Goal: Task Accomplishment & Management: Manage account settings

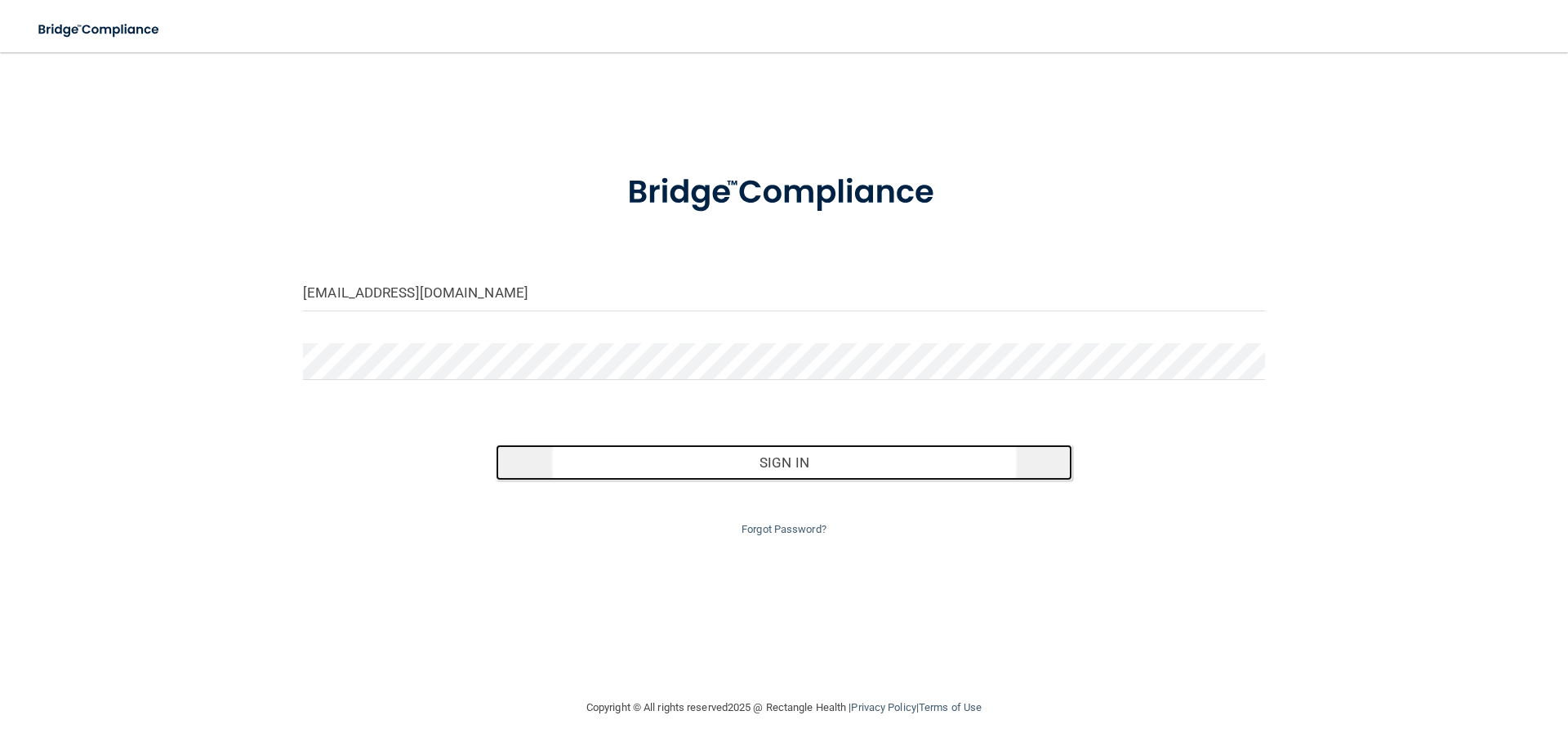
click at [763, 467] on button "Sign In" at bounding box center [784, 462] width 577 height 36
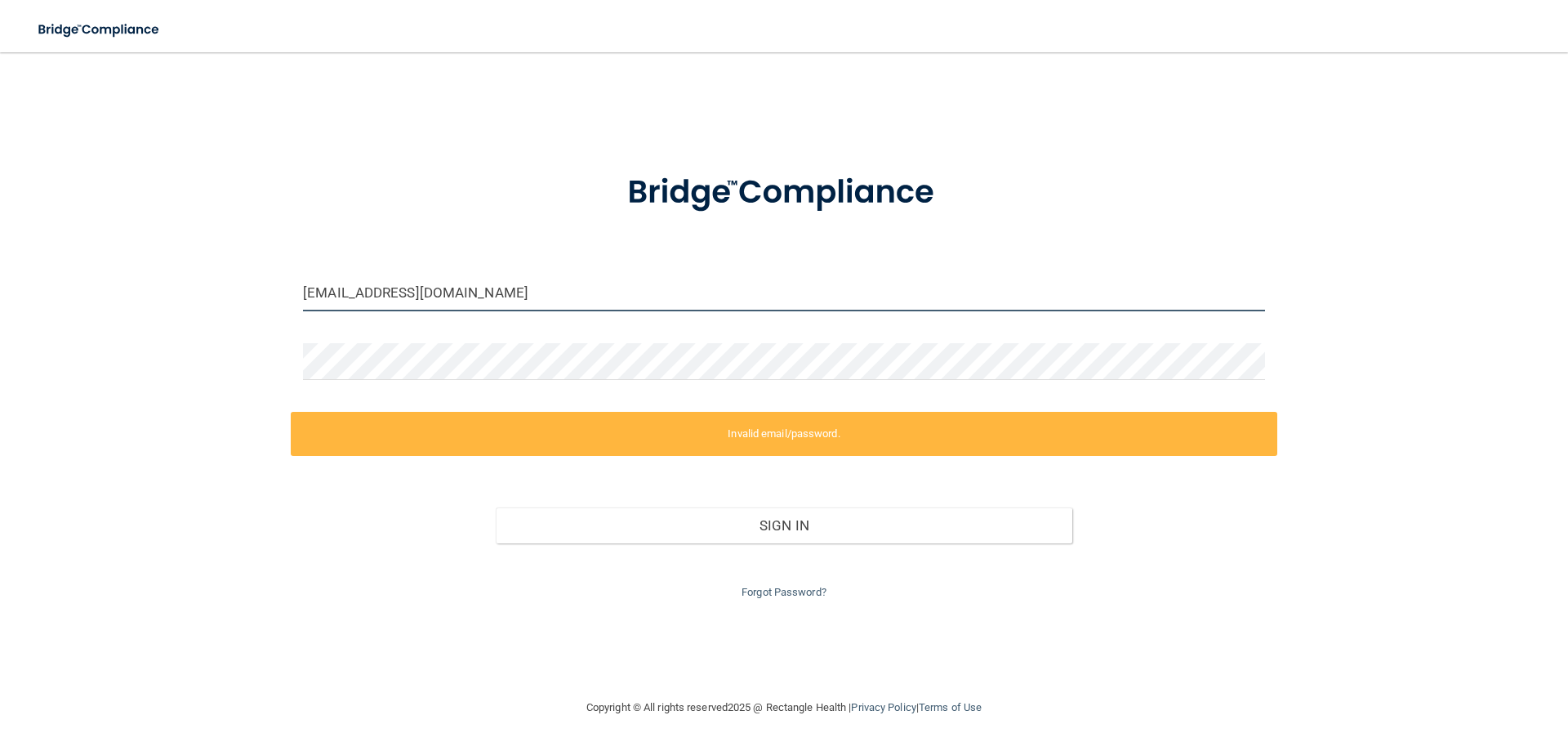
drag, startPoint x: 339, startPoint y: 292, endPoint x: 281, endPoint y: 291, distance: 58.0
click at [281, 291] on div "office@anokafifthavedental.com Invalid email/password. You don't have permissio…" at bounding box center [783, 375] width 1502 height 613
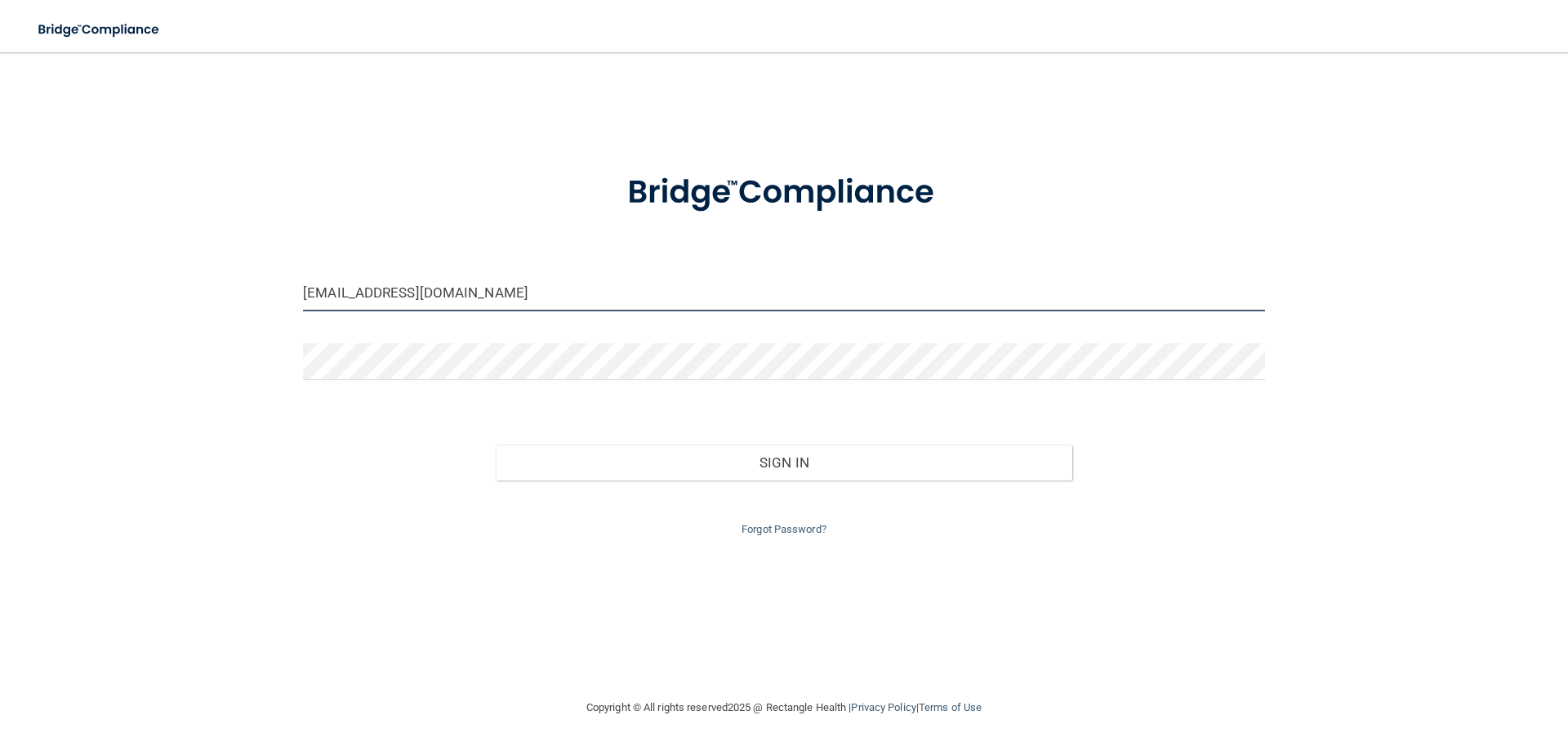
type input "[EMAIL_ADDRESS][DOMAIN_NAME]"
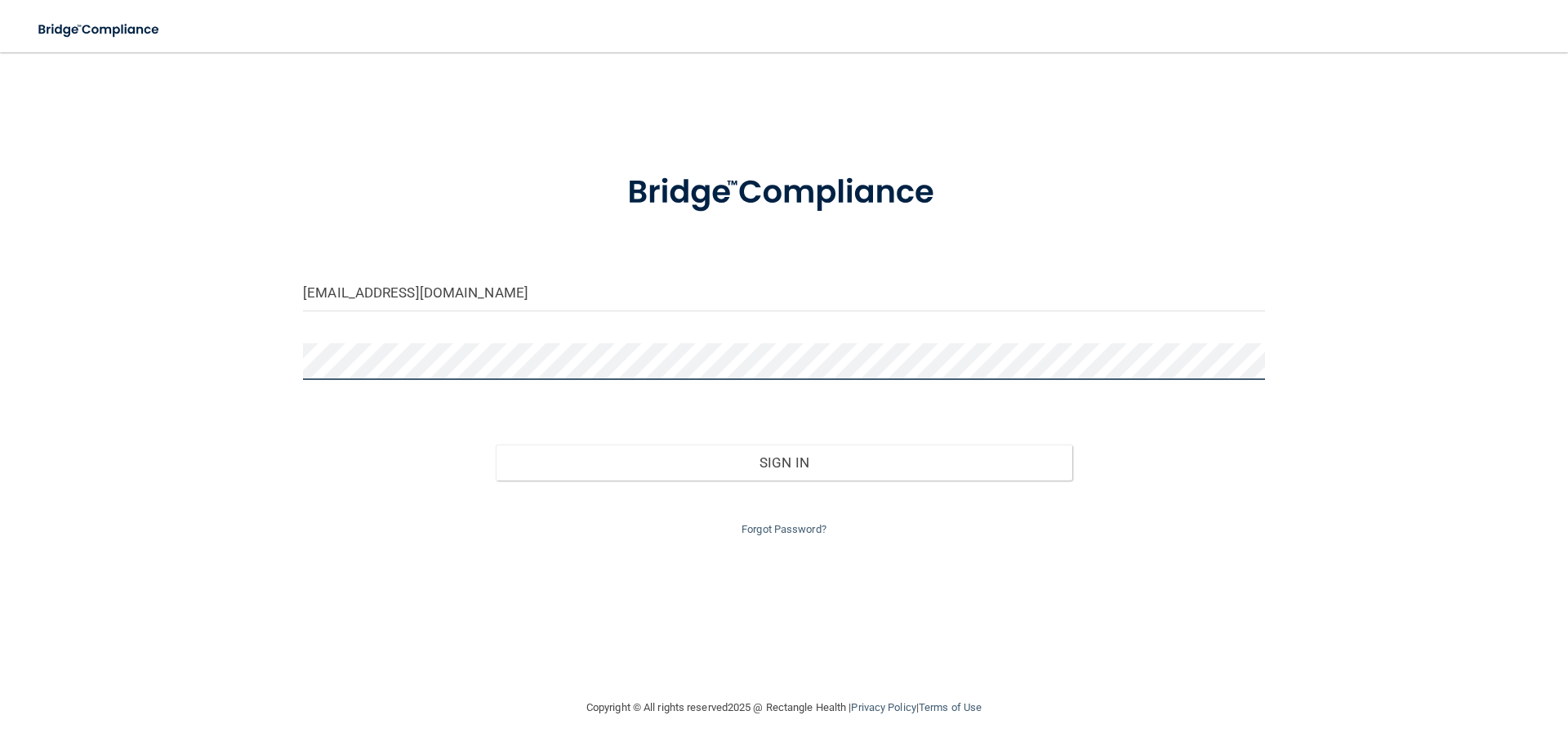
click at [212, 351] on div "admin@anokafifthavedental.com Invalid email/password. You don't have permission…" at bounding box center [783, 375] width 1502 height 613
click at [495, 445] on button "Sign In" at bounding box center [784, 462] width 577 height 36
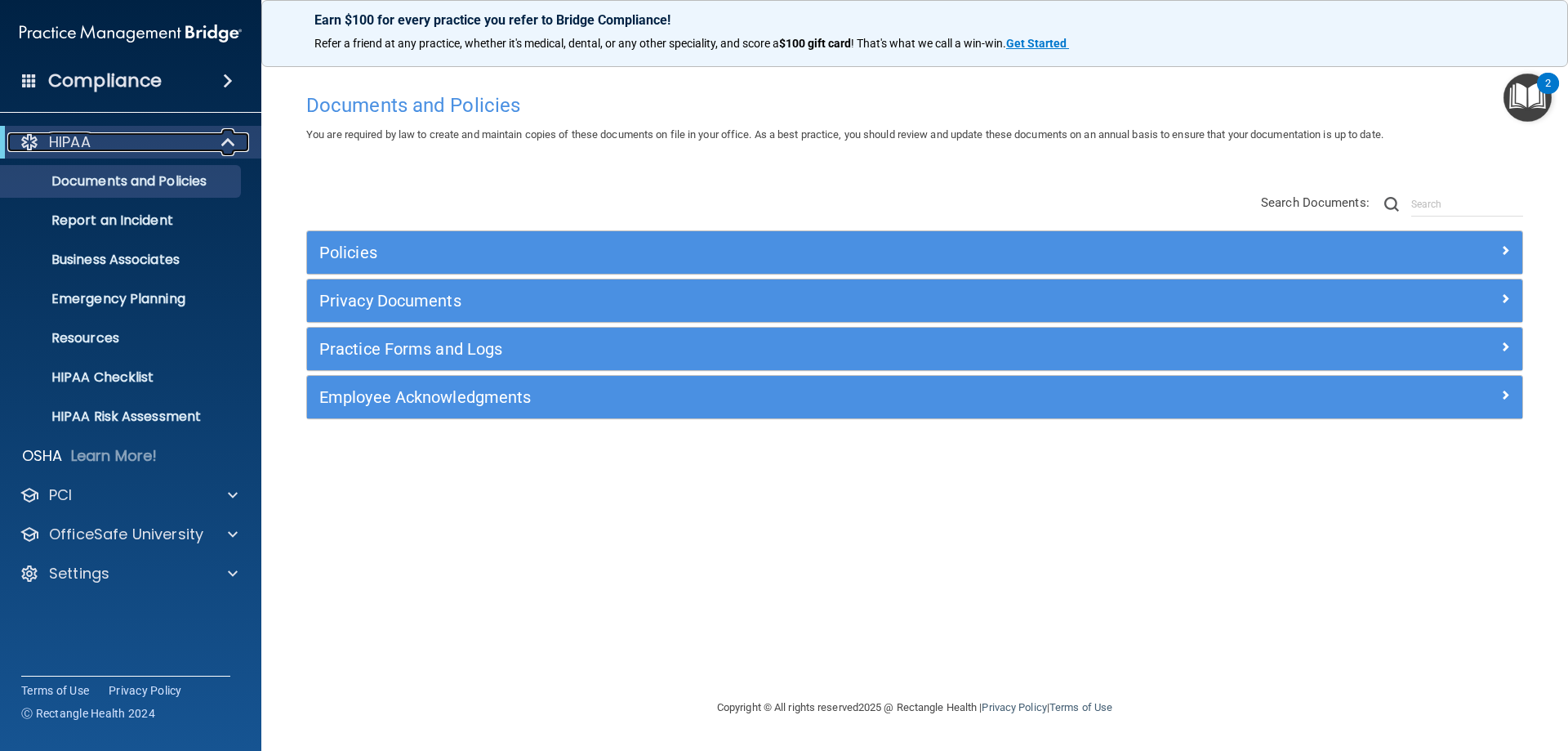
click at [186, 136] on div "HIPAA" at bounding box center [108, 142] width 201 height 19
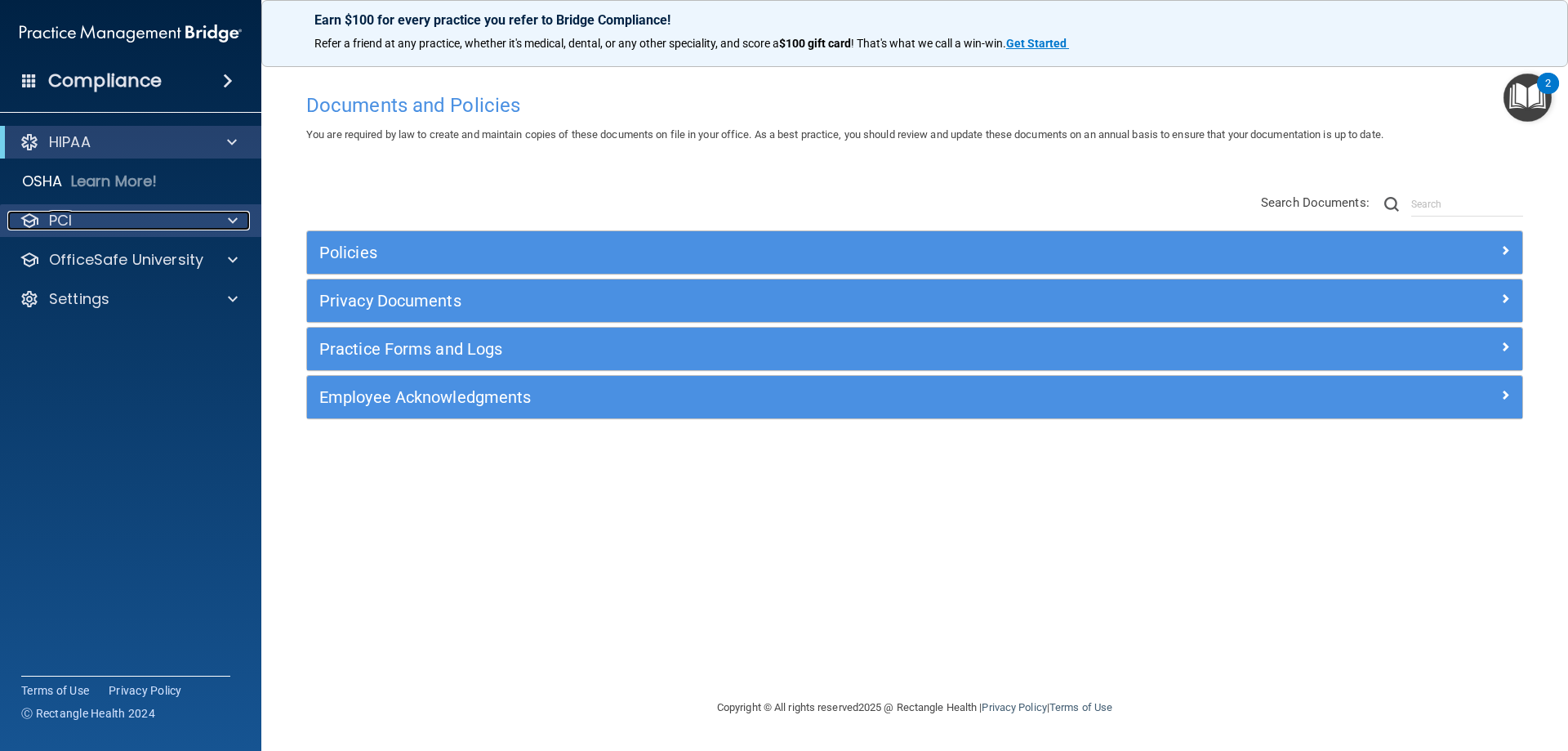
click at [133, 213] on div "PCI" at bounding box center [109, 220] width 202 height 19
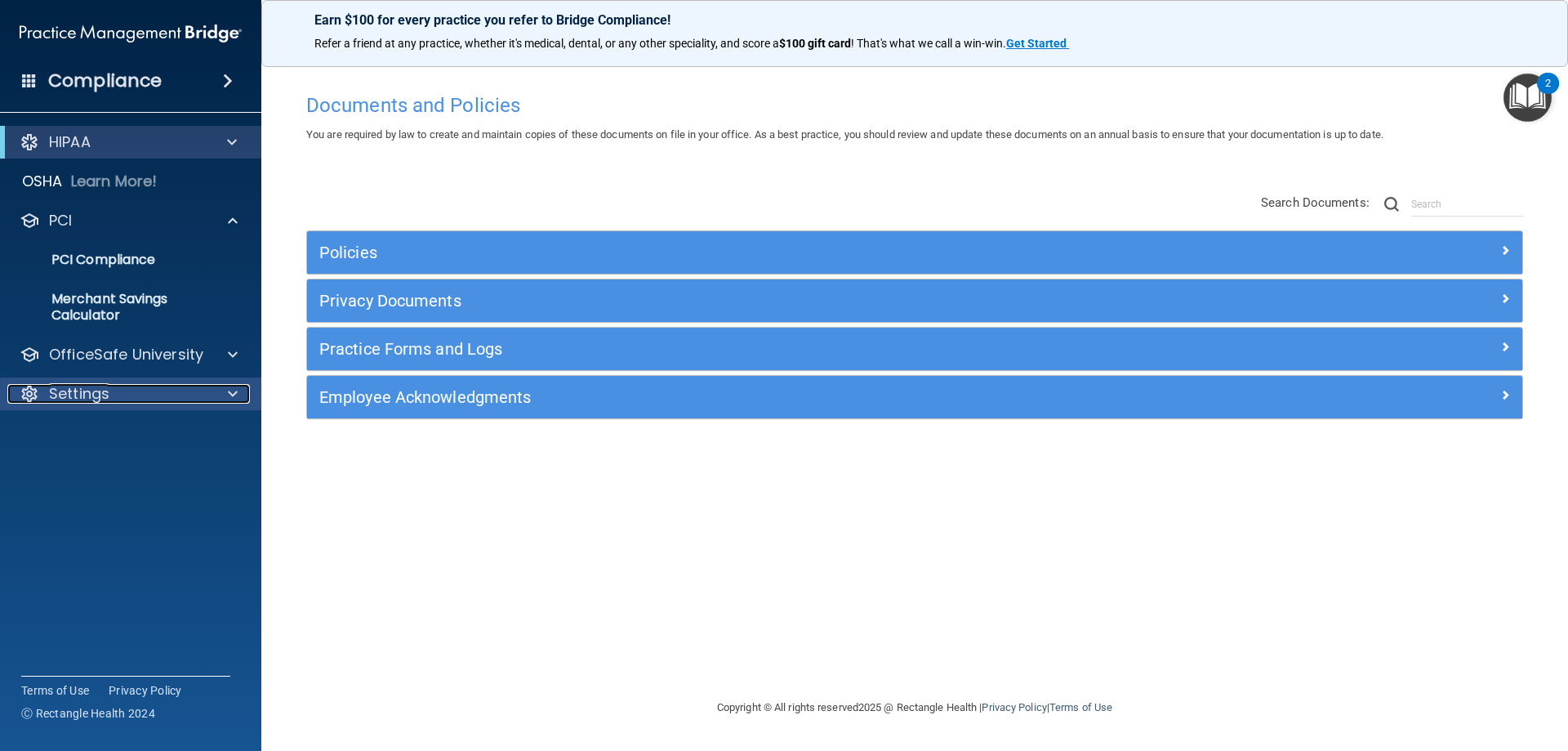
click at [98, 385] on p "Settings" at bounding box center [79, 394] width 60 height 19
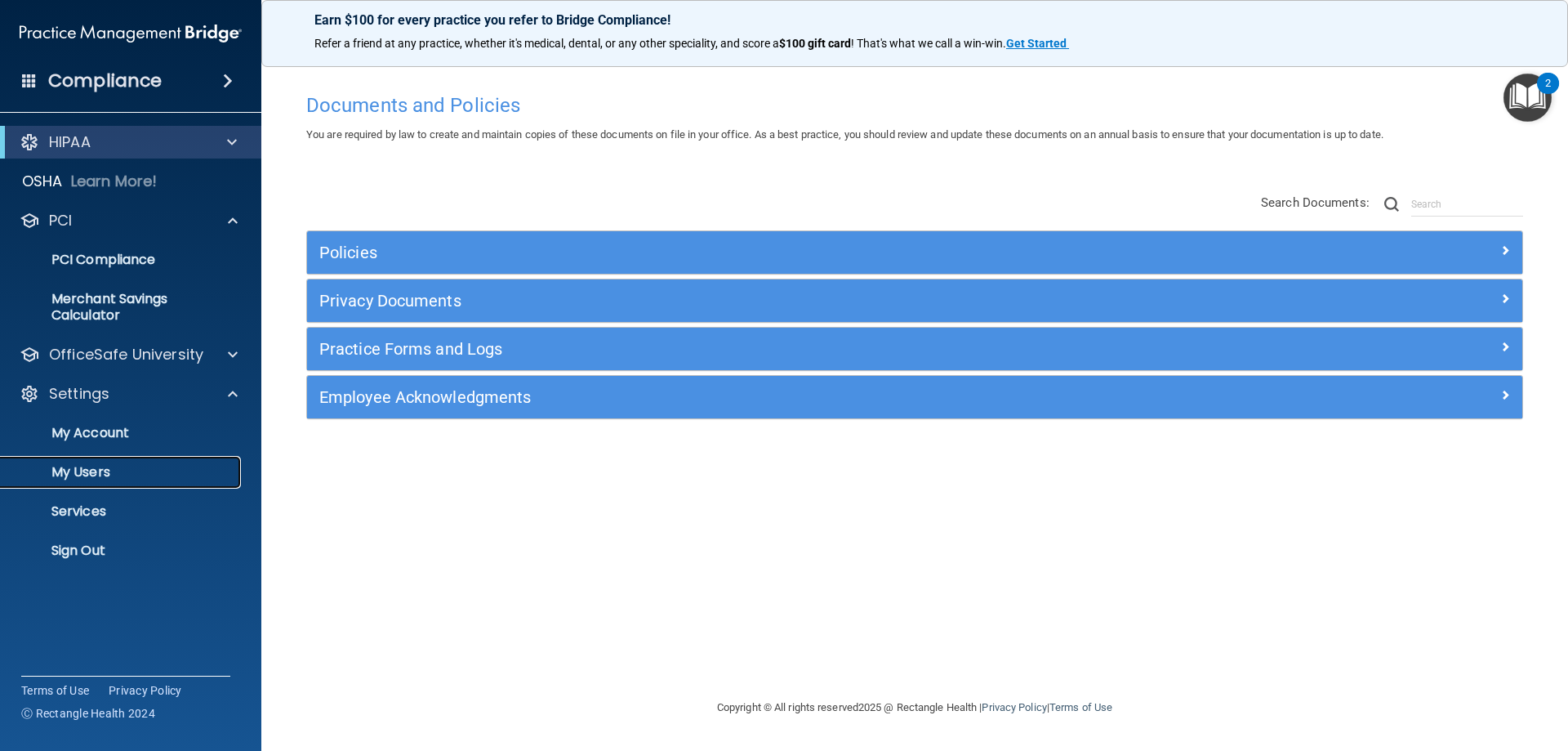
click at [98, 472] on p "My Users" at bounding box center [122, 473] width 223 height 17
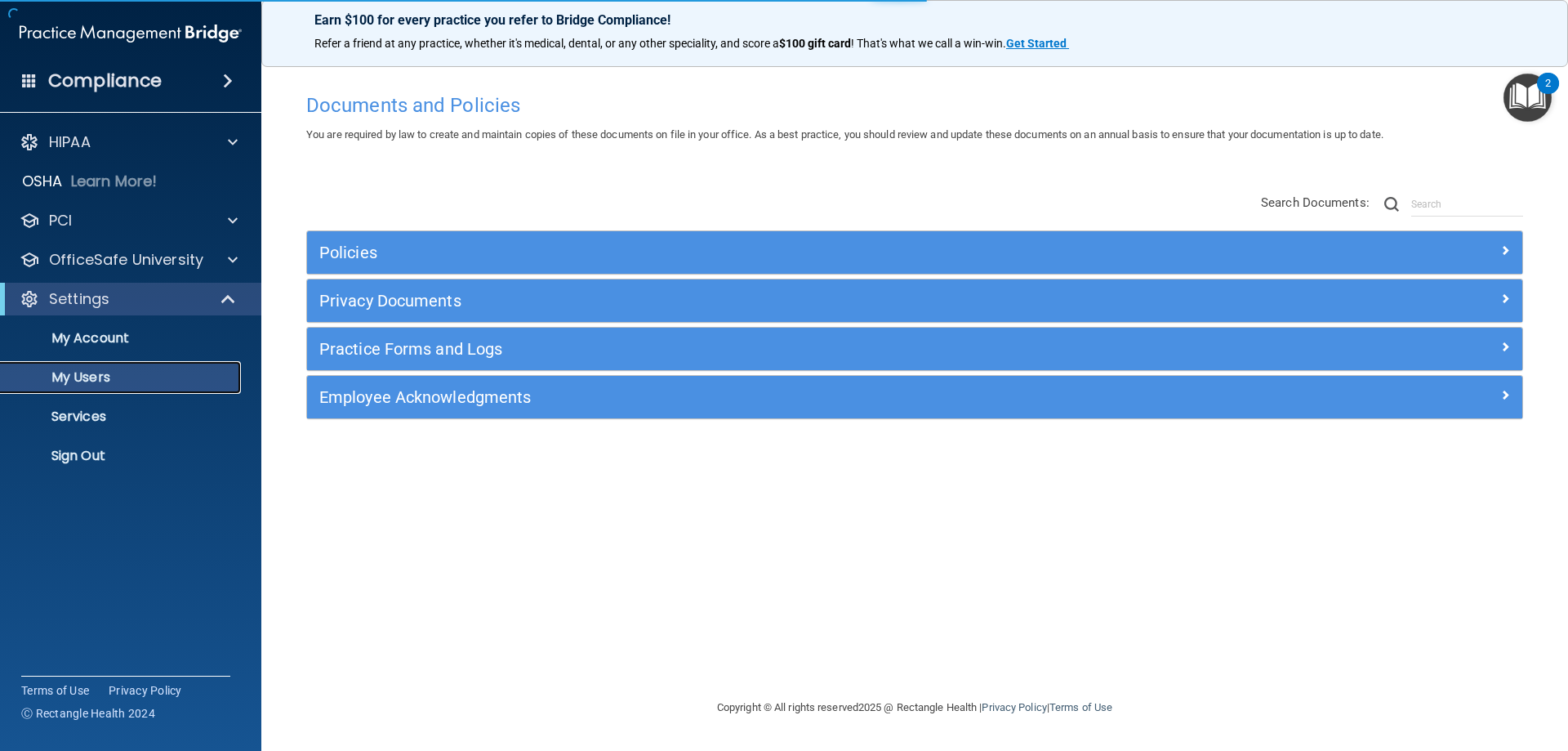
select select "20"
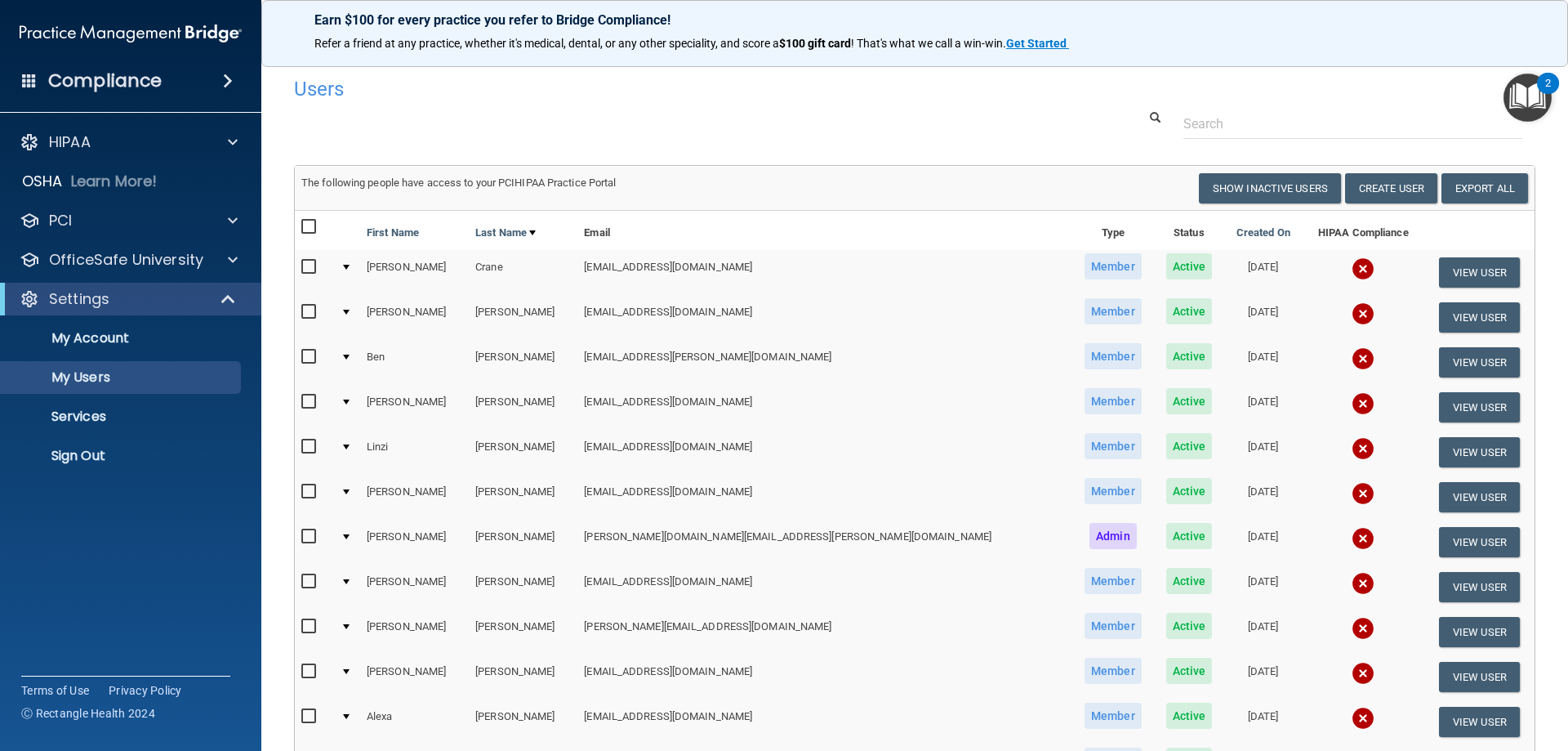
click at [355, 309] on td at bounding box center [347, 317] width 26 height 45
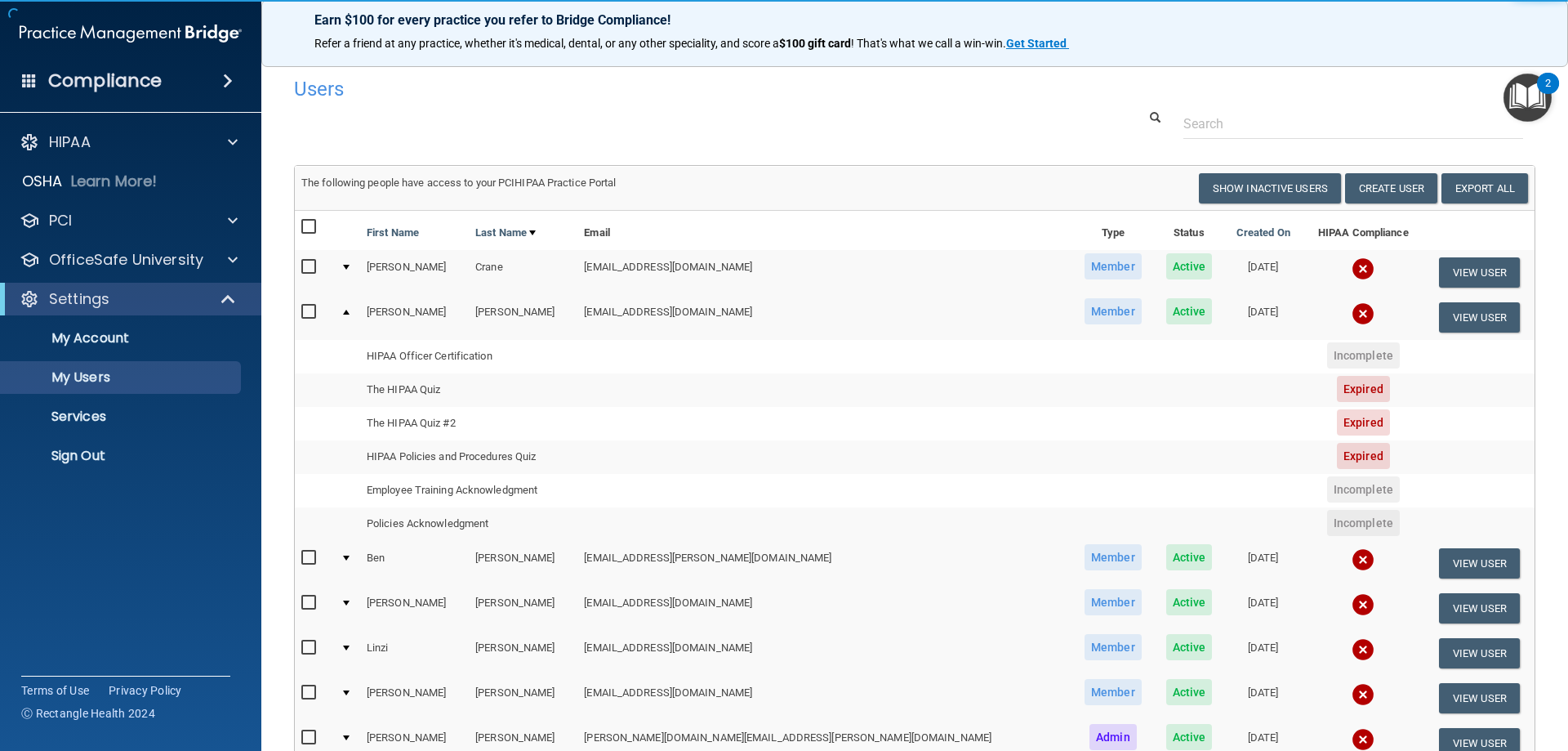
click at [360, 309] on td at bounding box center [347, 317] width 26 height 45
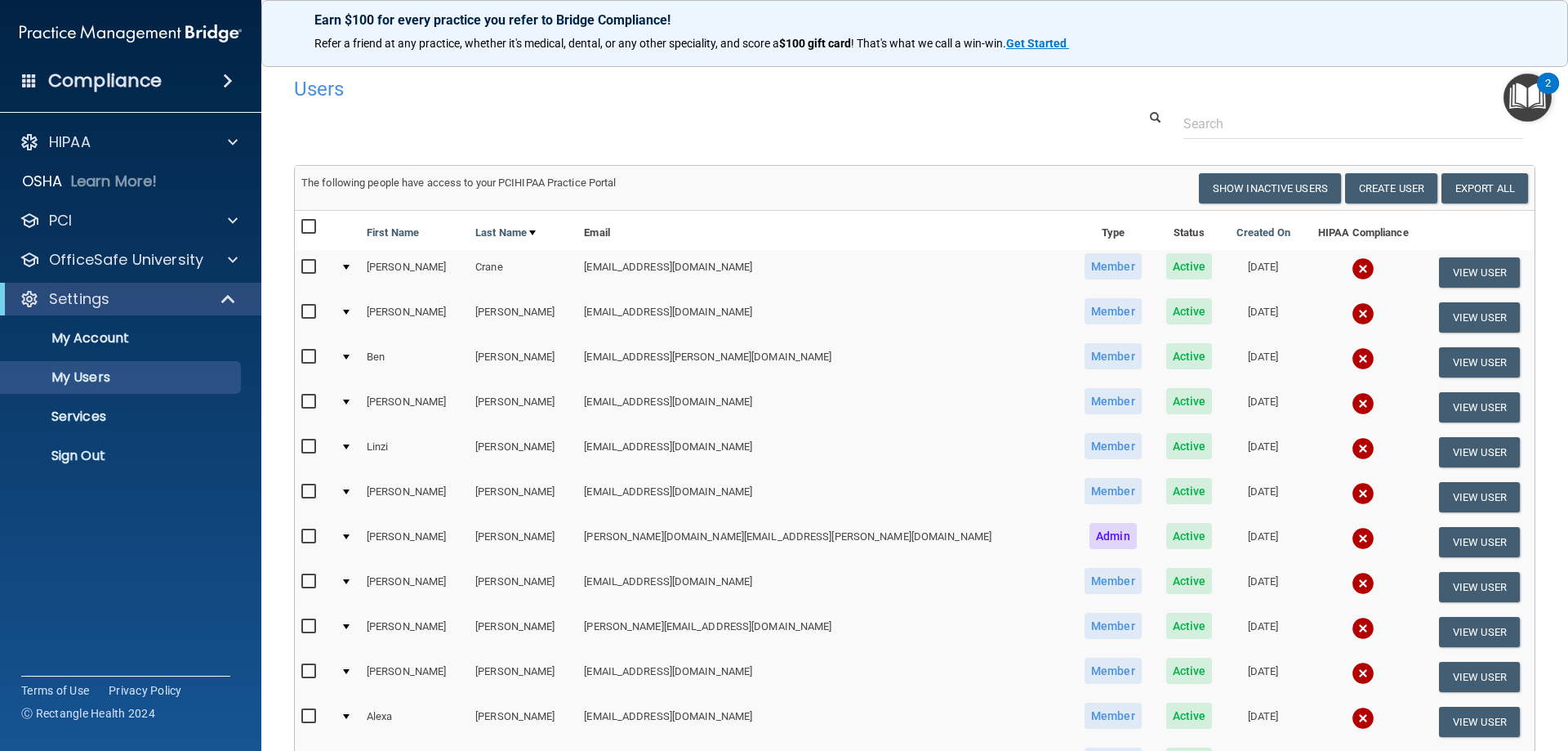
click at [360, 309] on td at bounding box center [347, 317] width 26 height 45
click at [353, 314] on td at bounding box center [347, 317] width 26 height 45
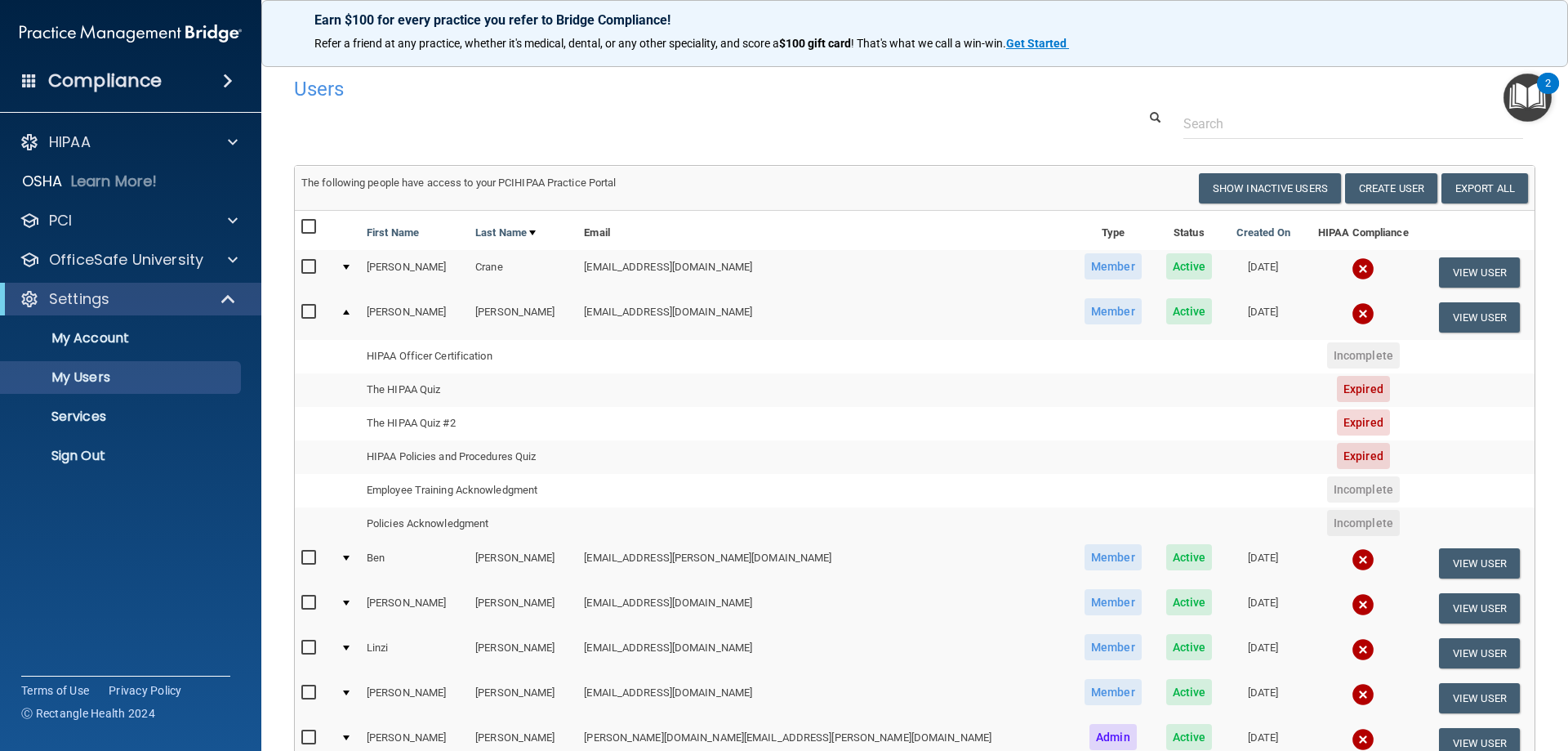
click at [1166, 312] on span "Active" at bounding box center [1189, 311] width 46 height 26
click at [352, 316] on td at bounding box center [347, 317] width 26 height 45
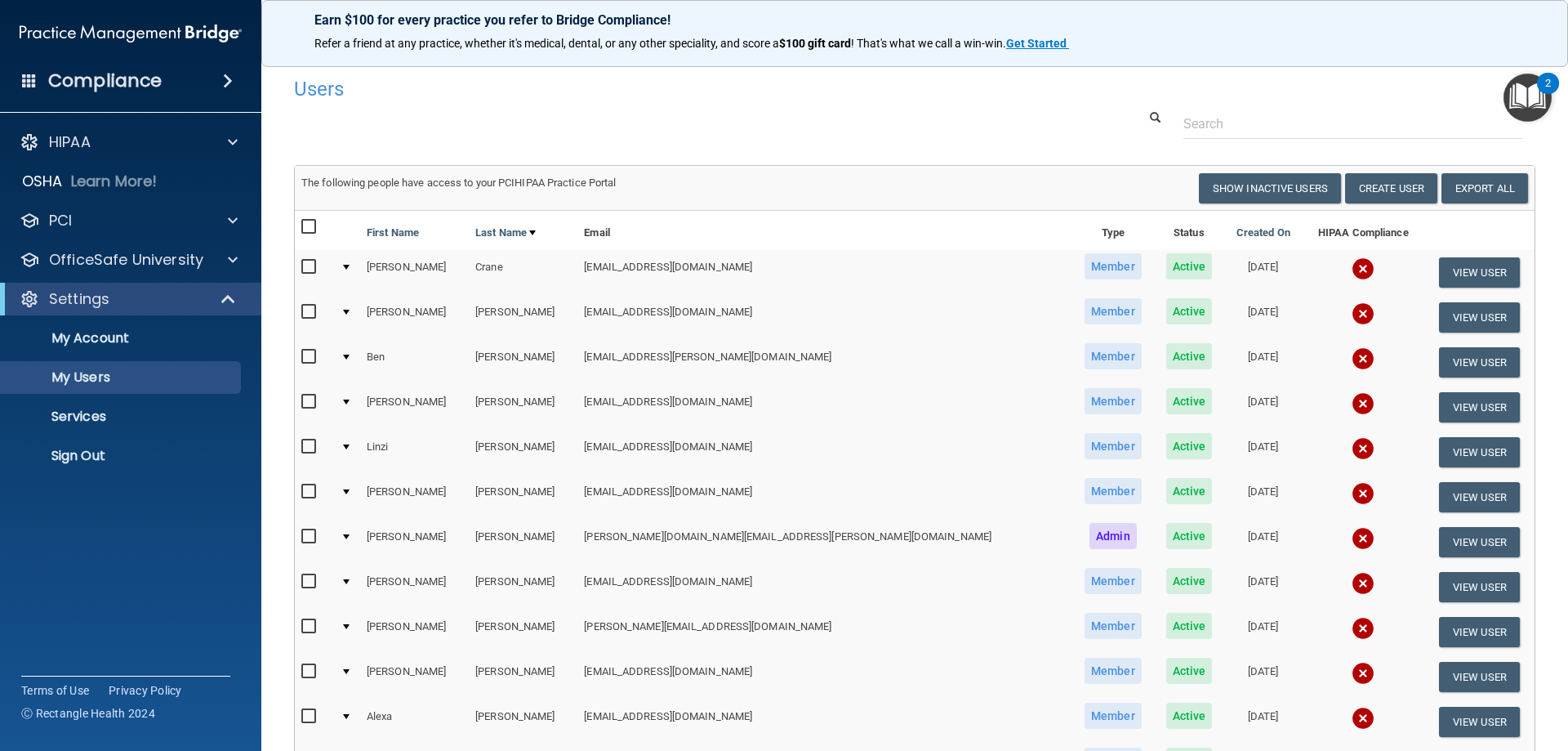
click at [309, 309] on input "checkbox" at bounding box center [311, 312] width 19 height 13
checkbox input "true"
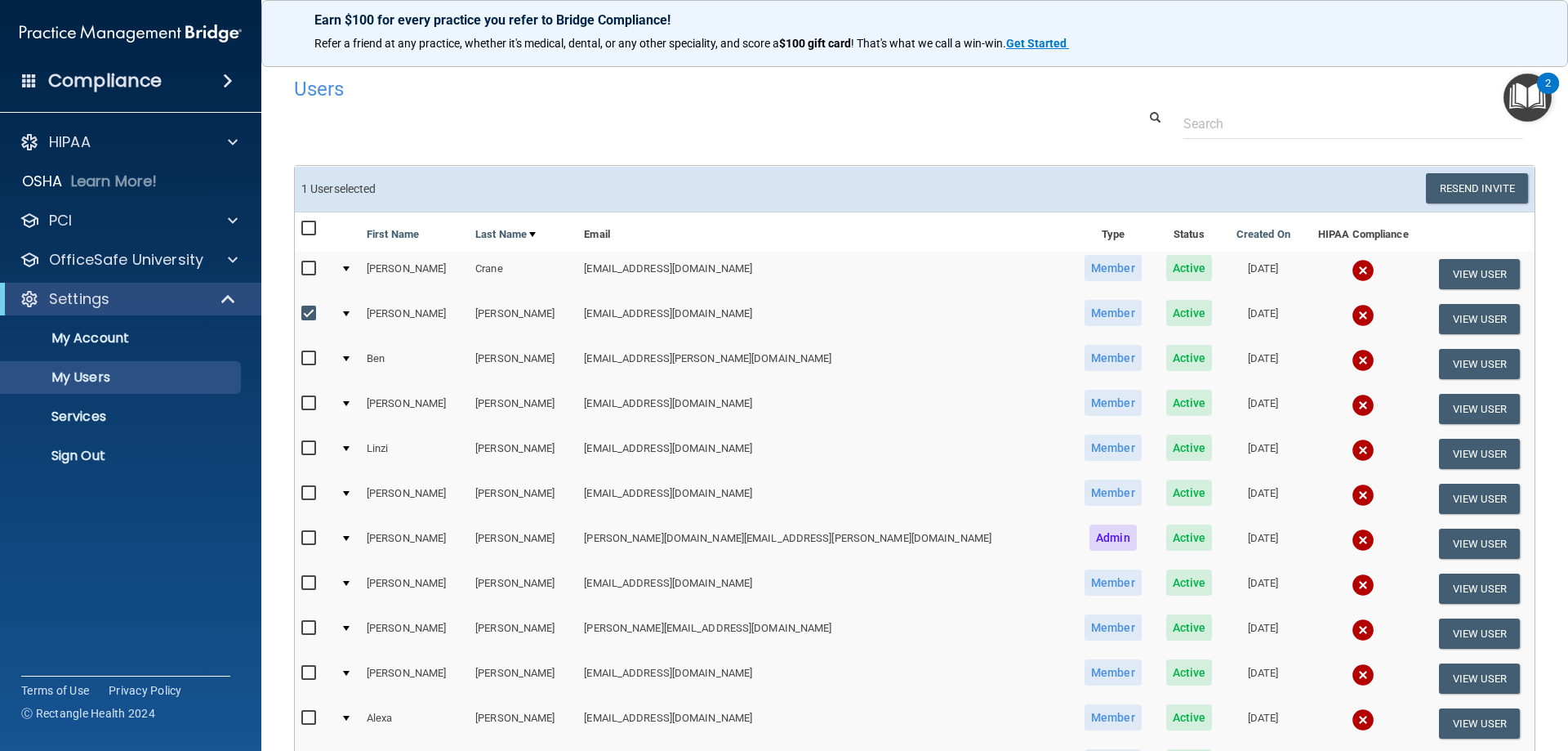
click at [308, 397] on input "checkbox" at bounding box center [311, 404] width 19 height 13
checkbox input "true"
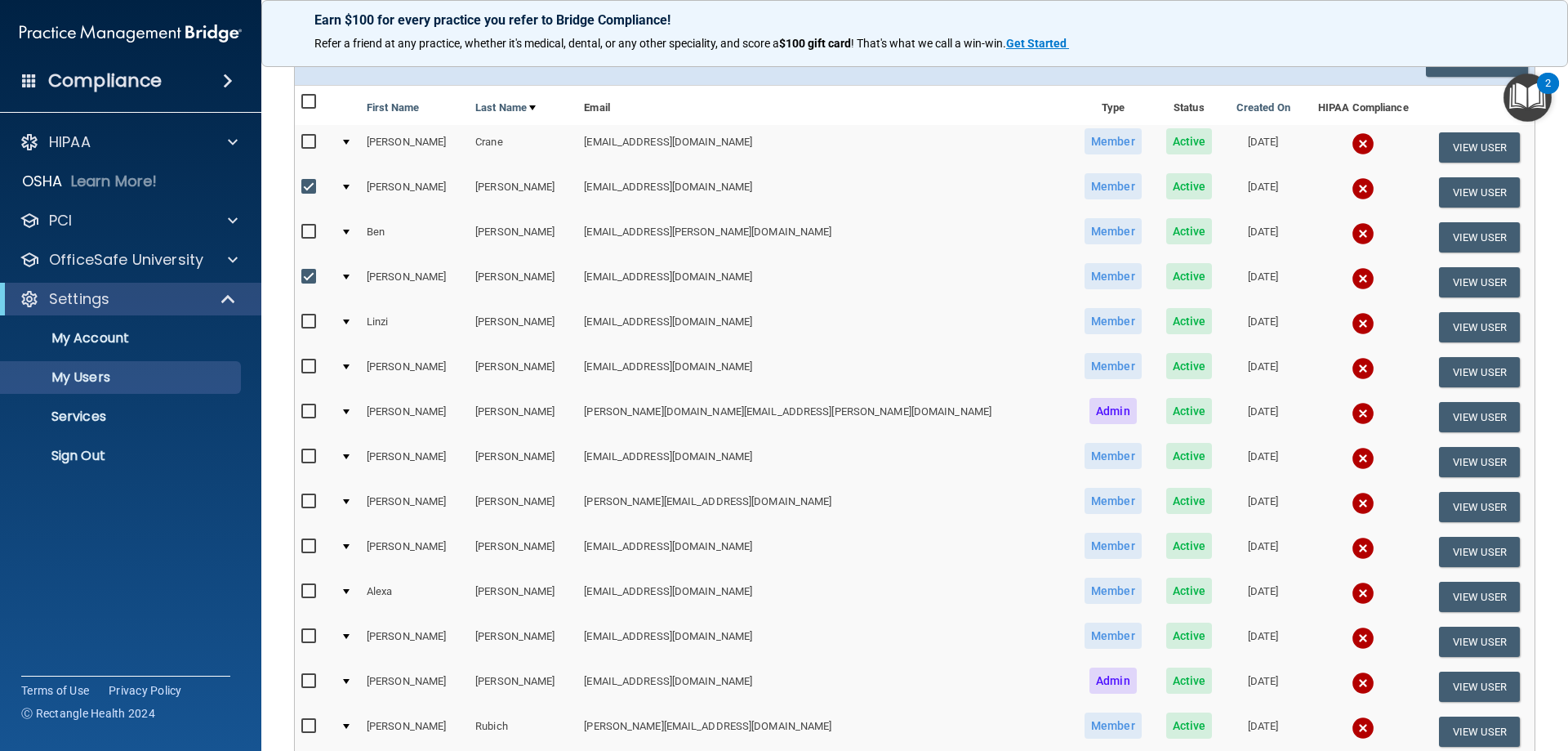
scroll to position [163, 0]
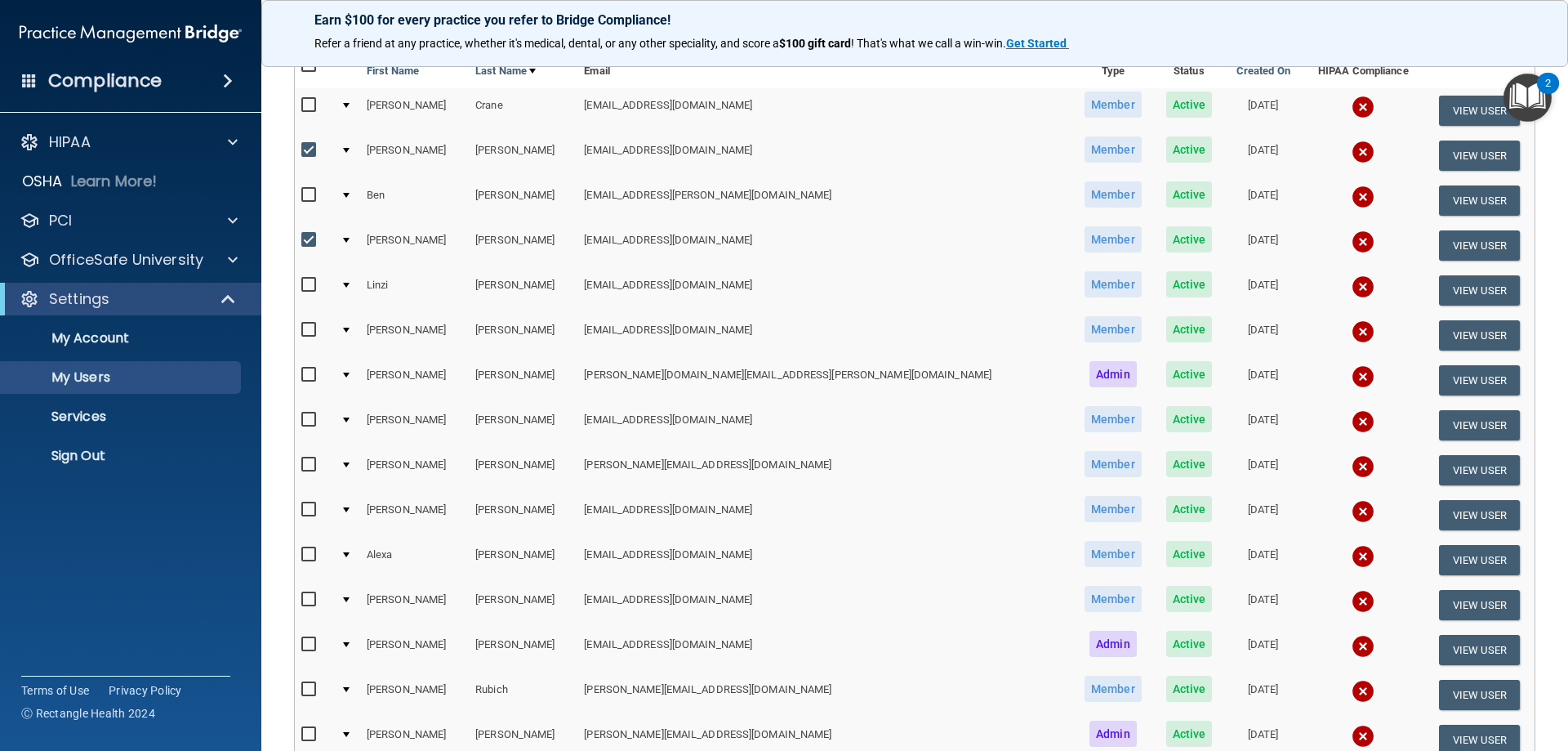
click at [309, 511] on input "checkbox" at bounding box center [311, 510] width 19 height 13
checkbox input "true"
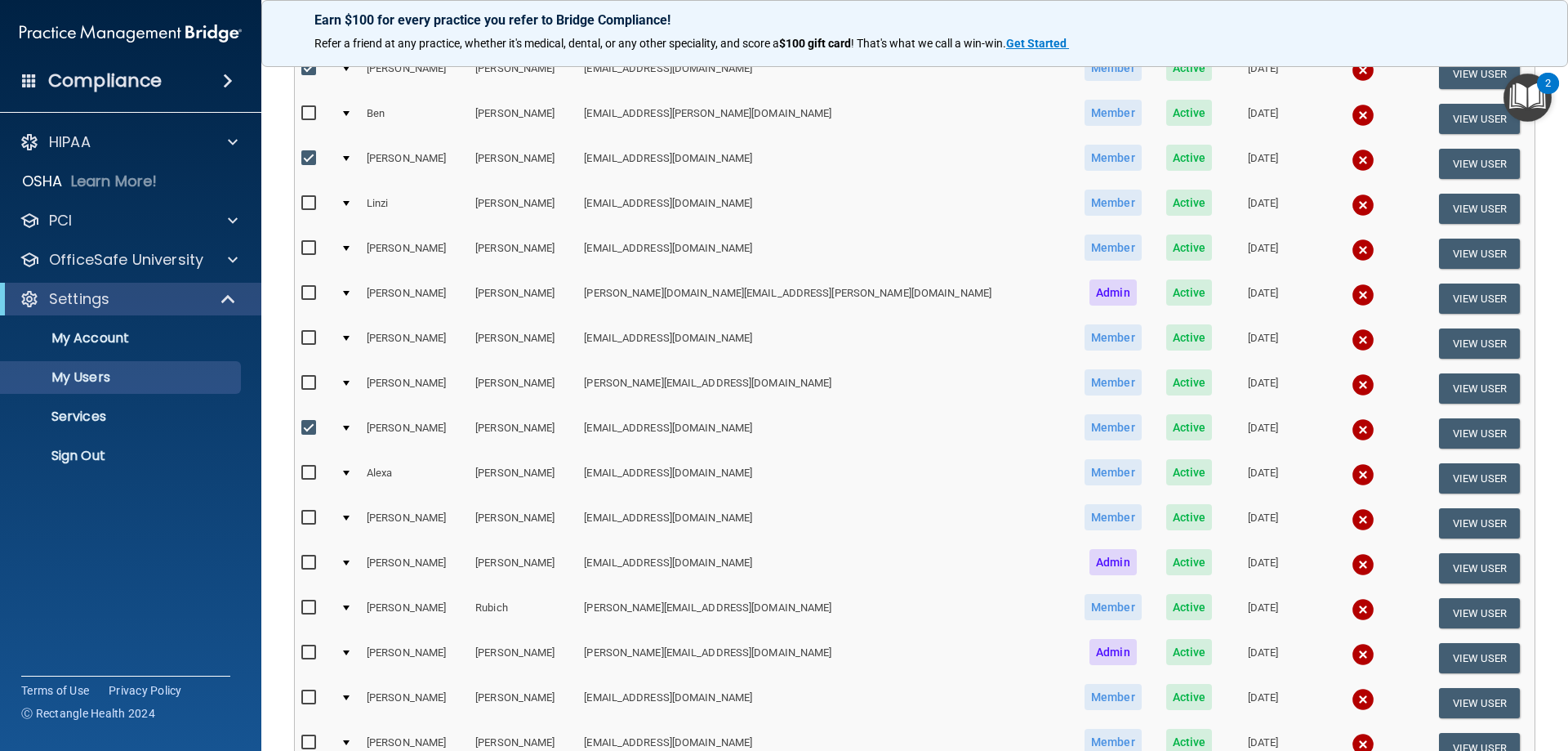
scroll to position [327, 0]
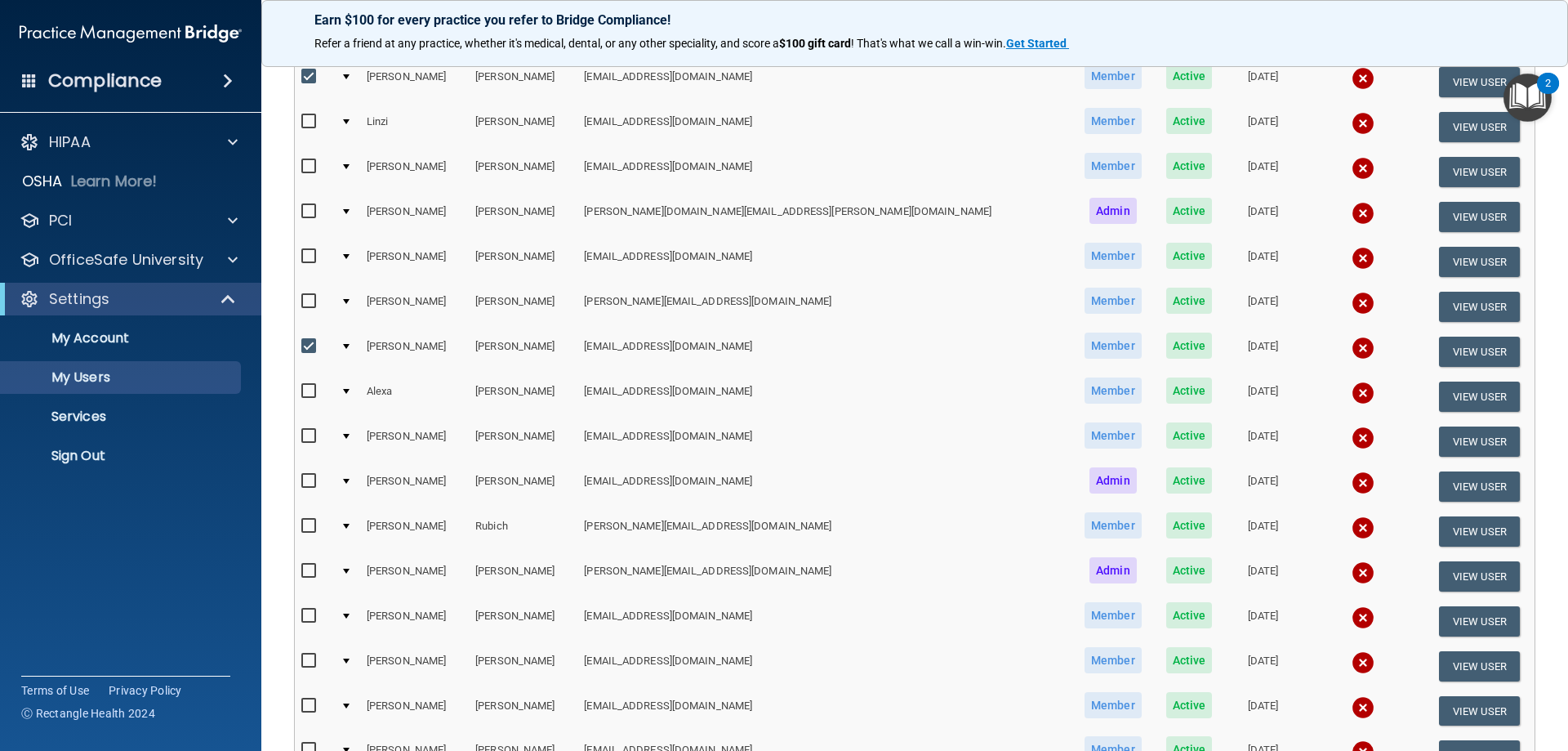
click at [309, 611] on input "checkbox" at bounding box center [311, 616] width 19 height 13
checkbox input "true"
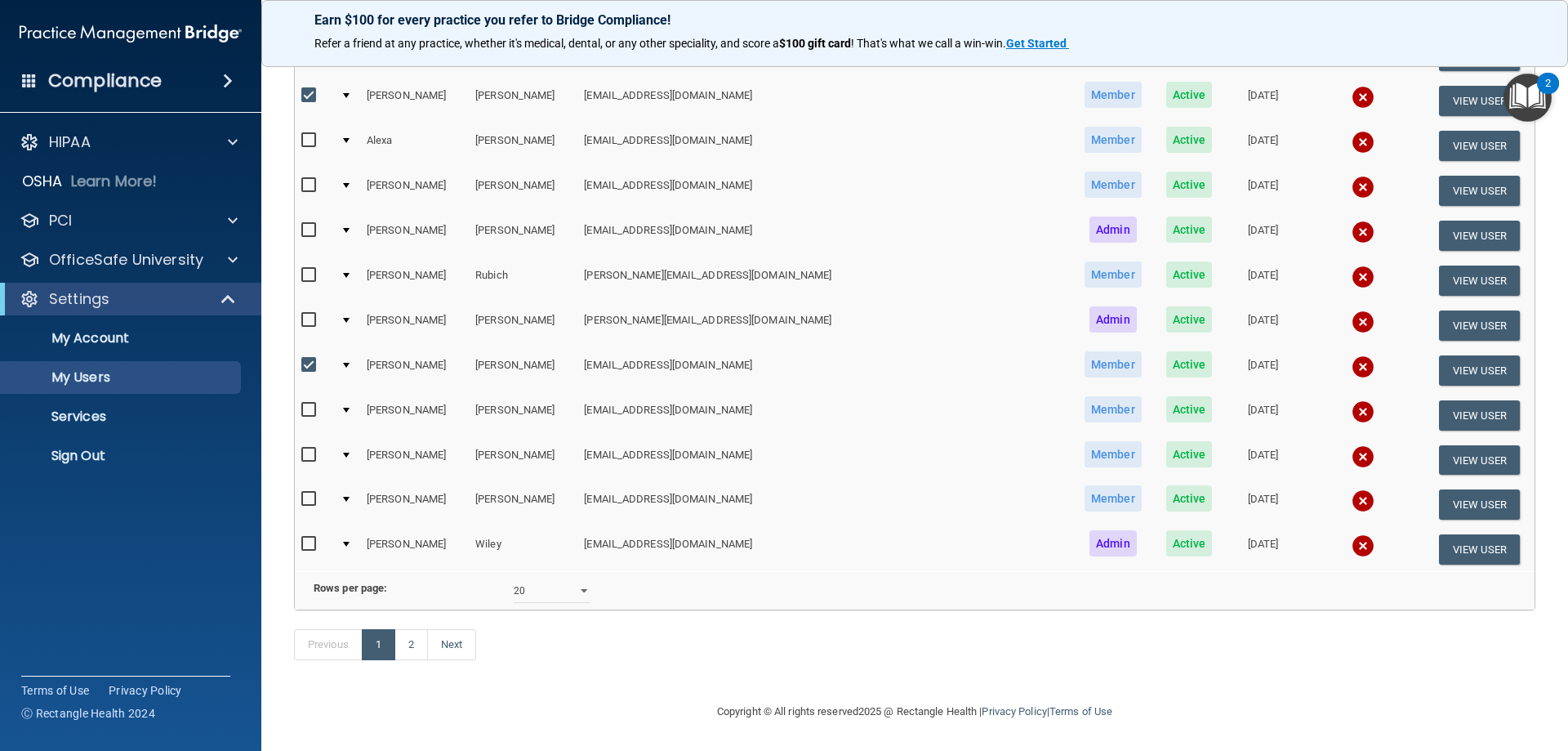
scroll to position [602, 0]
click at [455, 644] on link "Next" at bounding box center [451, 644] width 49 height 31
select select "20"
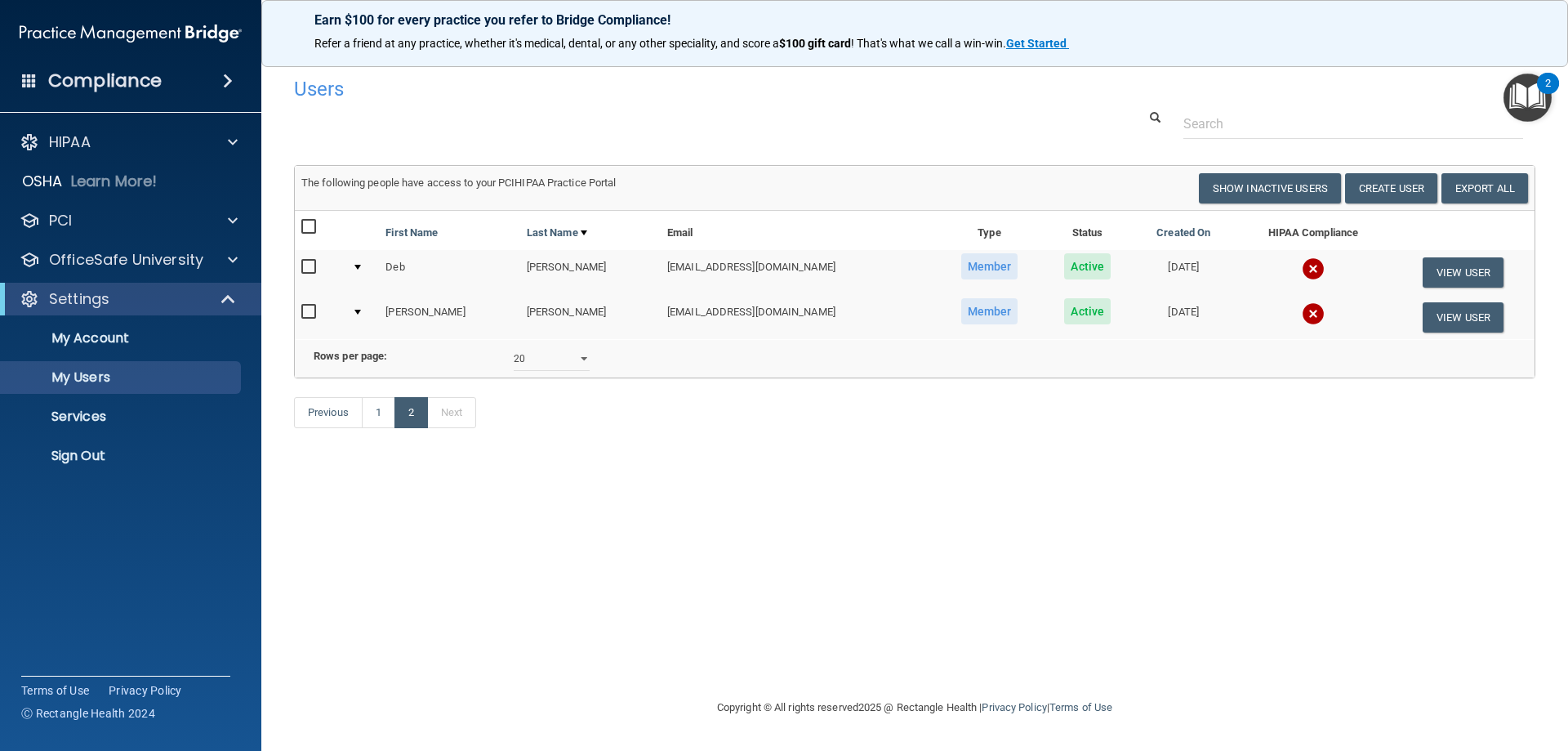
click at [314, 264] on input "checkbox" at bounding box center [311, 267] width 19 height 13
checkbox input "true"
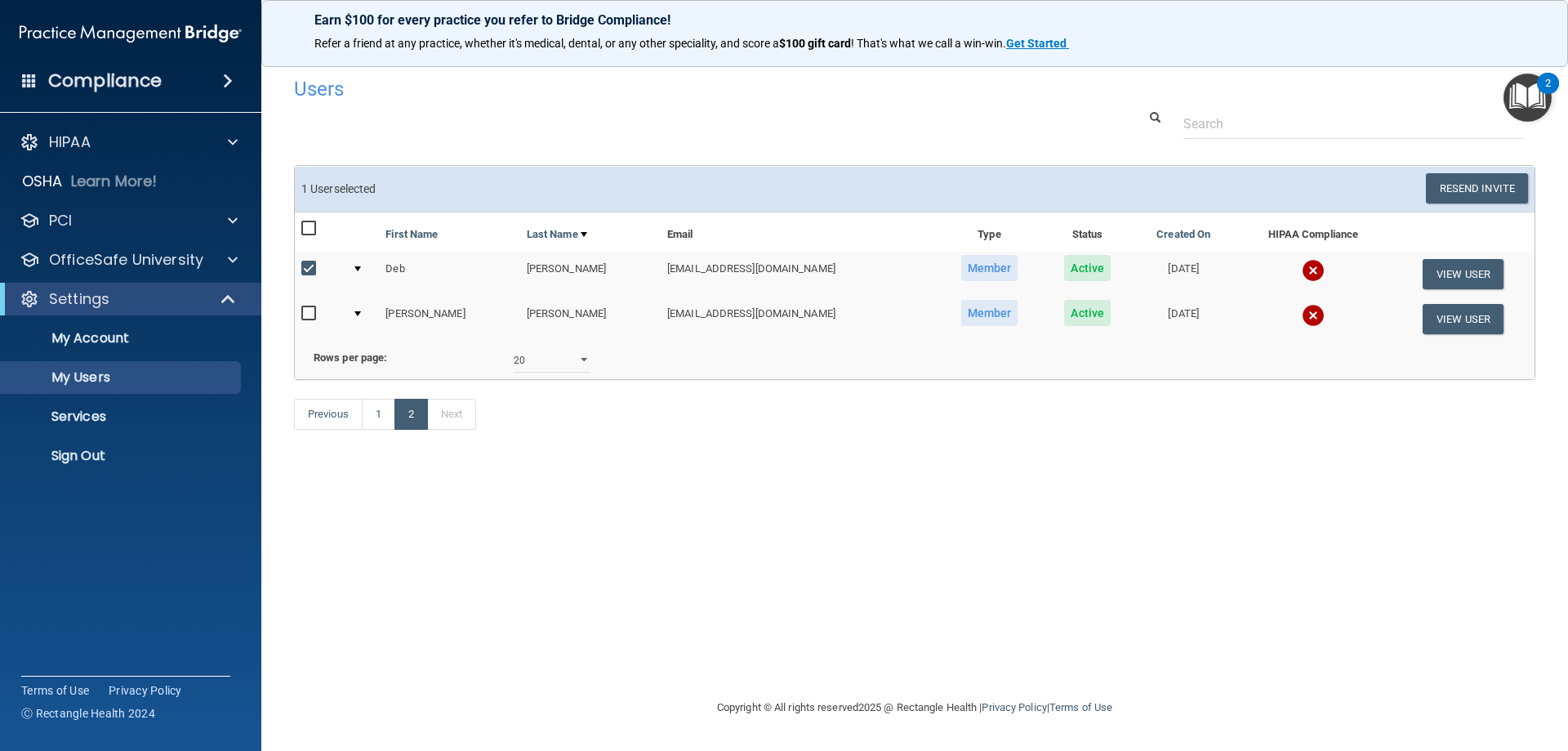
click at [1302, 274] on img at bounding box center [1313, 270] width 23 height 23
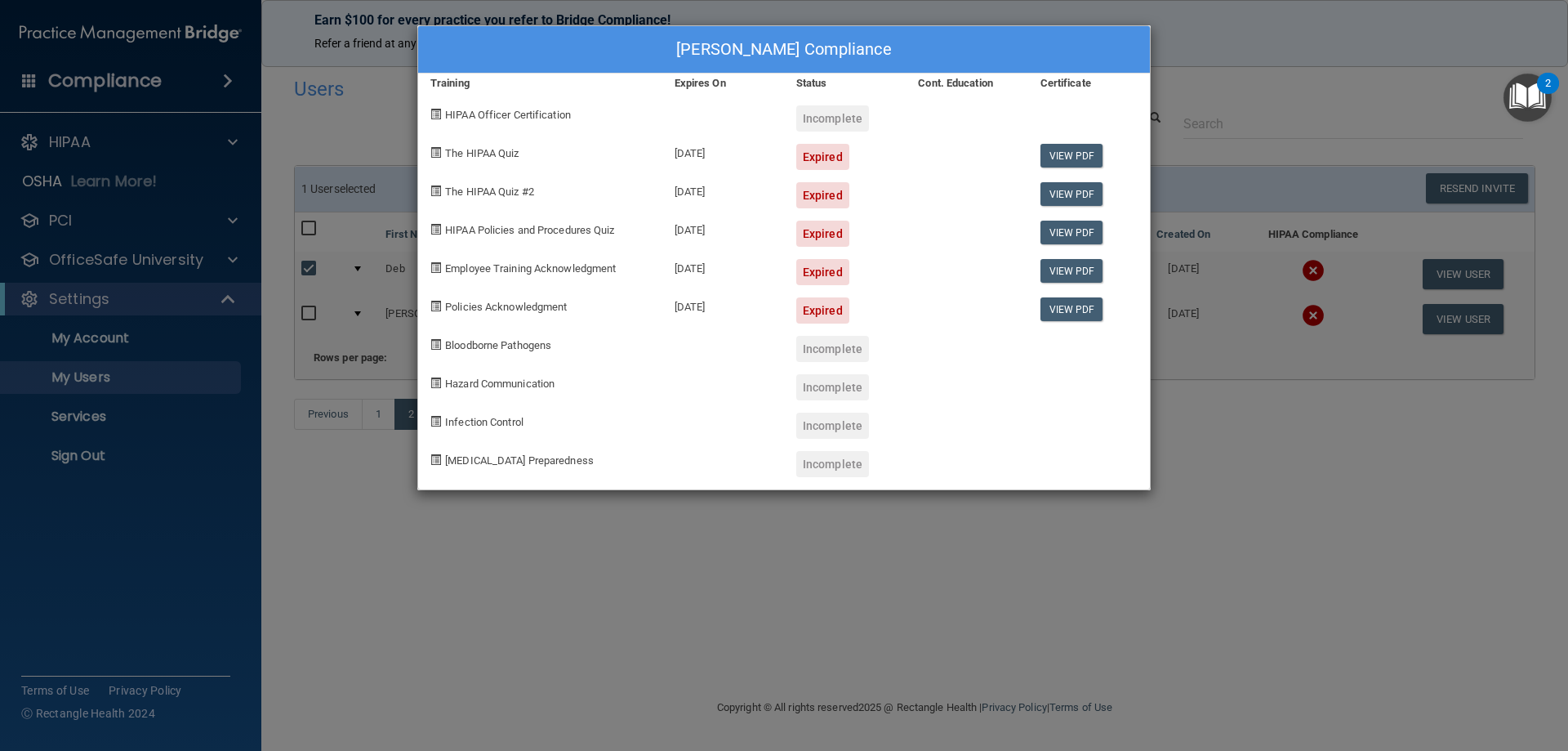
click at [623, 637] on div "Deb Wright's Compliance Training Expires On Status Cont. Education Certificate …" at bounding box center [784, 375] width 1568 height 751
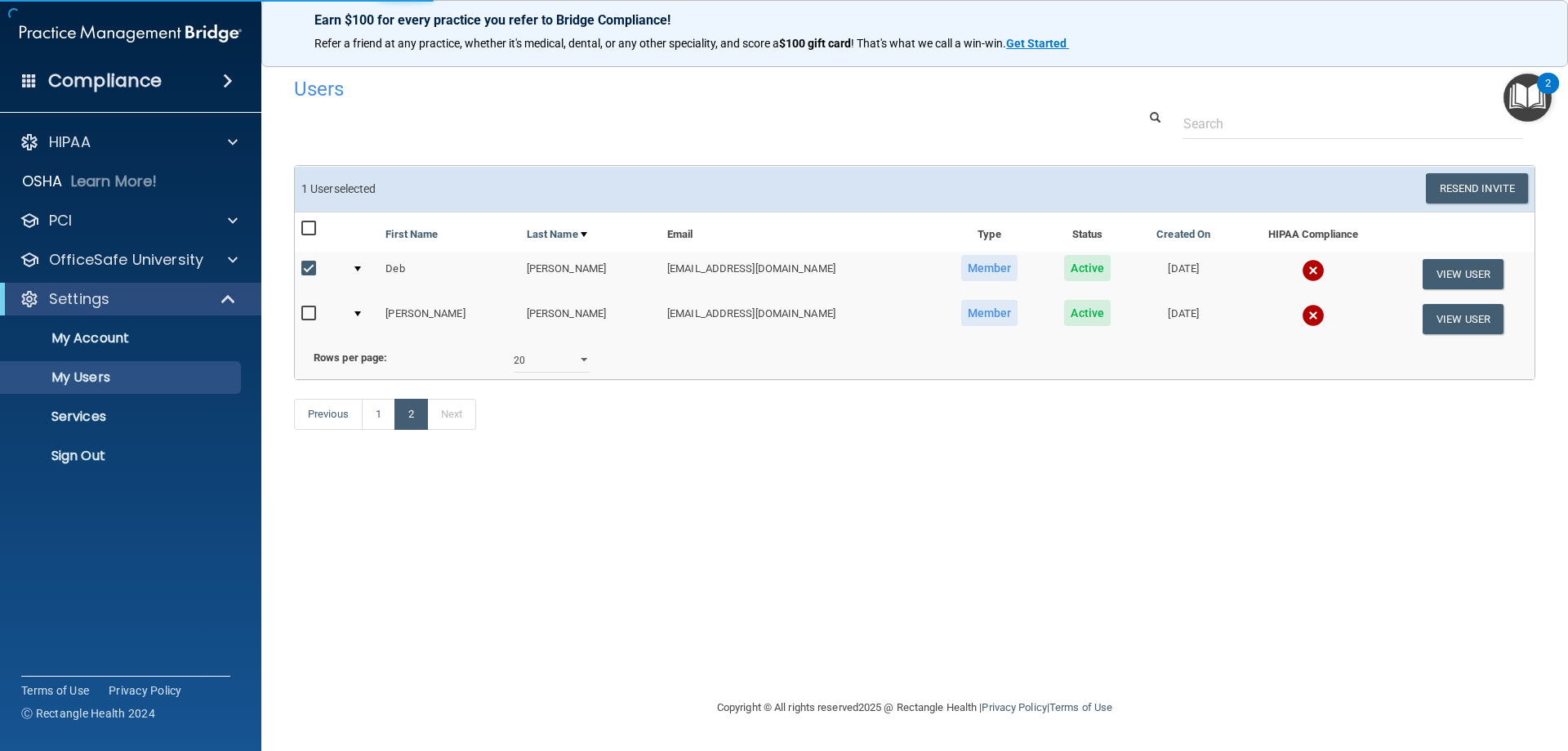
select select "20"
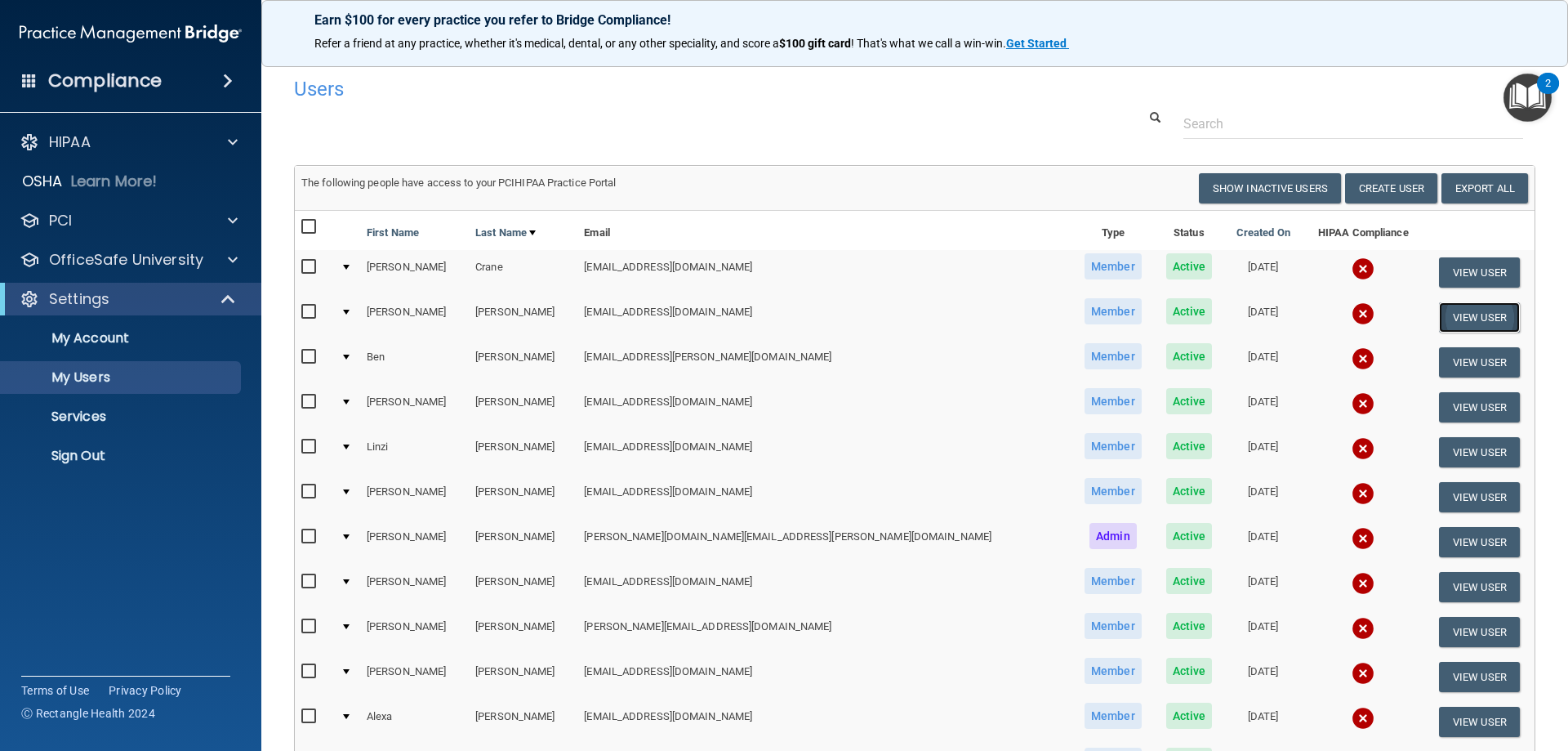
click at [1439, 326] on button "View User" at bounding box center [1479, 317] width 81 height 31
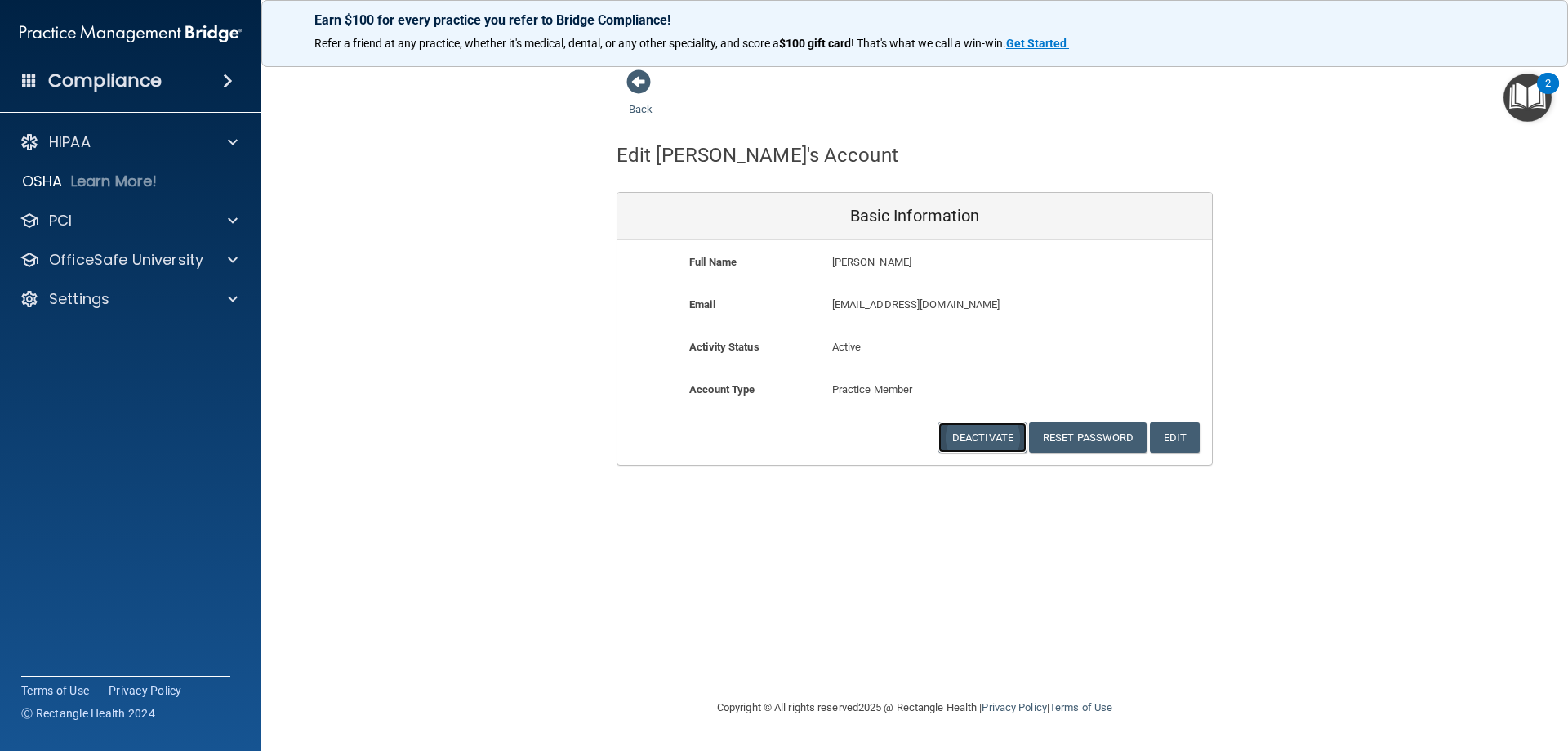
click at [956, 437] on button "Deactivate" at bounding box center [982, 437] width 88 height 31
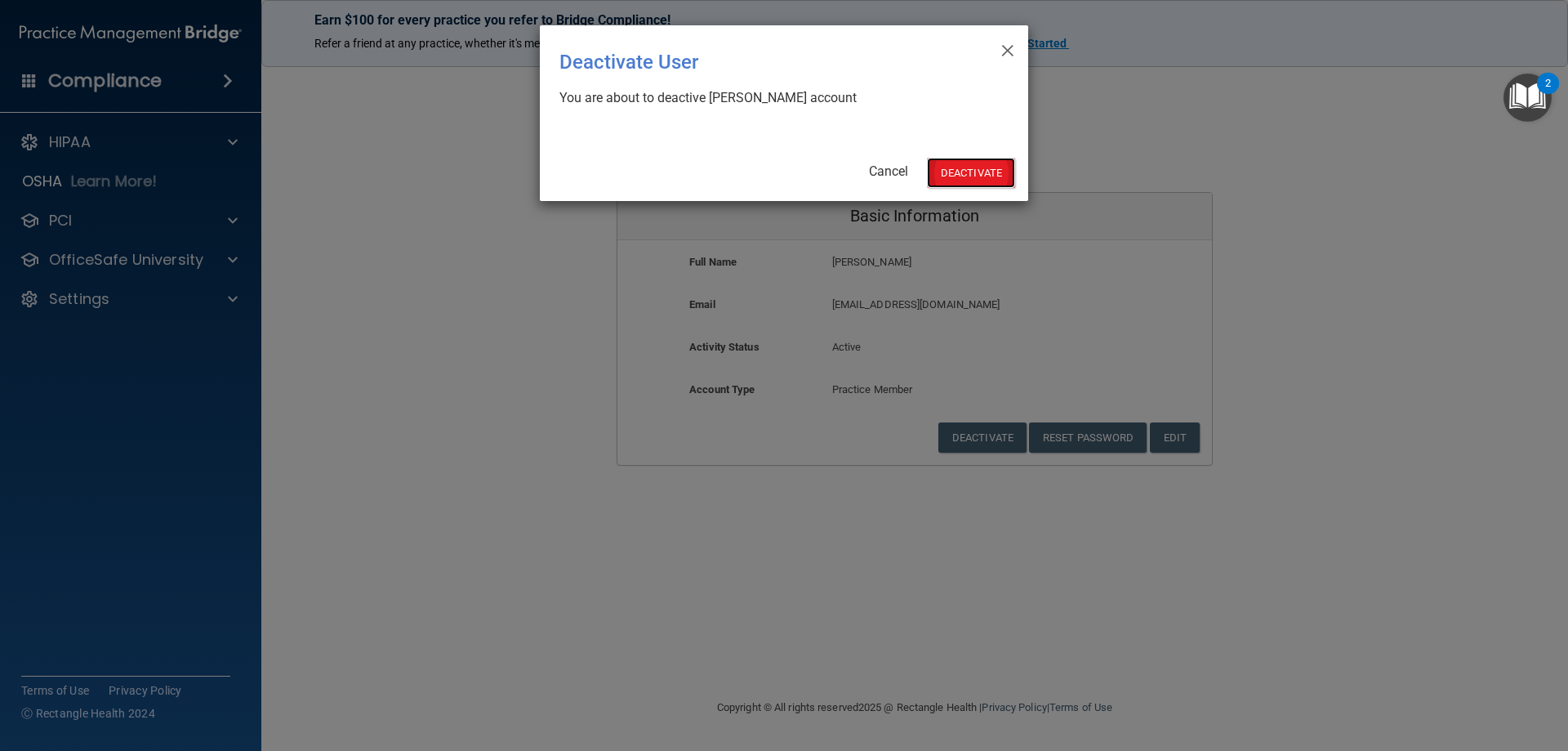
click at [963, 171] on button "Deactivate" at bounding box center [970, 173] width 88 height 31
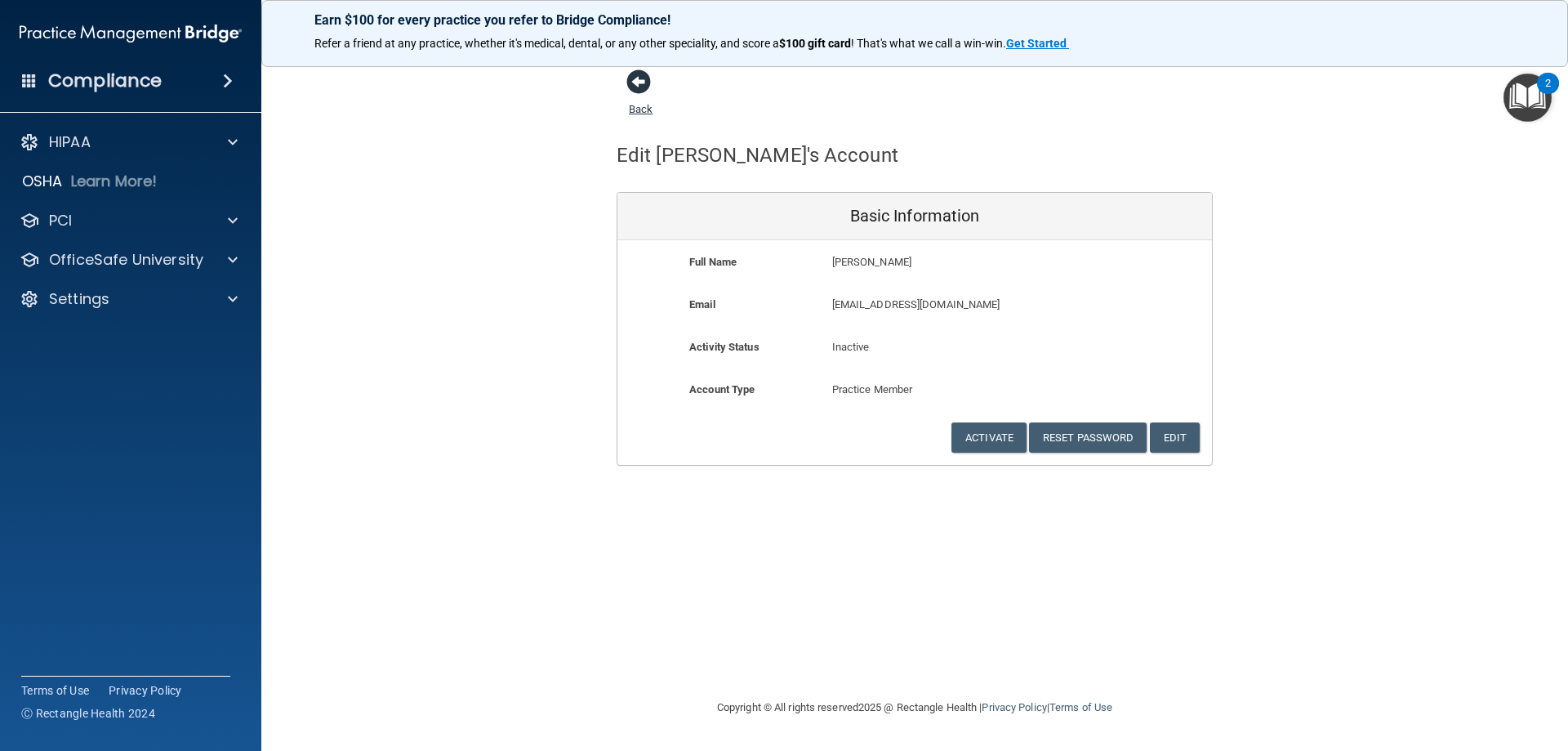
click at [641, 89] on span at bounding box center [638, 82] width 24 height 24
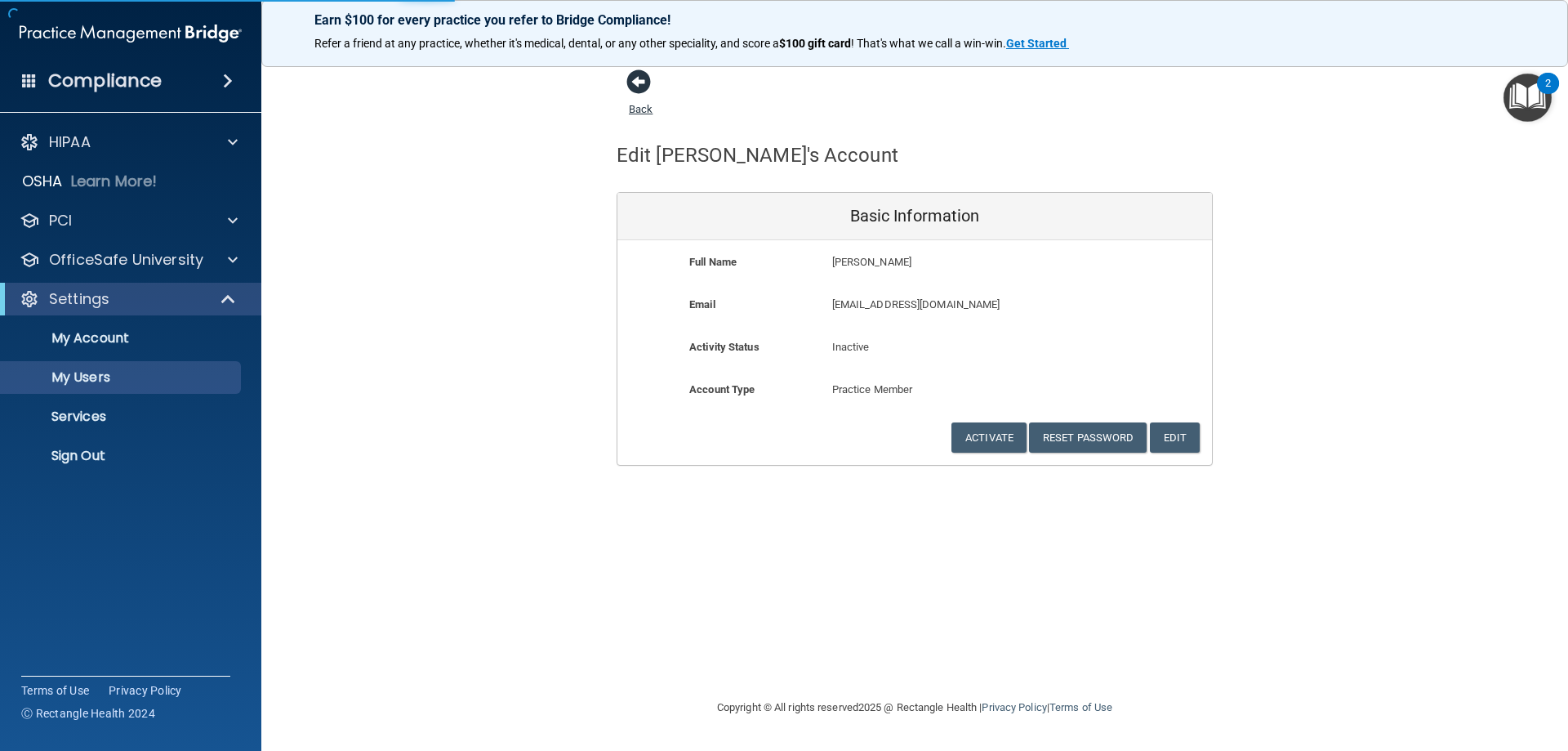
select select "20"
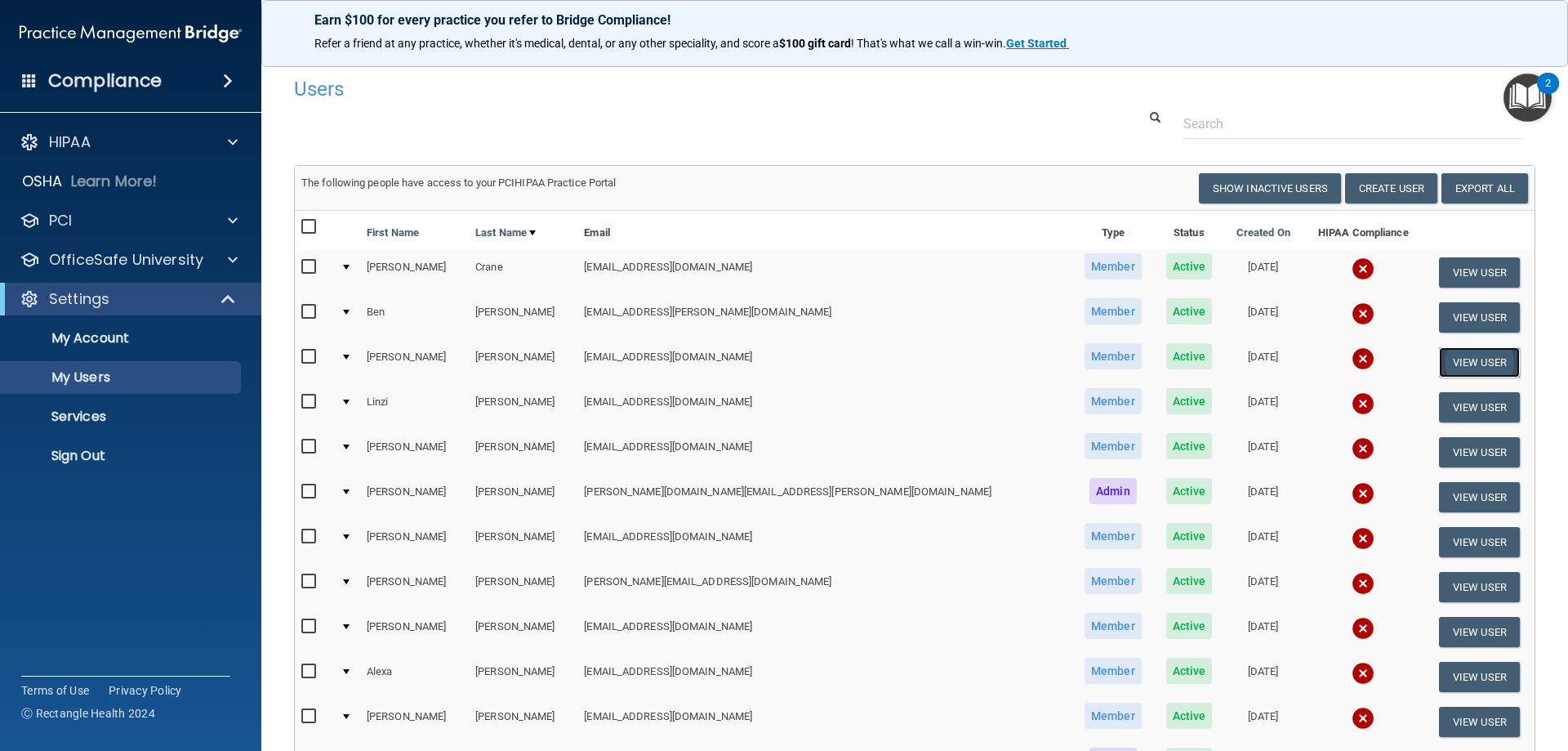
click at [1454, 365] on button "View User" at bounding box center [1479, 362] width 81 height 31
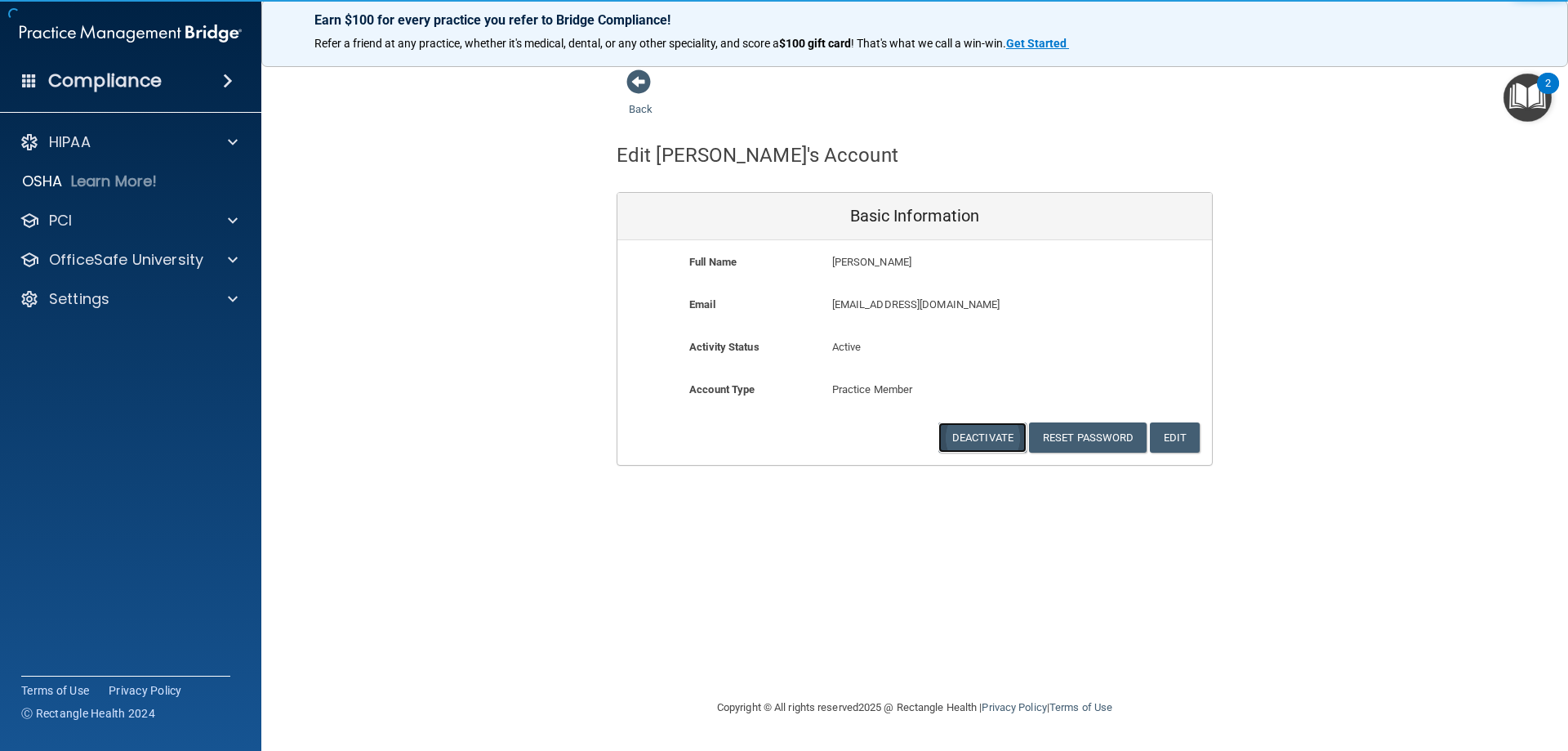
click at [983, 444] on button "Deactivate" at bounding box center [982, 437] width 88 height 31
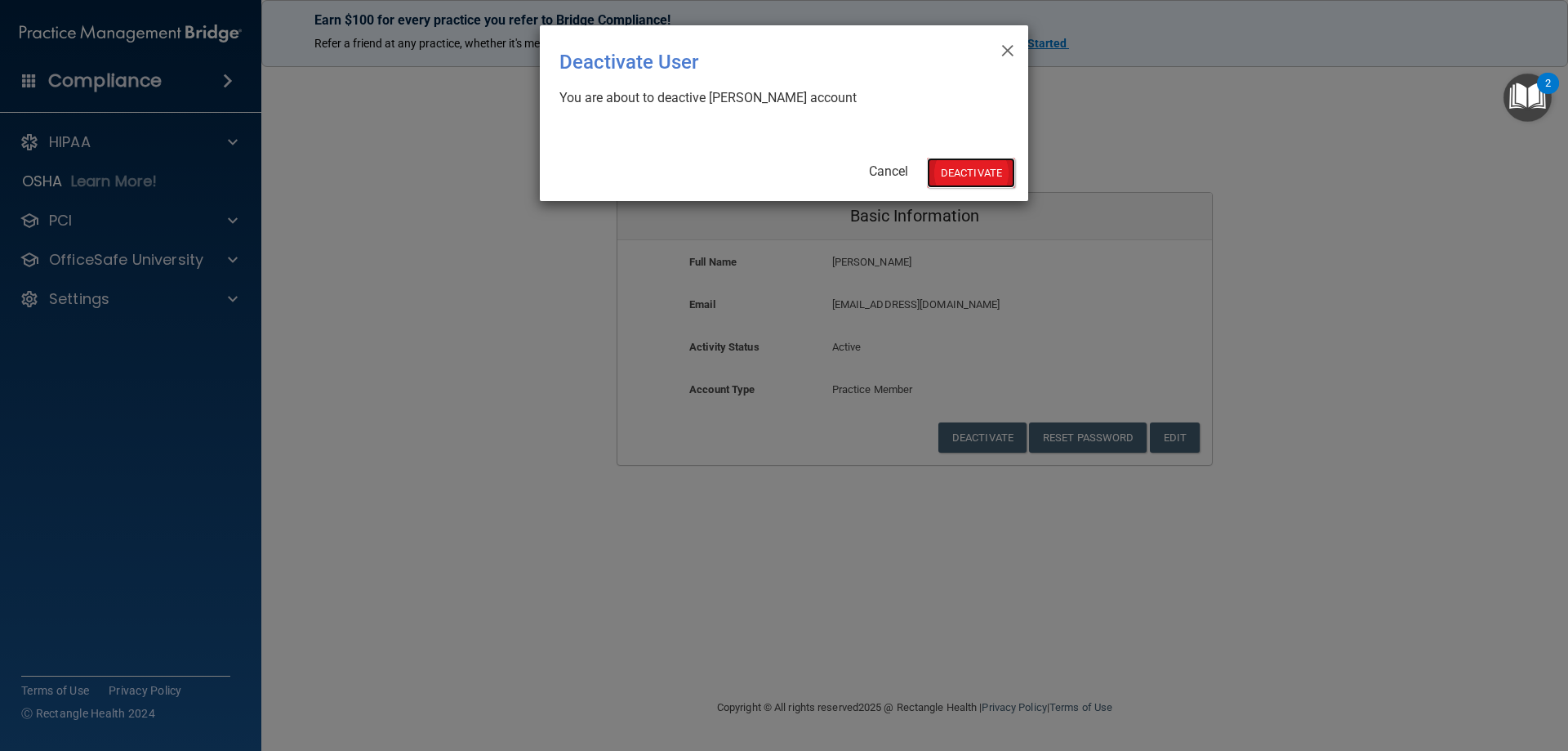
click at [958, 169] on button "Deactivate" at bounding box center [970, 173] width 88 height 31
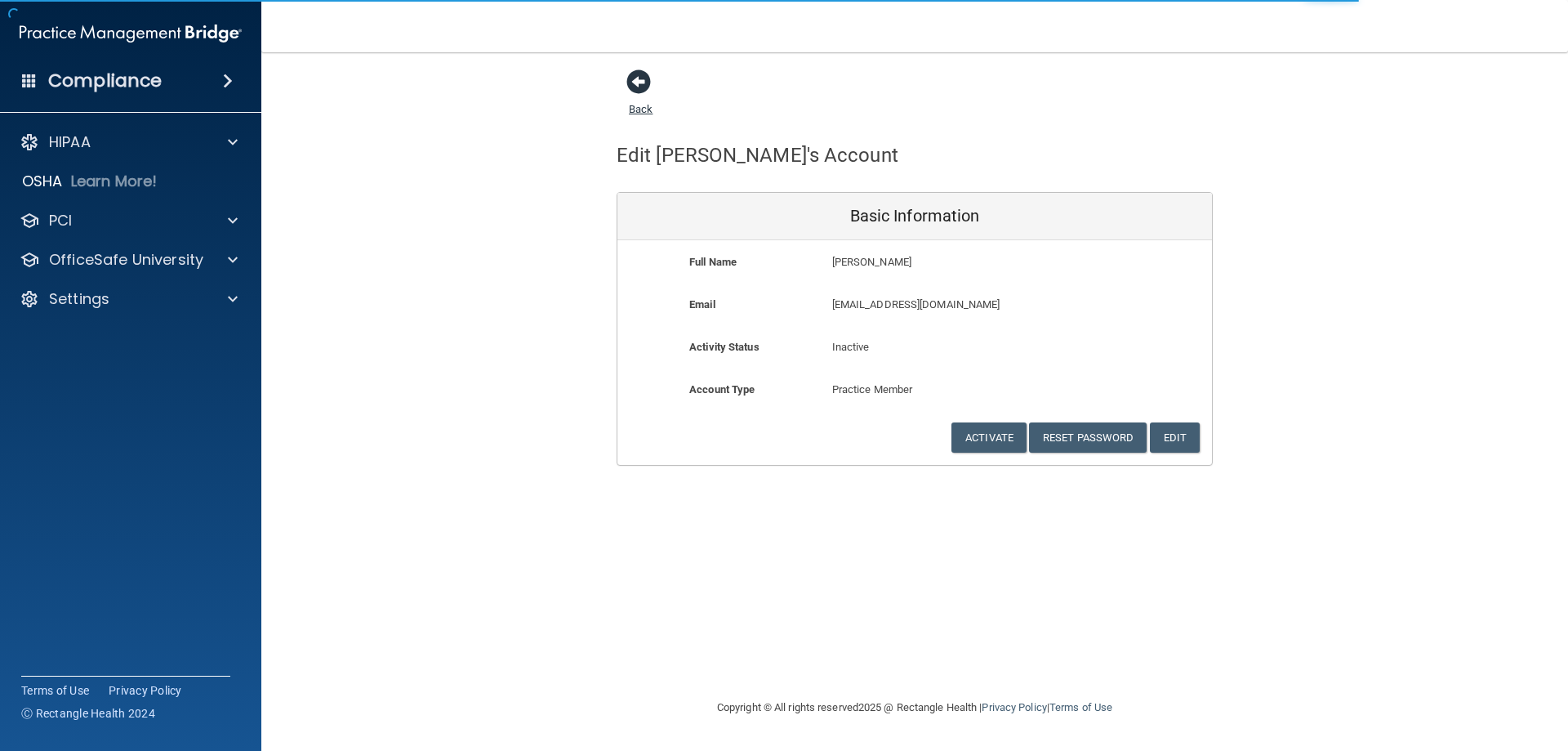
click at [640, 84] on span at bounding box center [638, 82] width 24 height 24
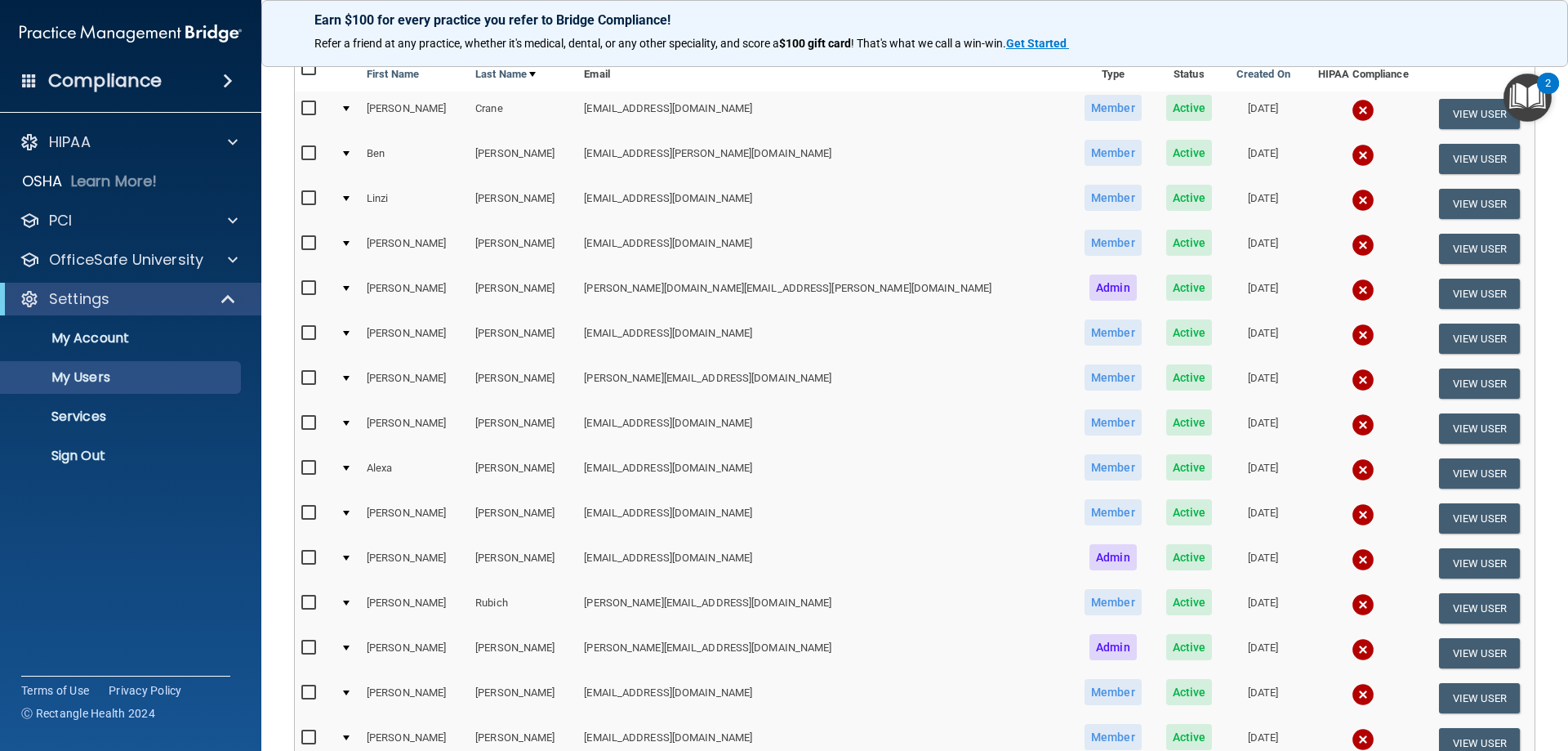
scroll to position [163, 0]
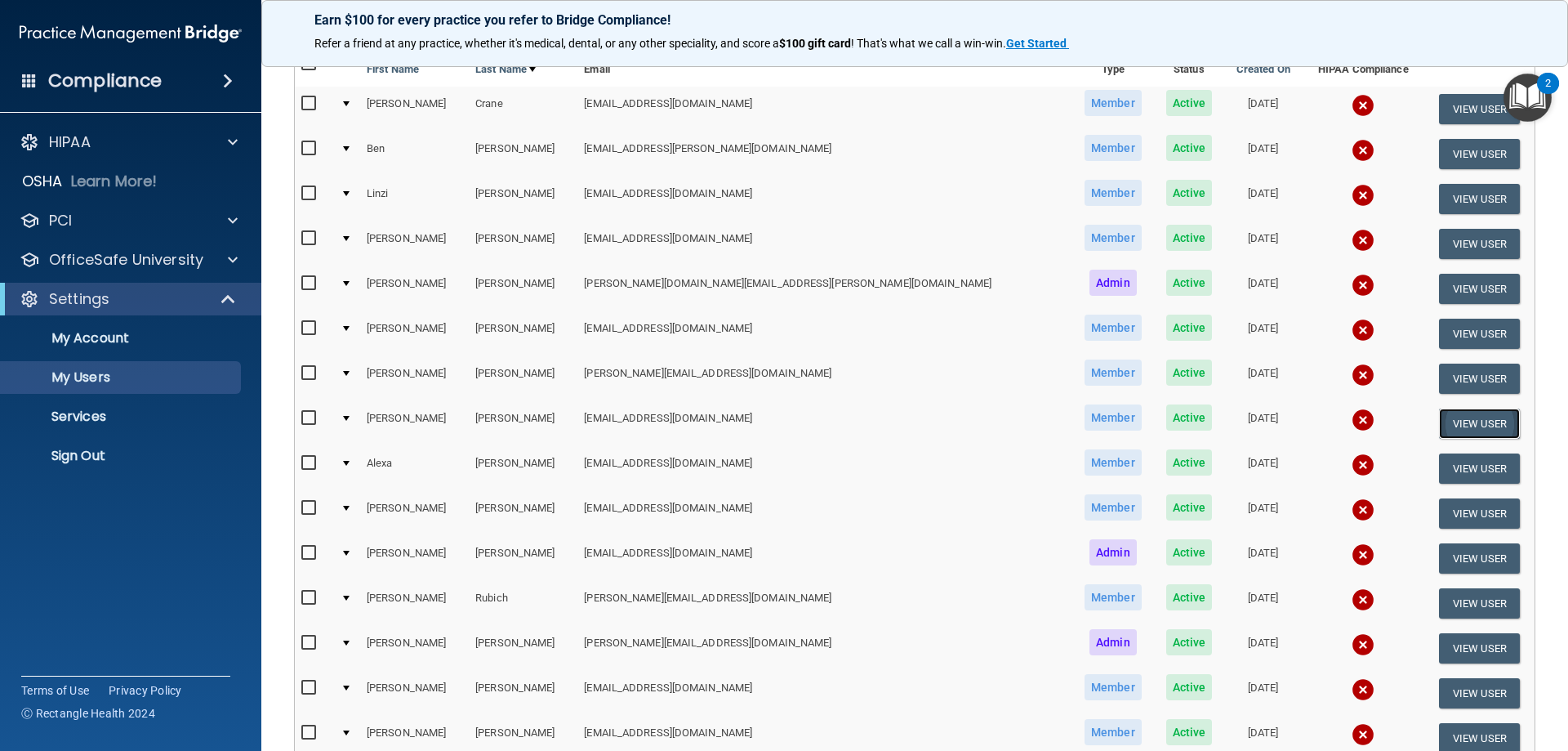
click at [1439, 418] on button "View User" at bounding box center [1479, 423] width 81 height 31
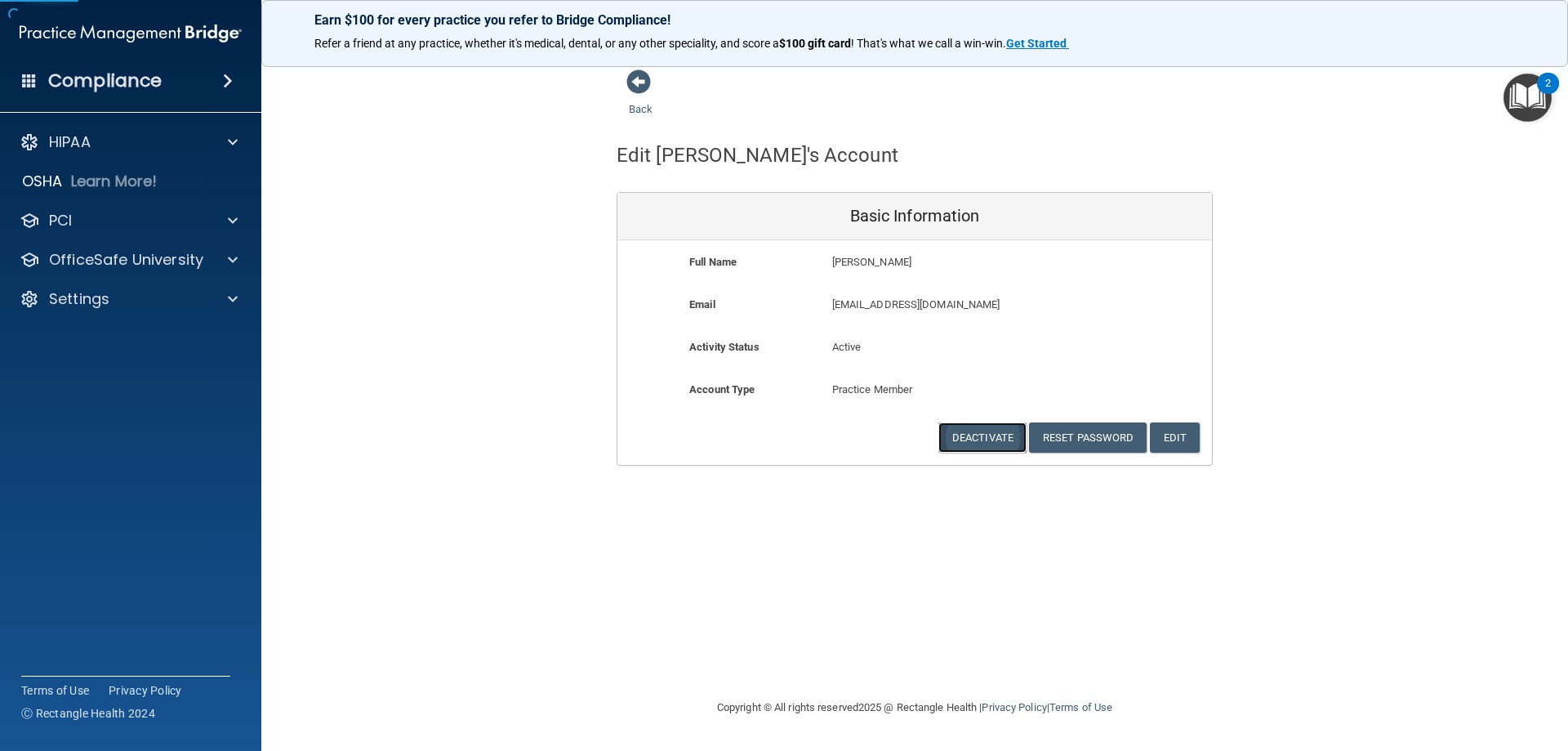
click at [992, 433] on button "Deactivate" at bounding box center [982, 437] width 88 height 31
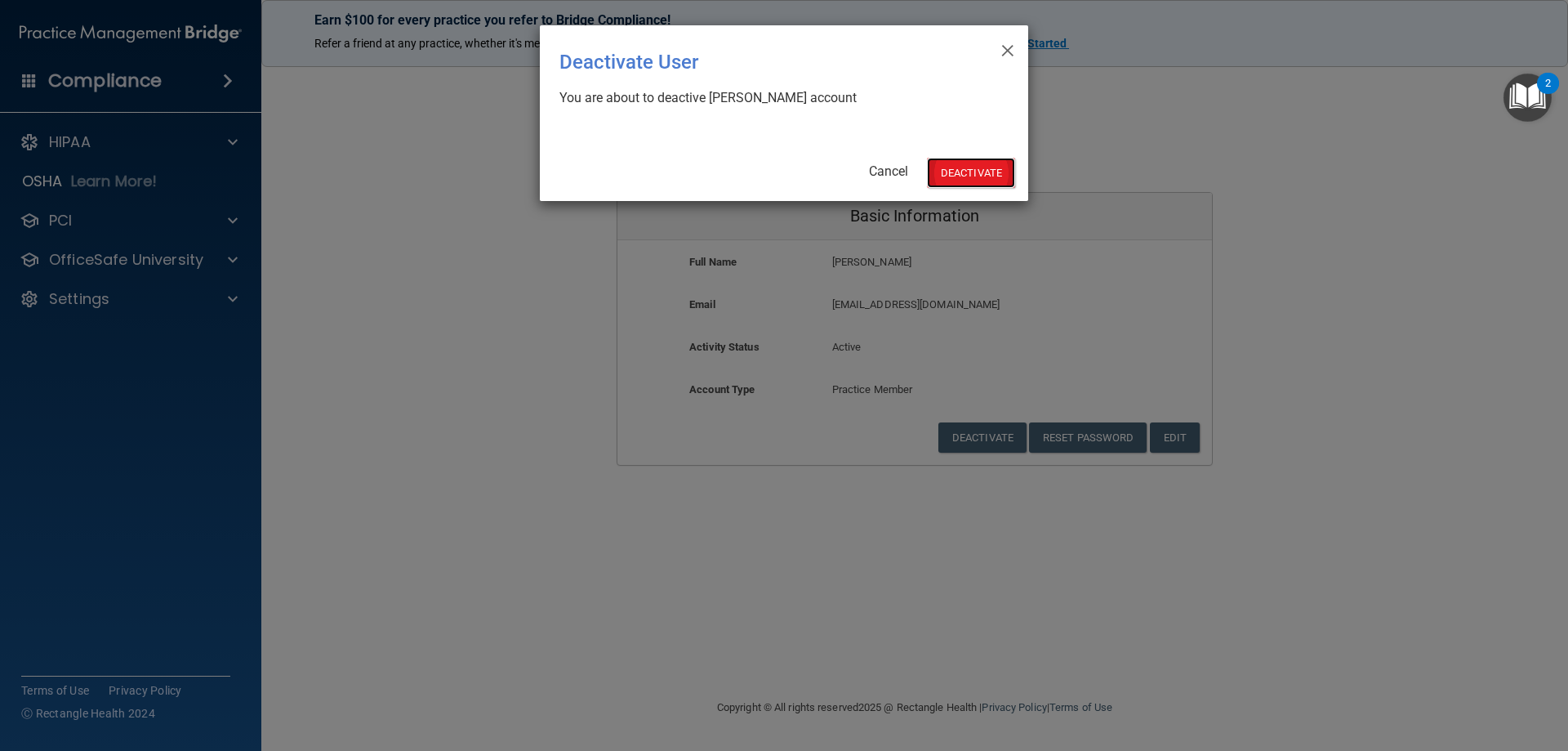
click at [947, 170] on button "Deactivate" at bounding box center [970, 173] width 88 height 31
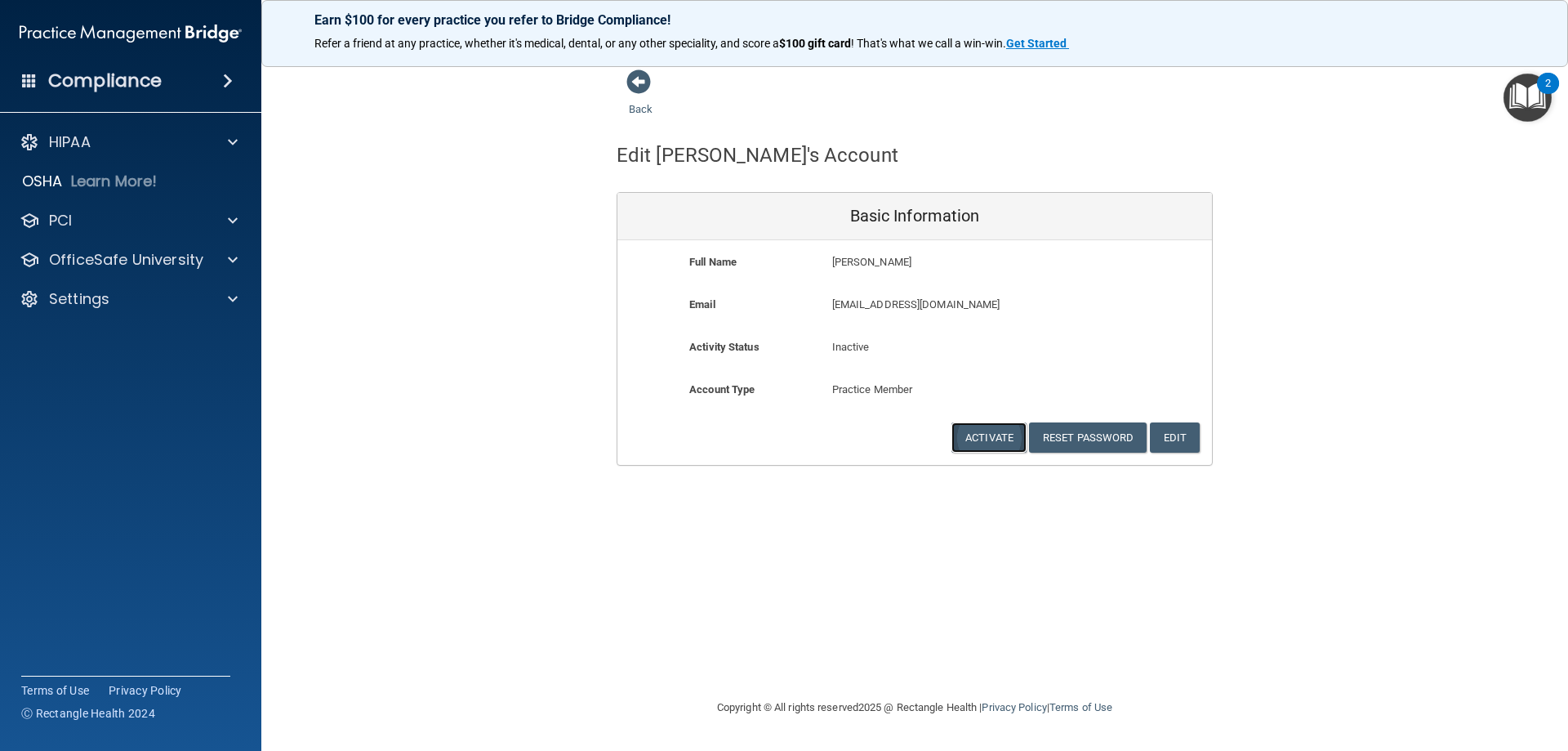
click at [991, 436] on button "Activate" at bounding box center [988, 437] width 75 height 31
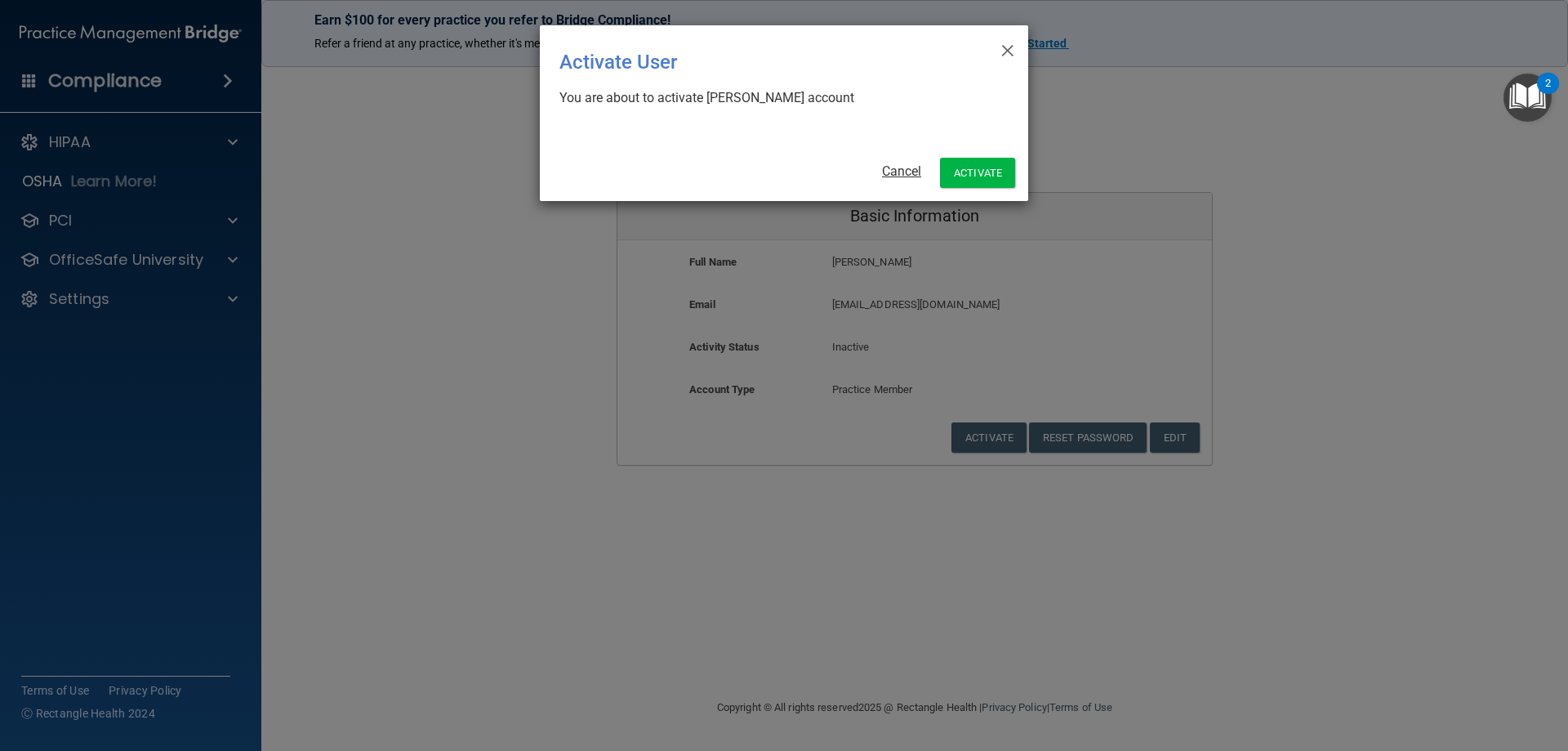
click at [911, 170] on link "Cancel" at bounding box center [902, 171] width 39 height 16
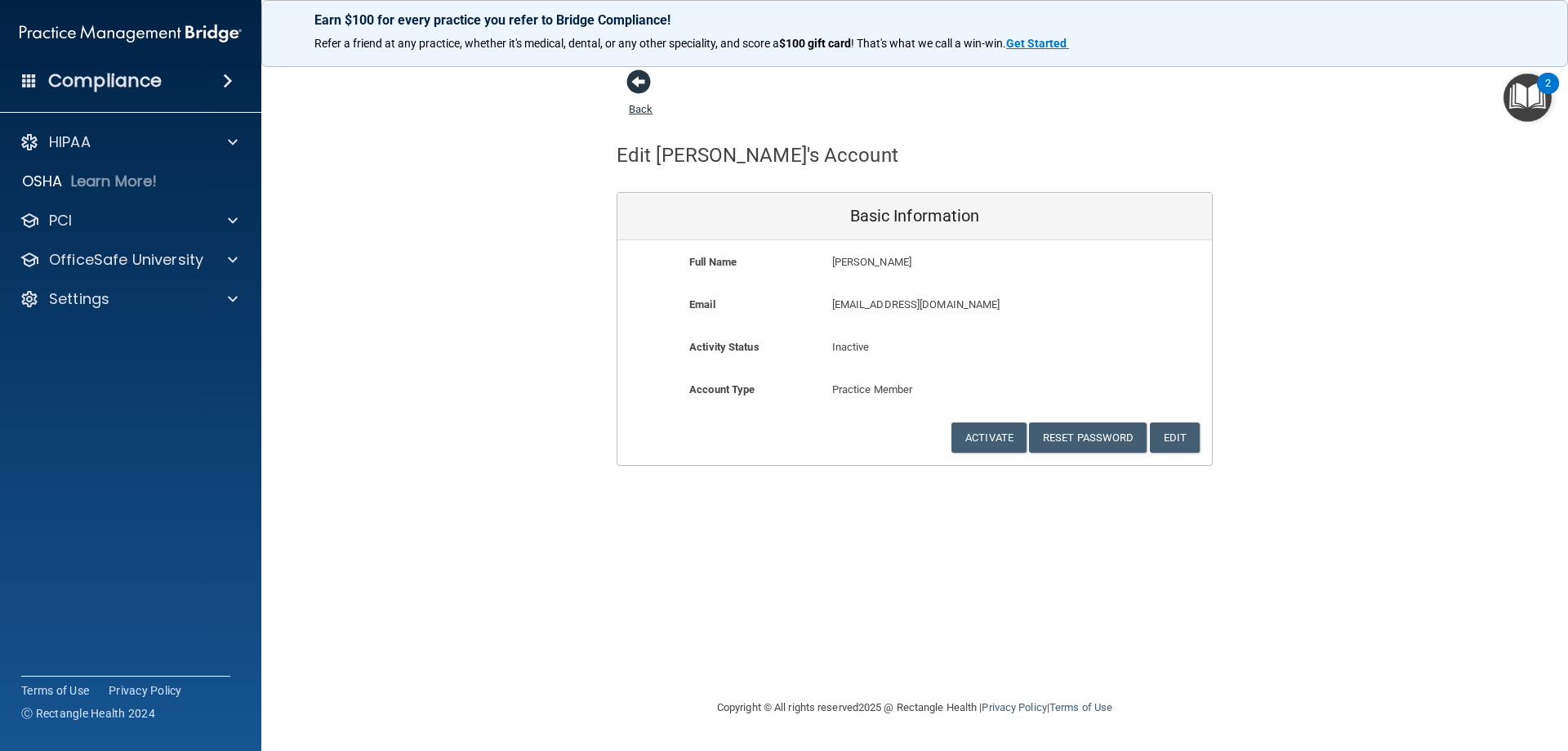
click at [634, 70] on span at bounding box center [638, 82] width 24 height 24
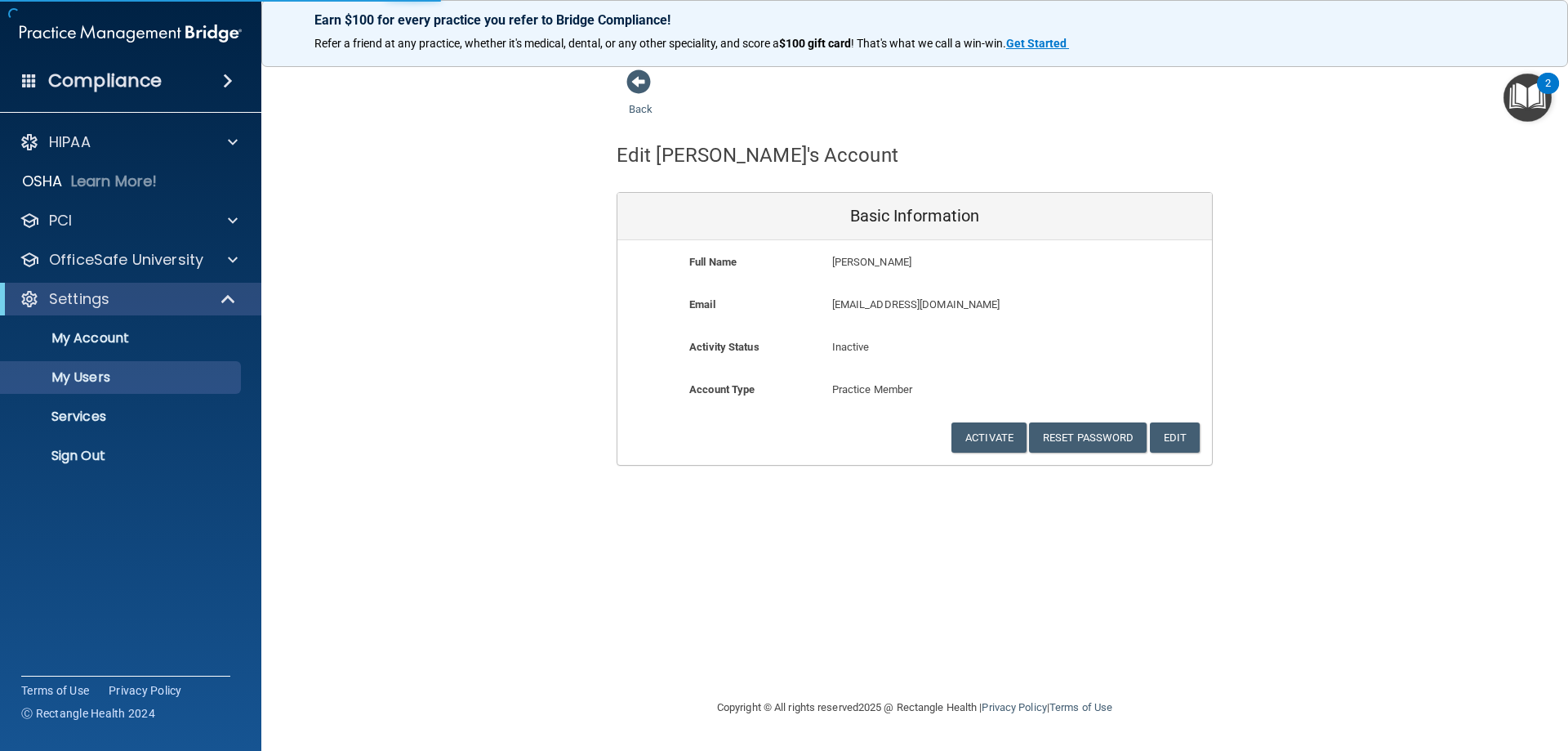
select select "20"
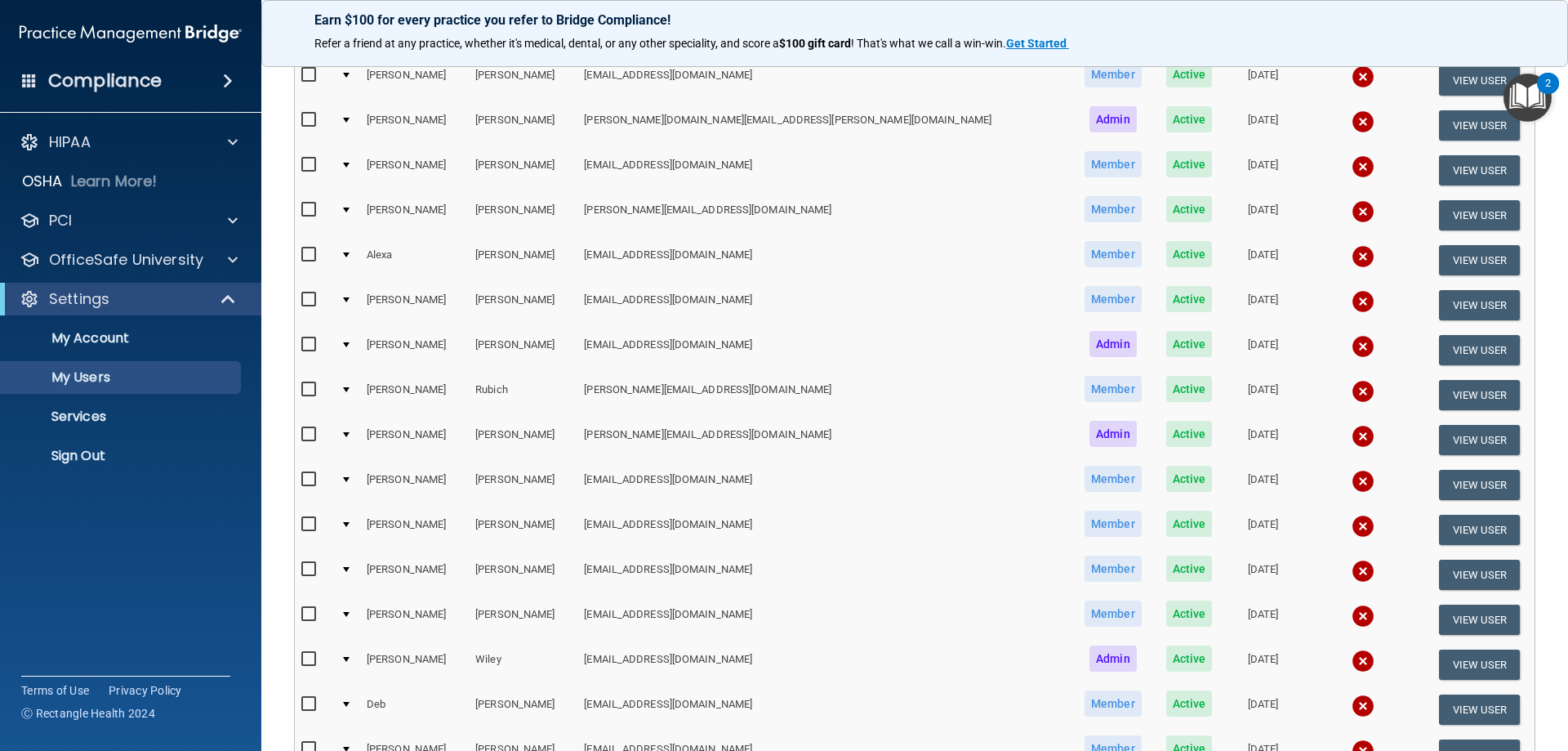
scroll to position [408, 0]
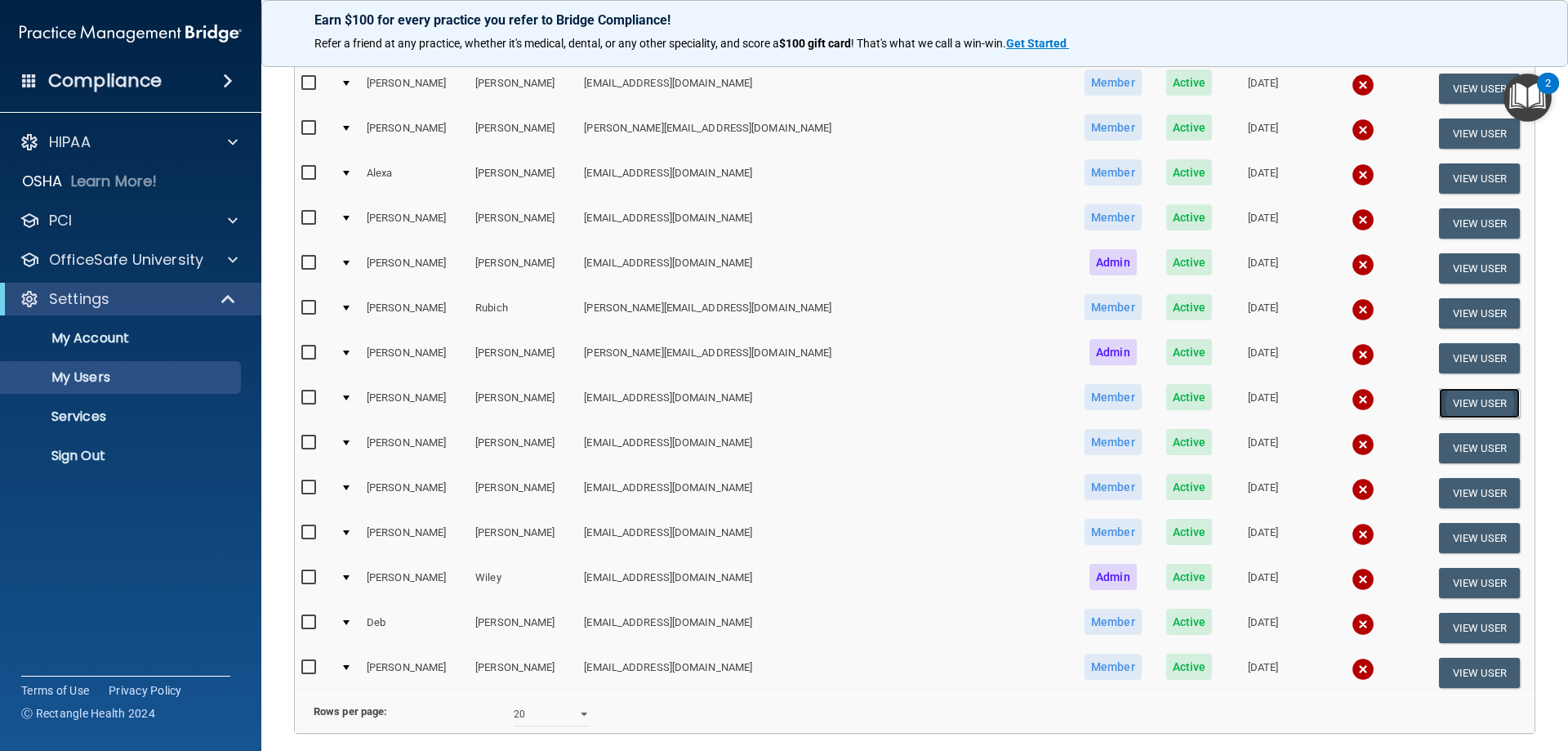
click at [1440, 403] on button "View User" at bounding box center [1479, 403] width 81 height 31
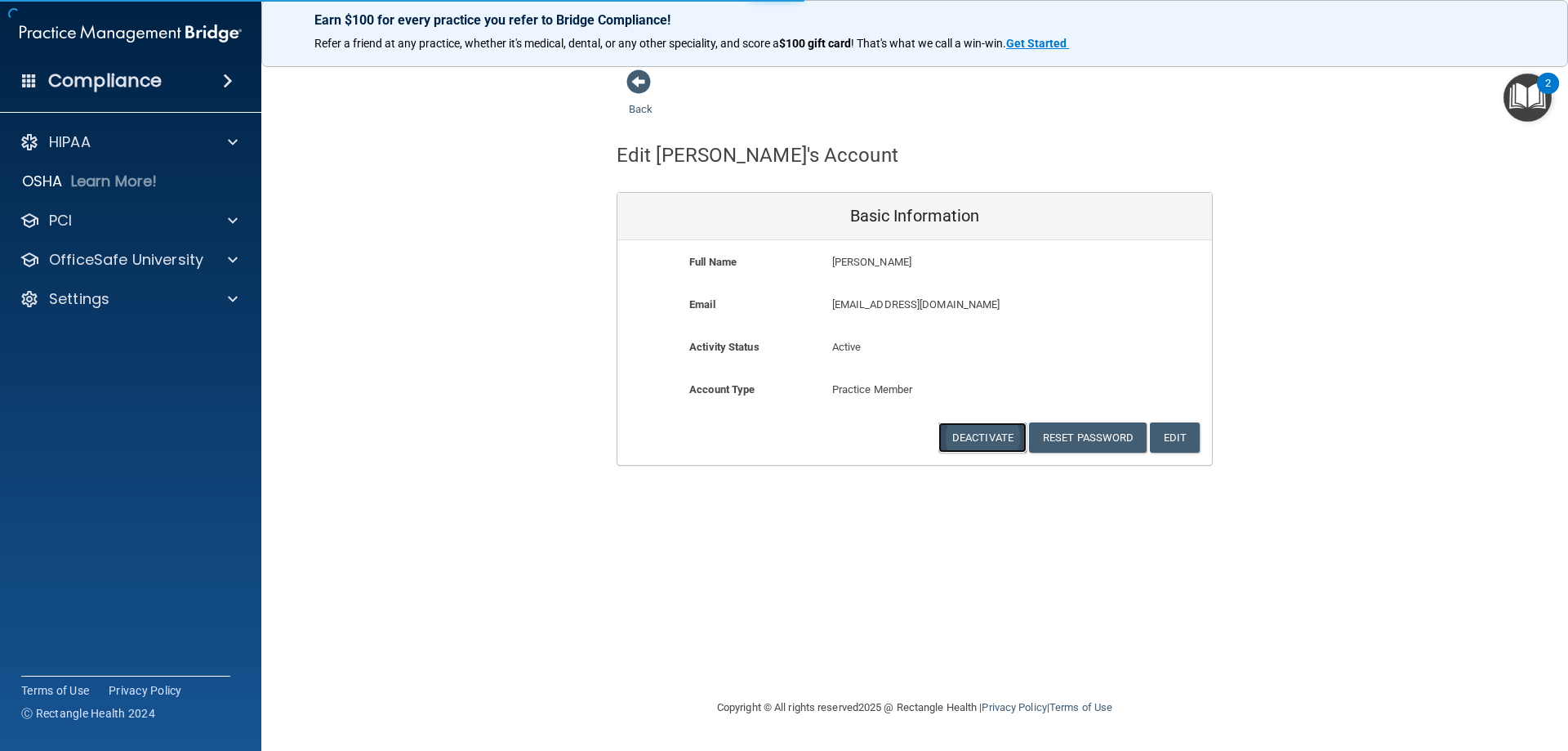
click at [992, 434] on button "Deactivate" at bounding box center [982, 437] width 88 height 31
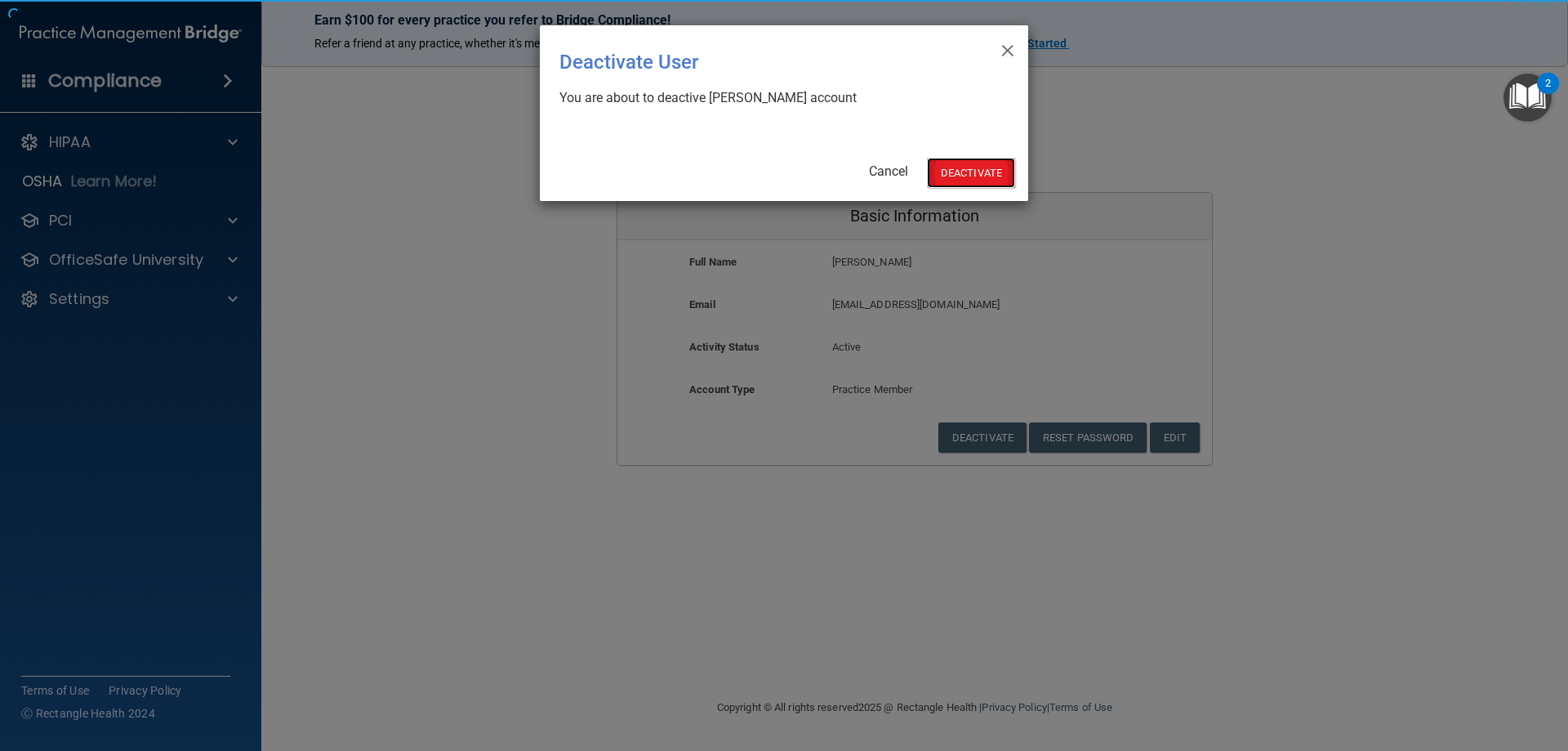
click at [984, 177] on button "Deactivate" at bounding box center [970, 173] width 88 height 31
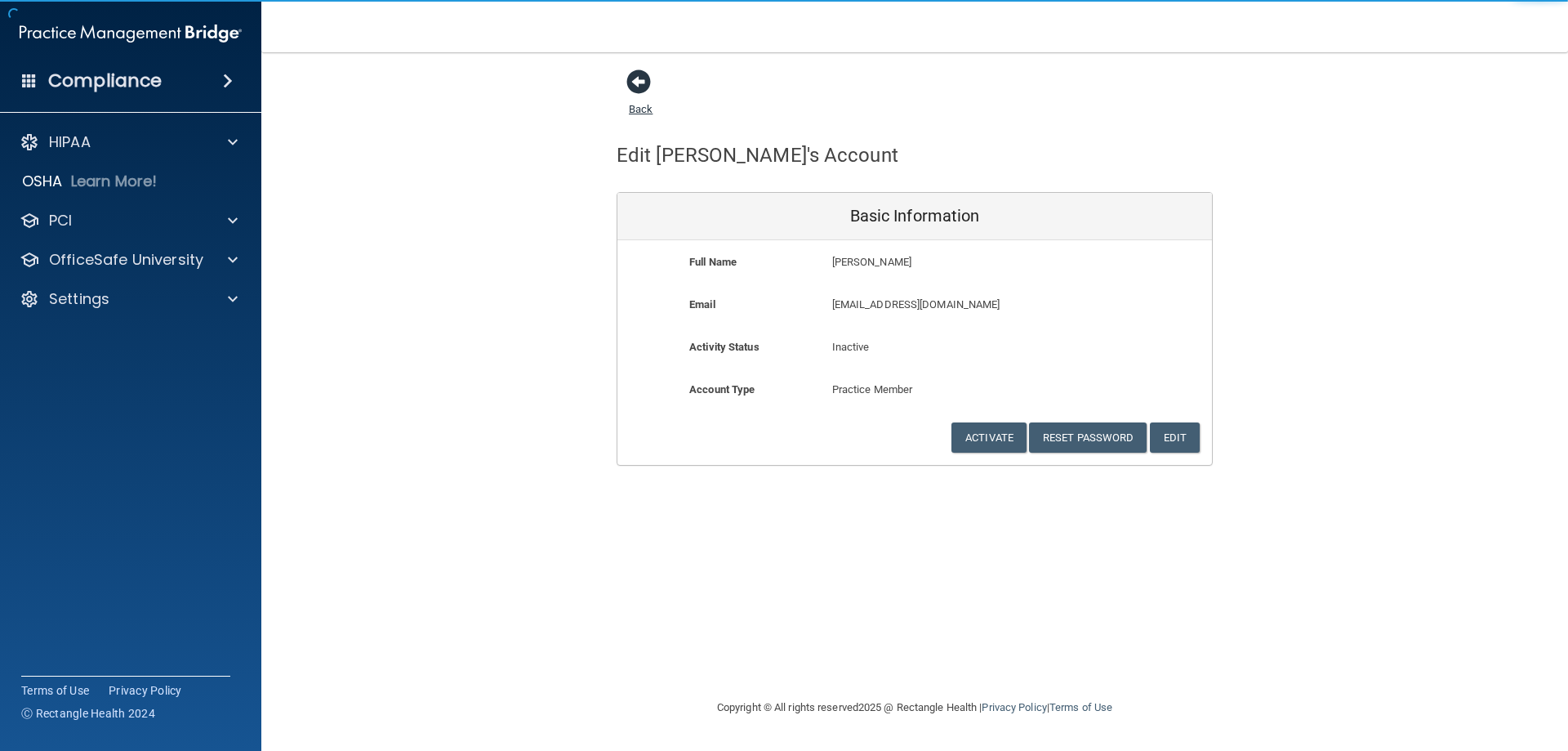
click at [632, 87] on span at bounding box center [638, 82] width 24 height 24
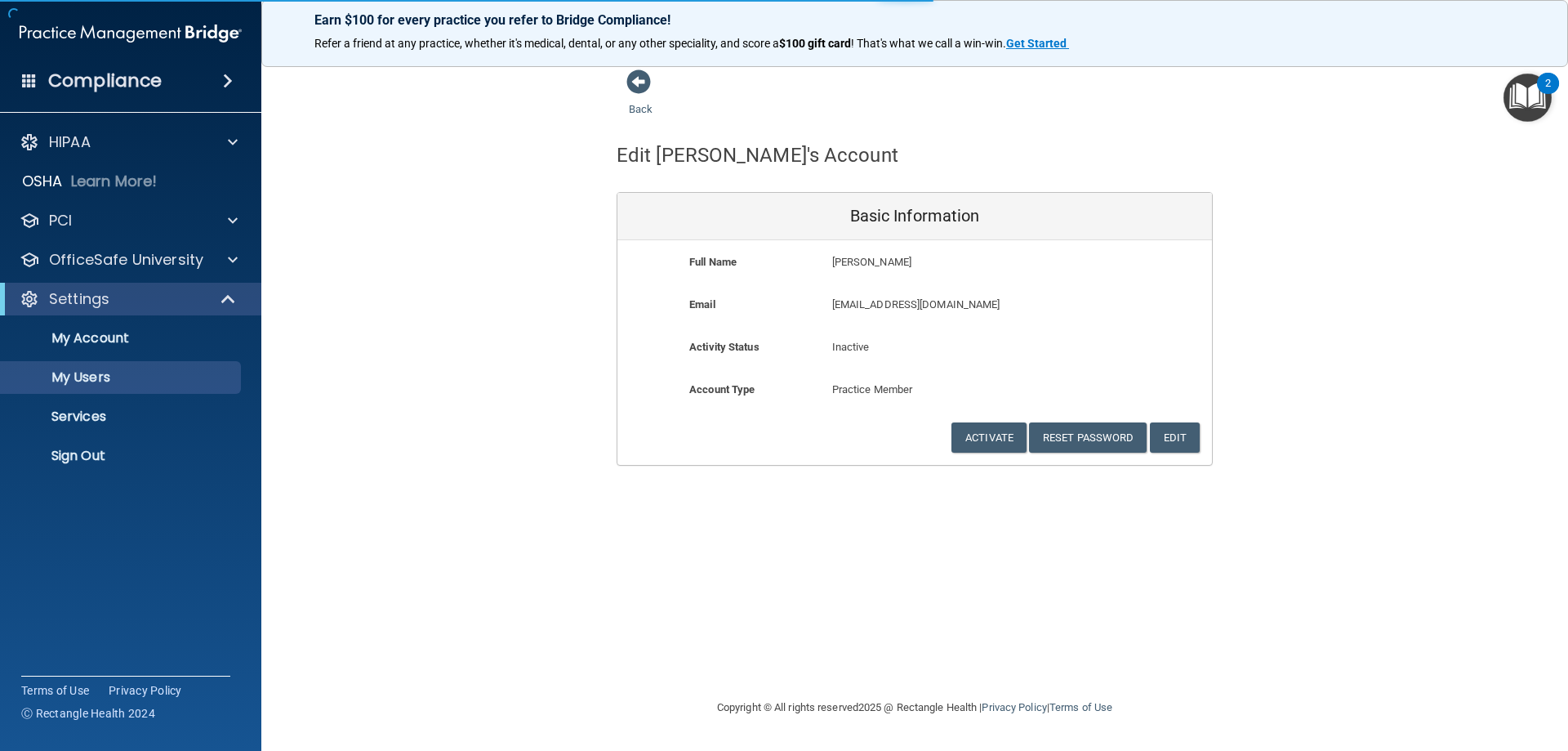
select select "20"
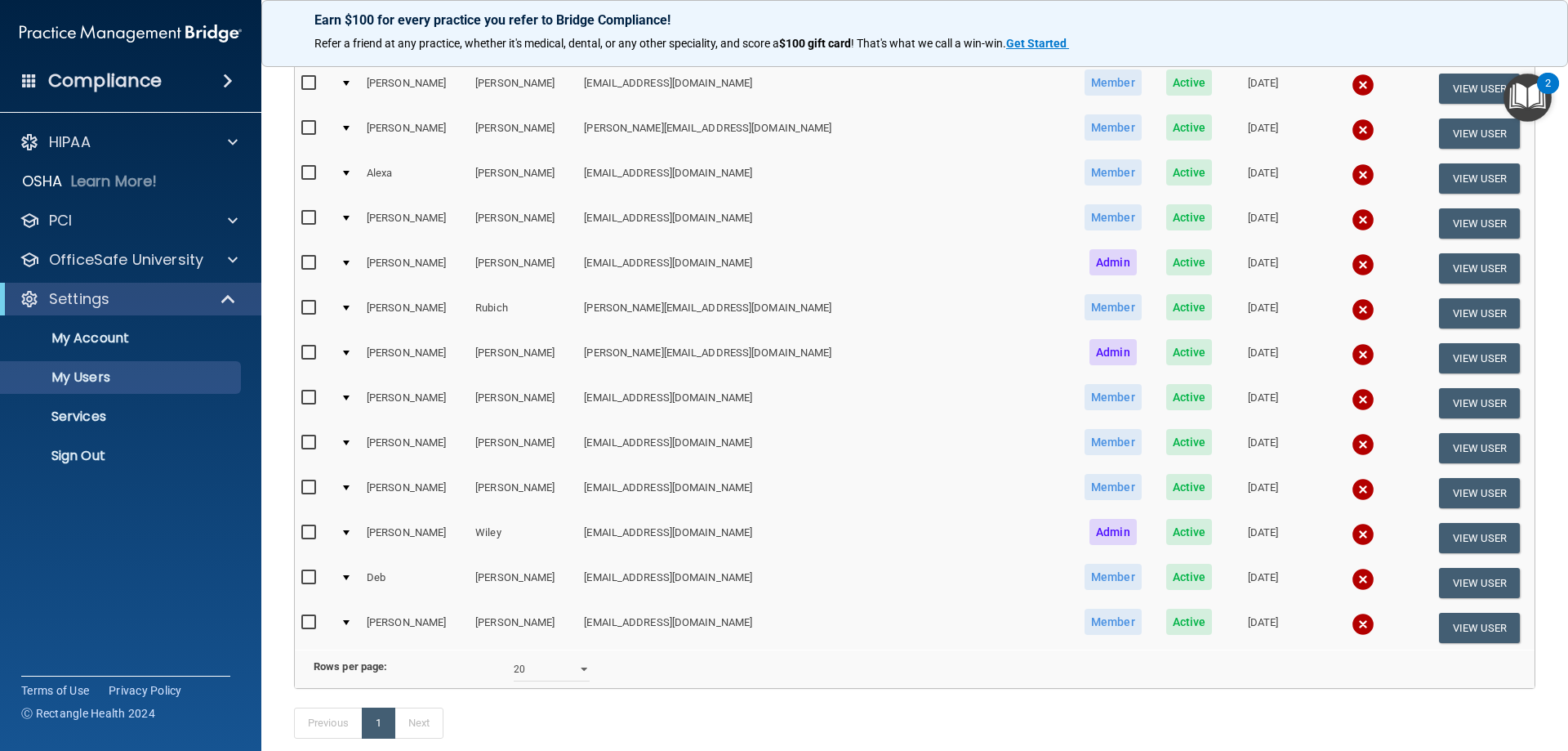
scroll to position [490, 0]
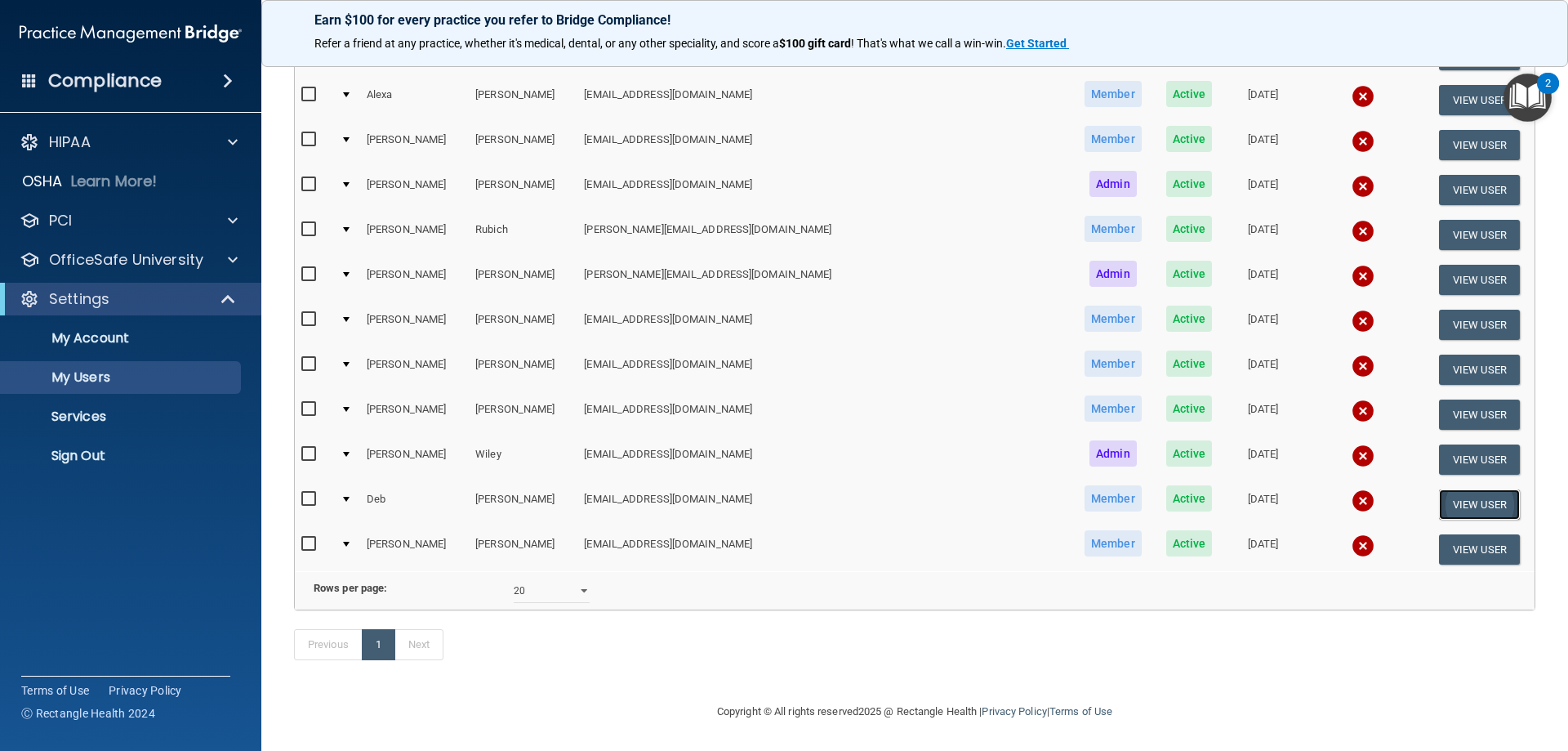
click at [1439, 506] on button "View User" at bounding box center [1479, 504] width 81 height 31
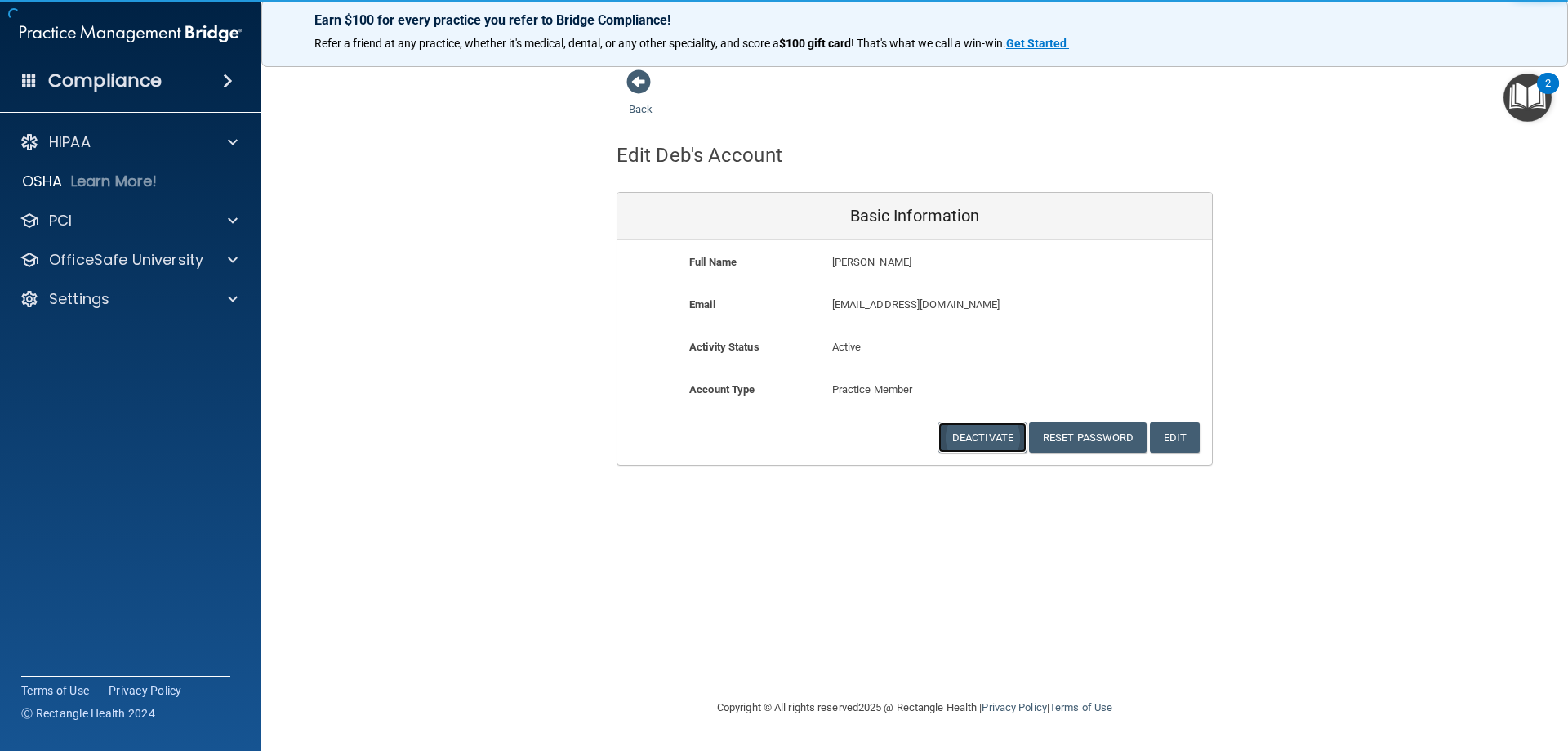
click at [973, 435] on button "Deactivate" at bounding box center [982, 437] width 88 height 31
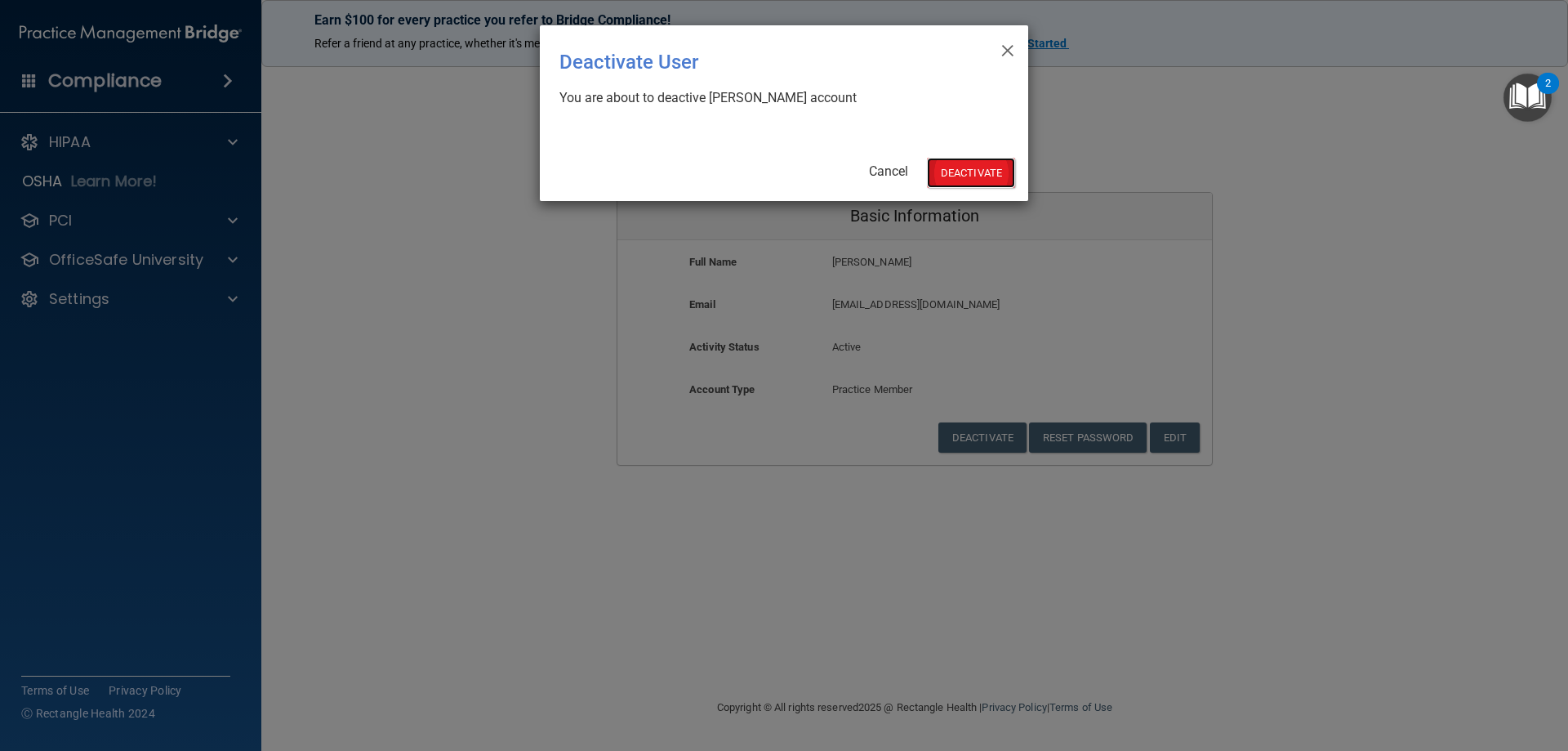
click at [976, 181] on button "Deactivate" at bounding box center [970, 173] width 88 height 31
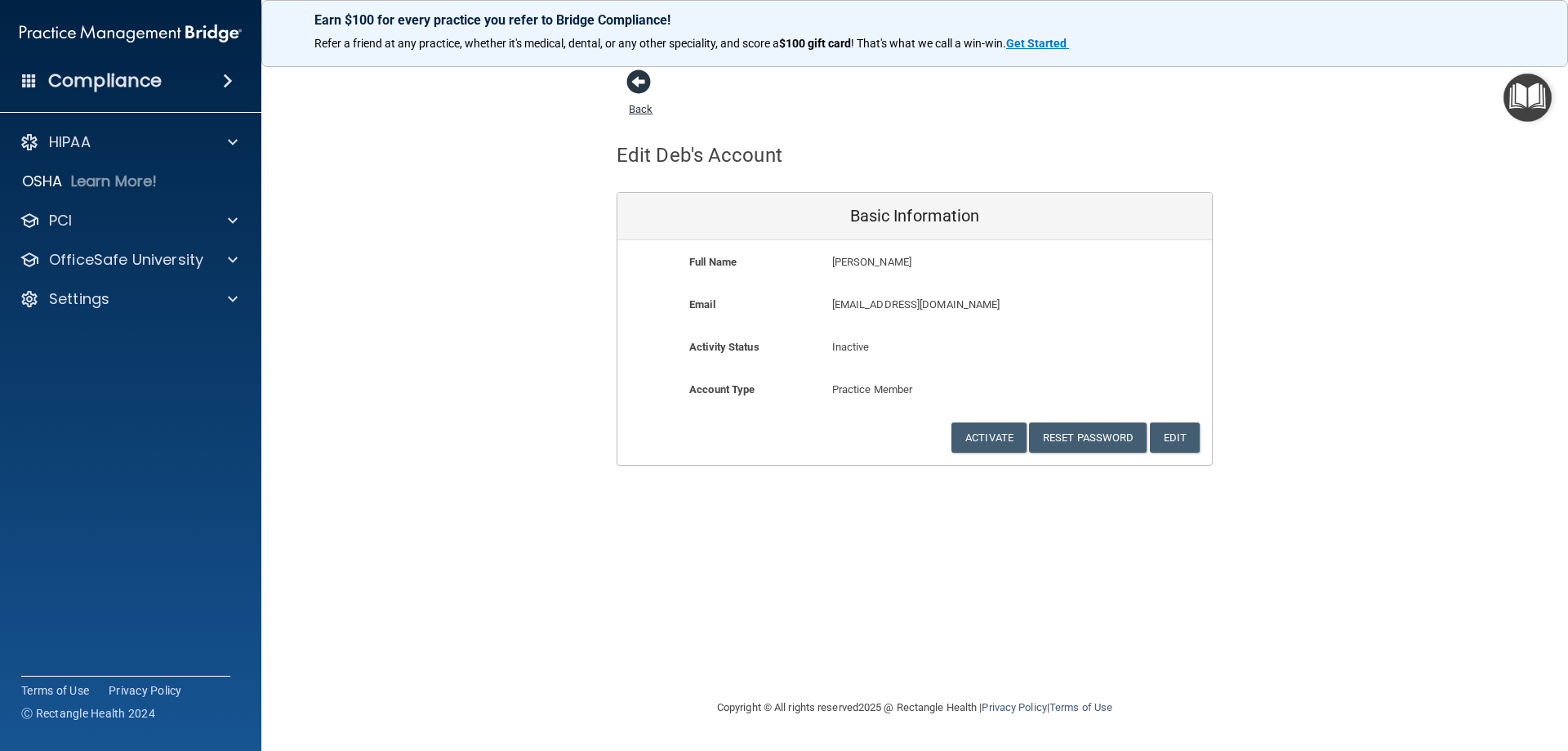
click at [642, 83] on span at bounding box center [638, 82] width 24 height 24
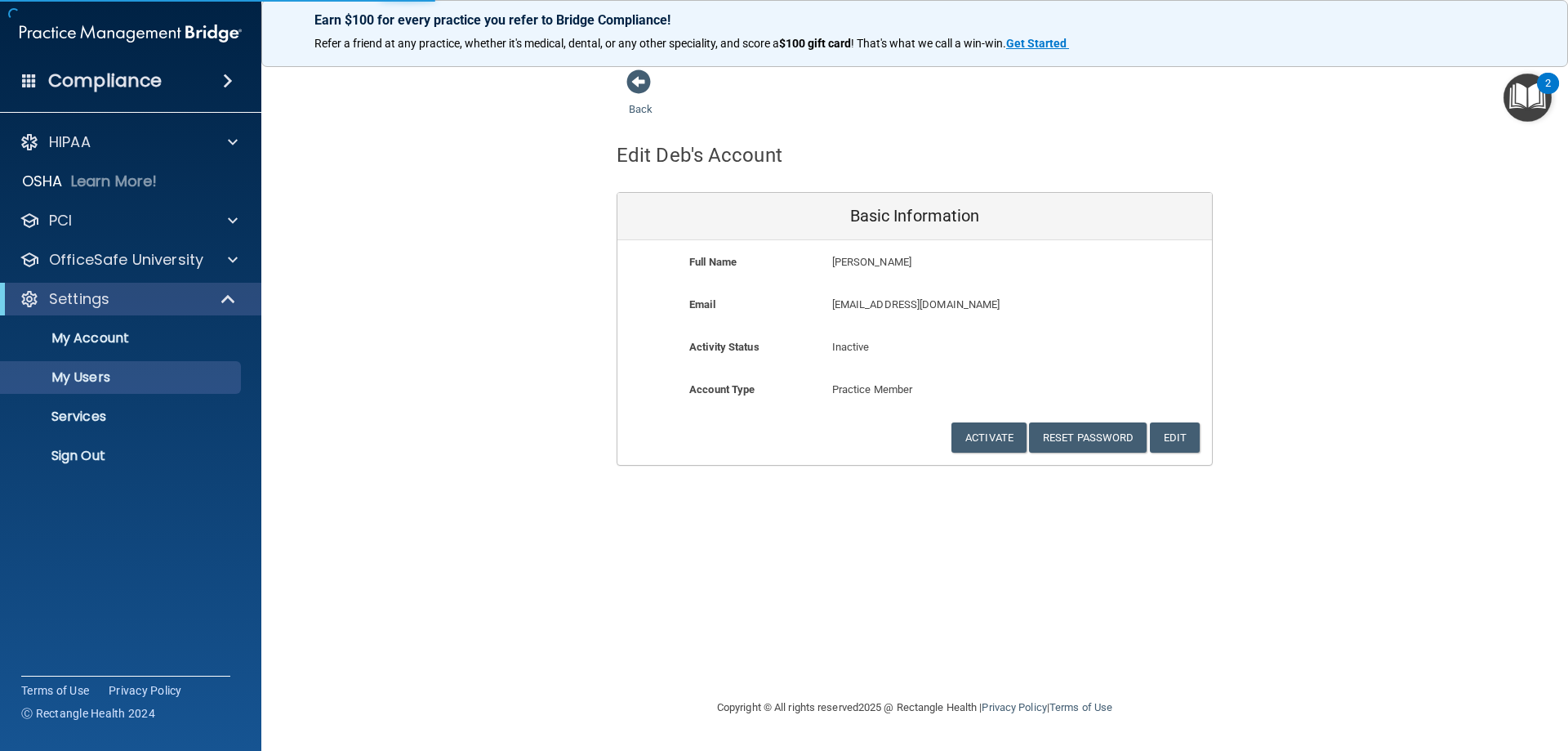
select select "20"
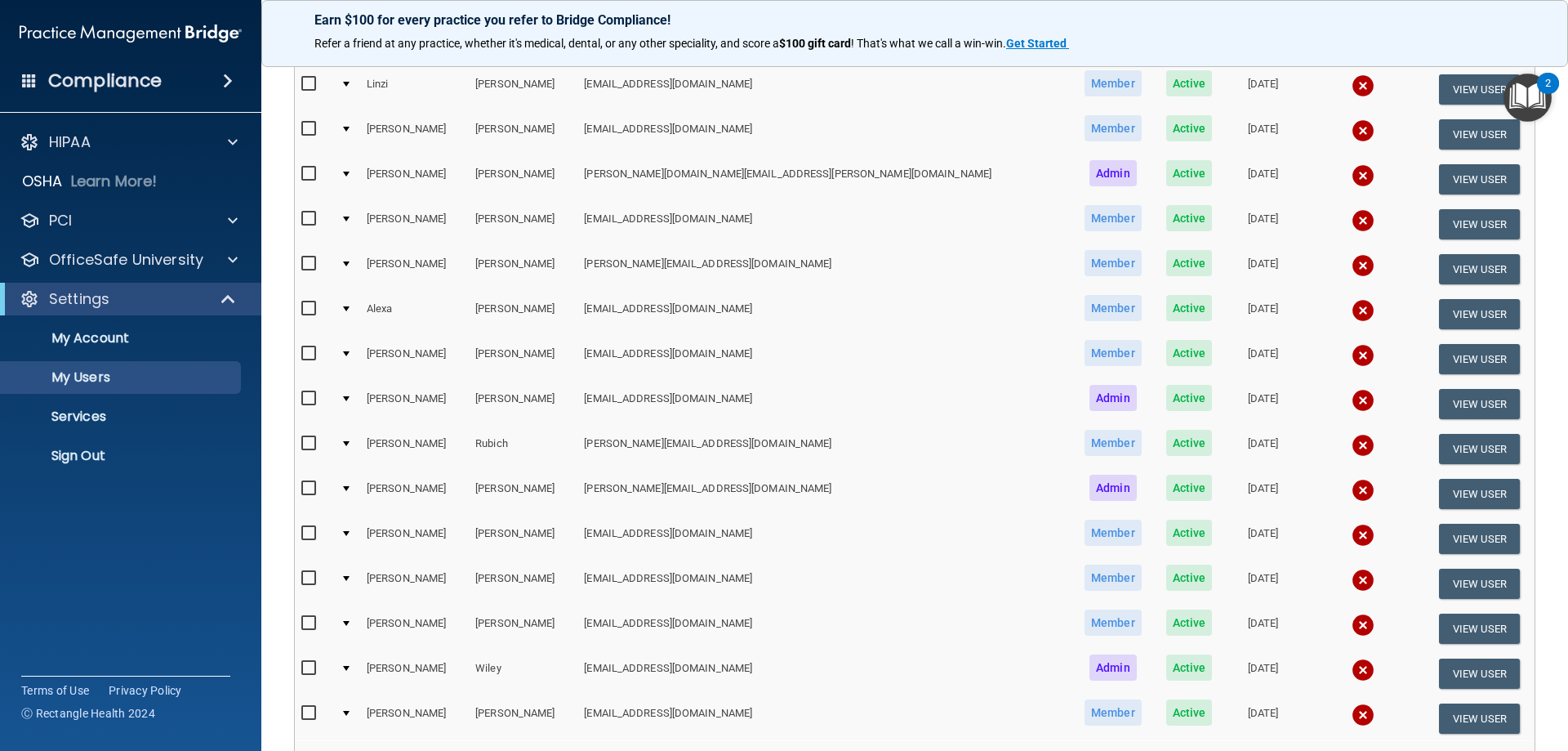
scroll to position [327, 0]
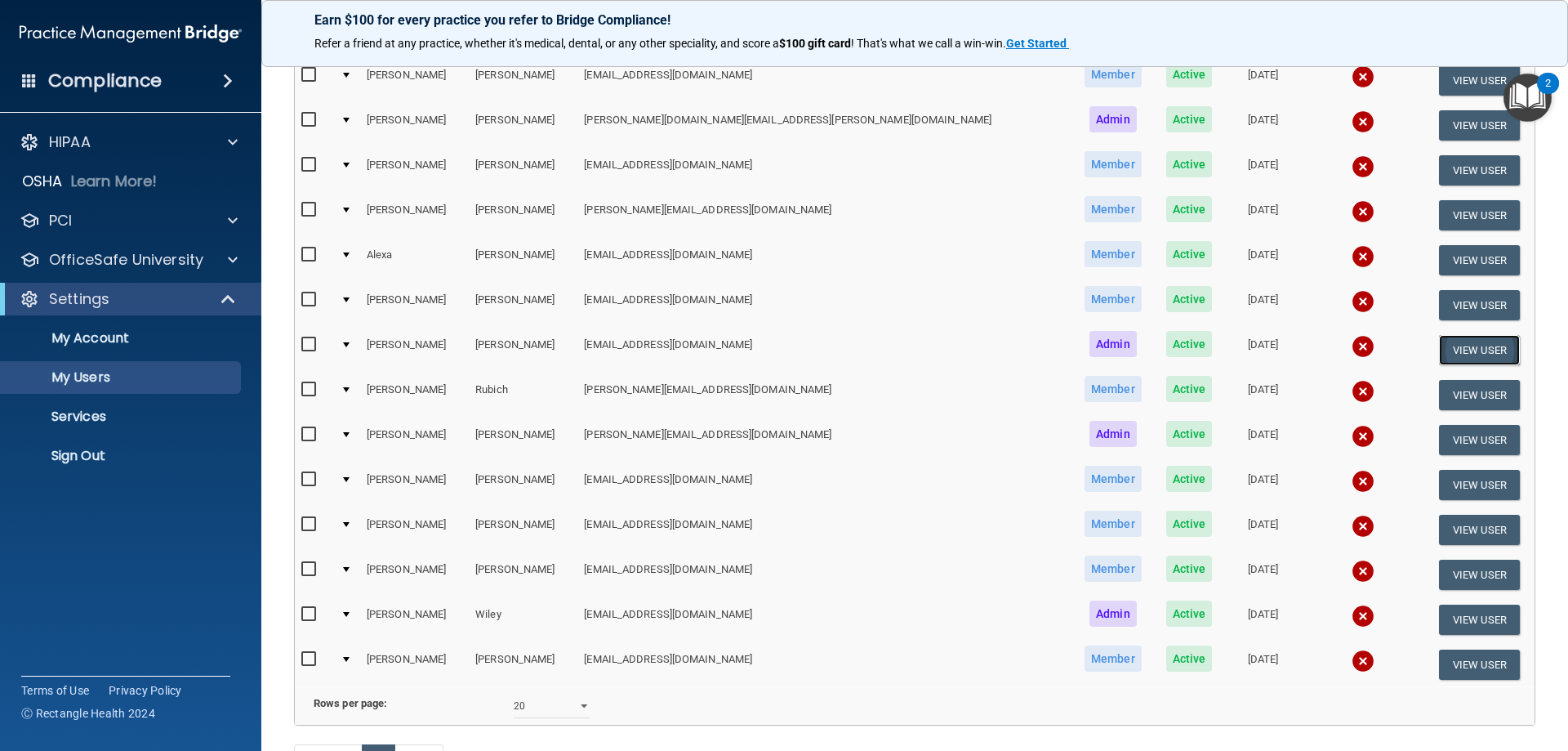
click at [1442, 350] on button "View User" at bounding box center [1479, 350] width 81 height 31
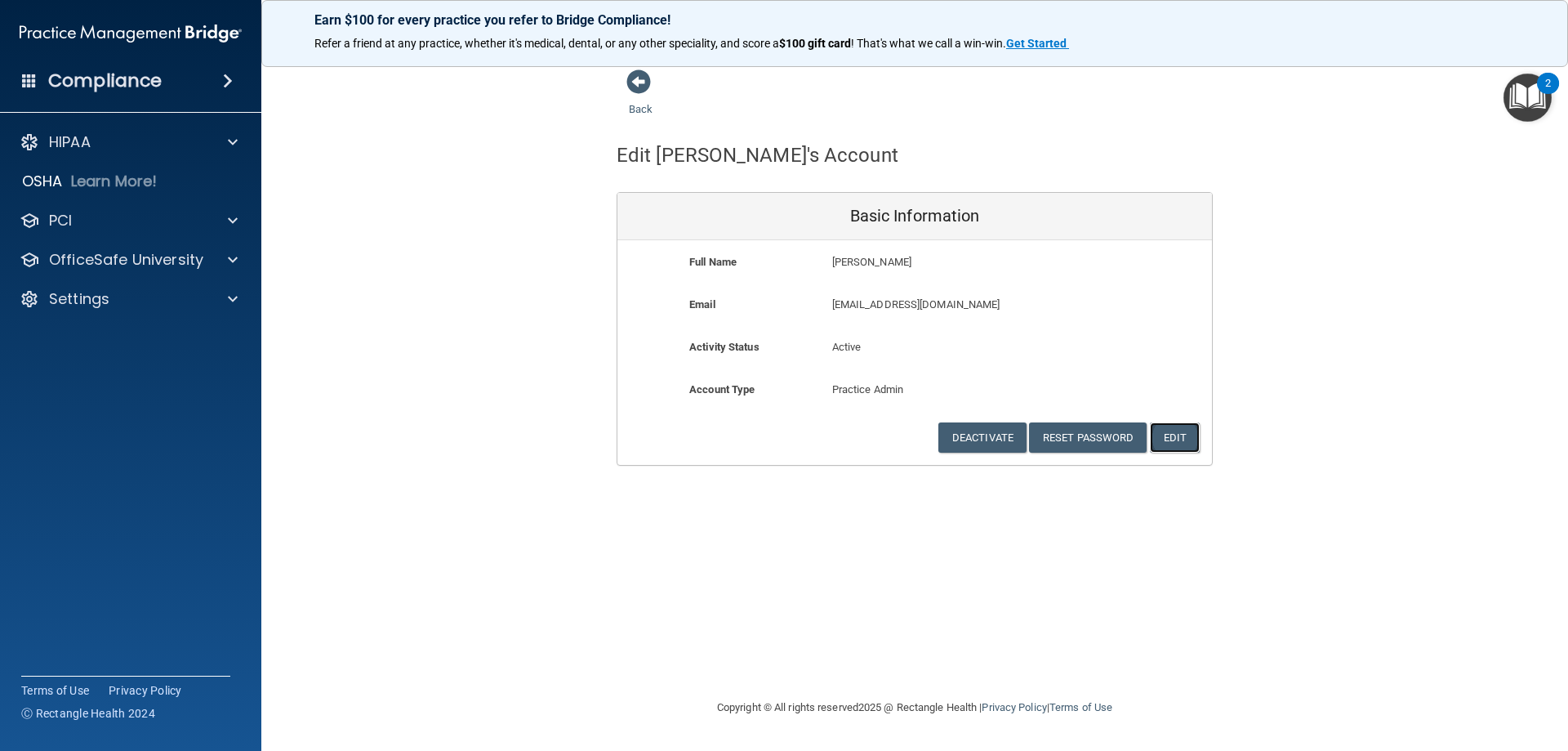
click at [1177, 443] on button "Edit" at bounding box center [1175, 437] width 50 height 31
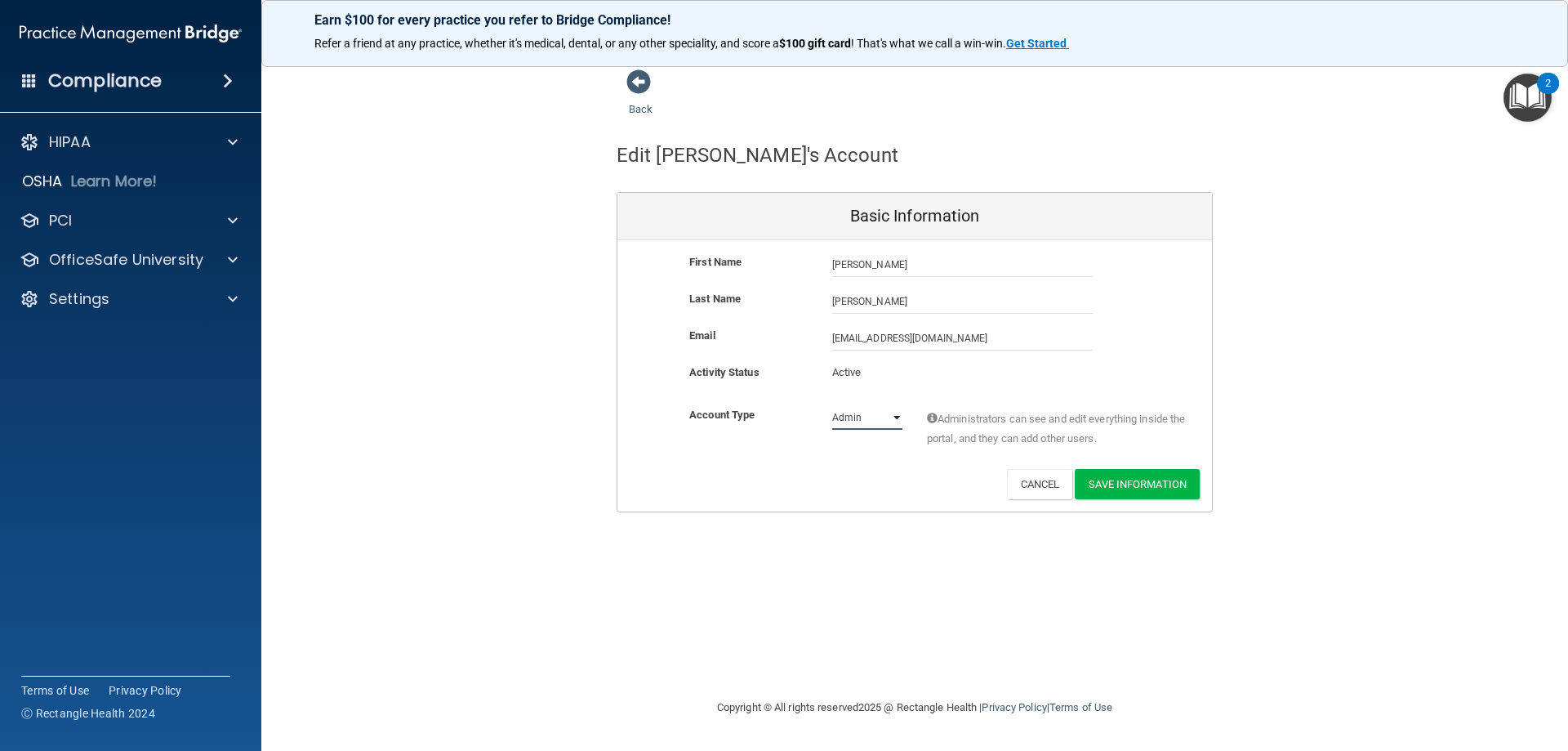
click at [893, 420] on select "Admin Member" at bounding box center [868, 418] width 71 height 24
select select "practice_member"
click at [832, 406] on select "Admin Member" at bounding box center [868, 418] width 71 height 24
click at [1116, 488] on button "Save Information" at bounding box center [1137, 484] width 125 height 31
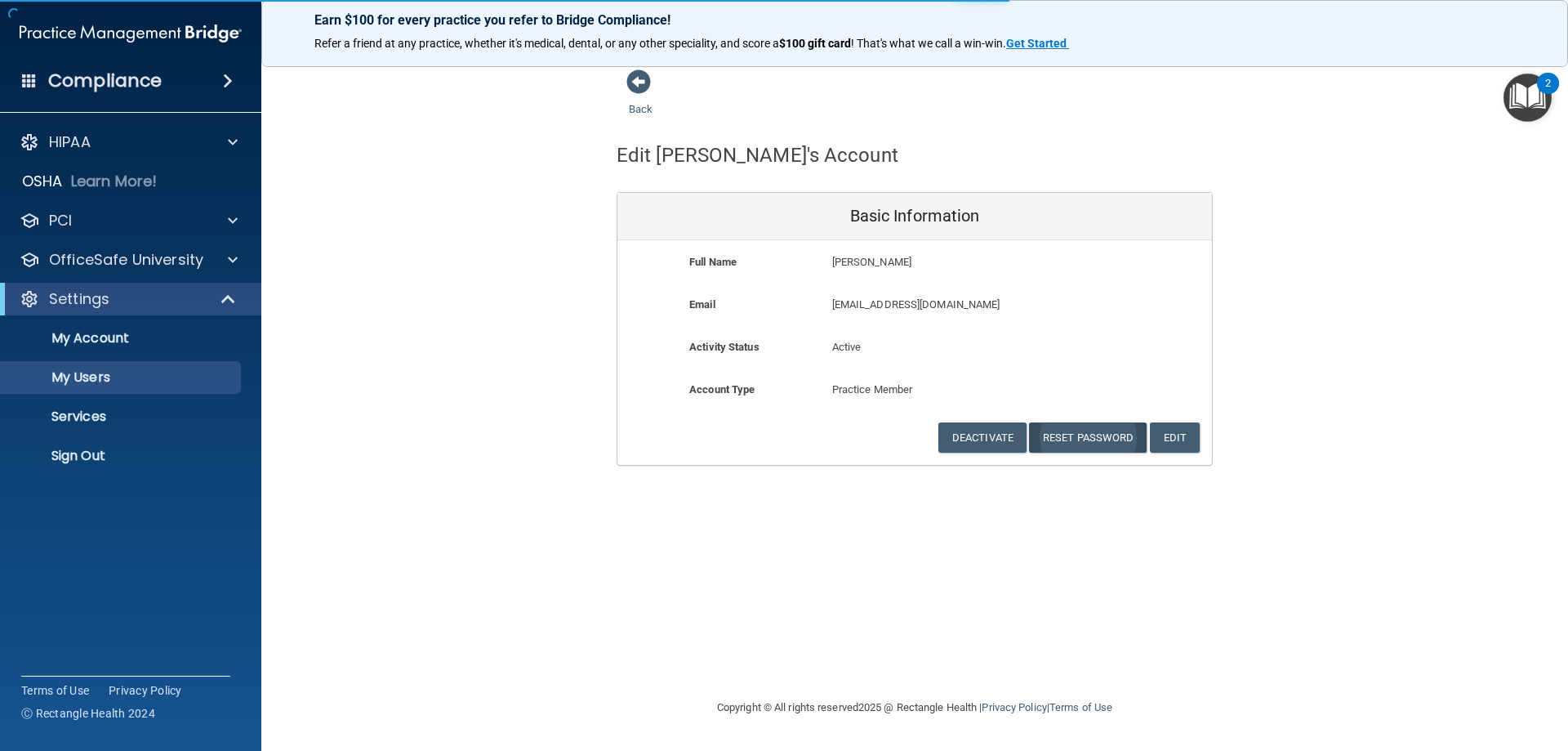
select select "20"
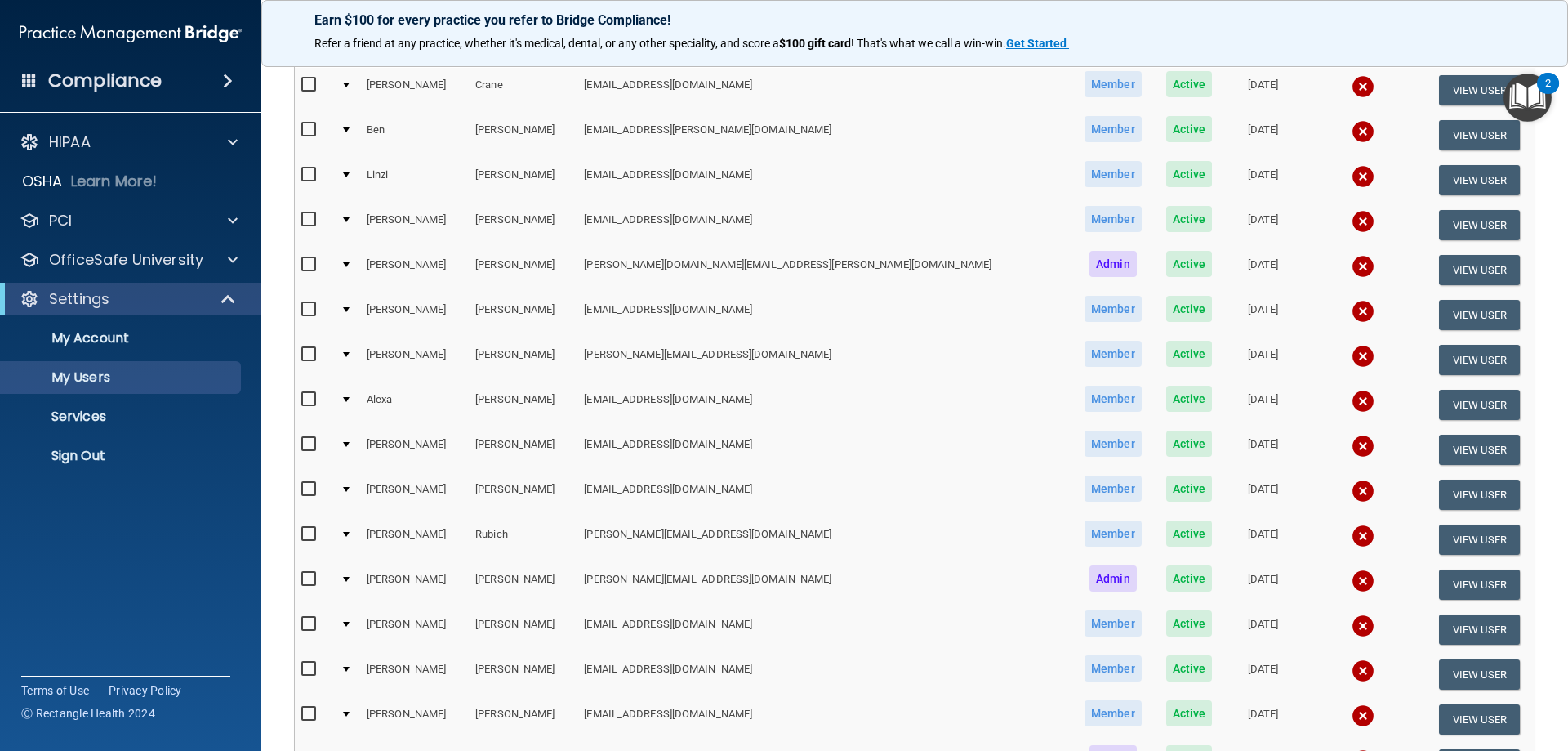
scroll to position [327, 0]
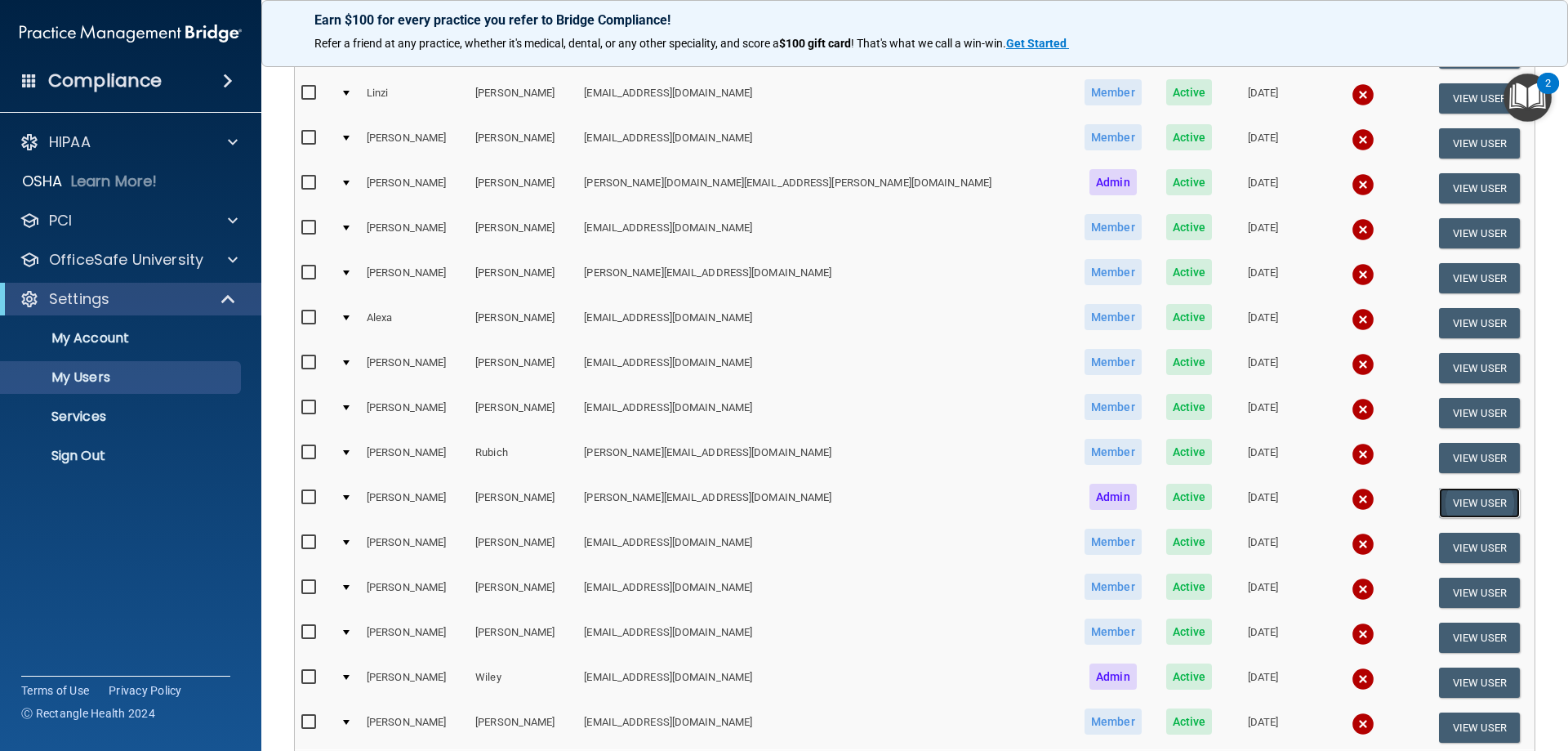
click at [1439, 509] on button "View User" at bounding box center [1479, 502] width 81 height 31
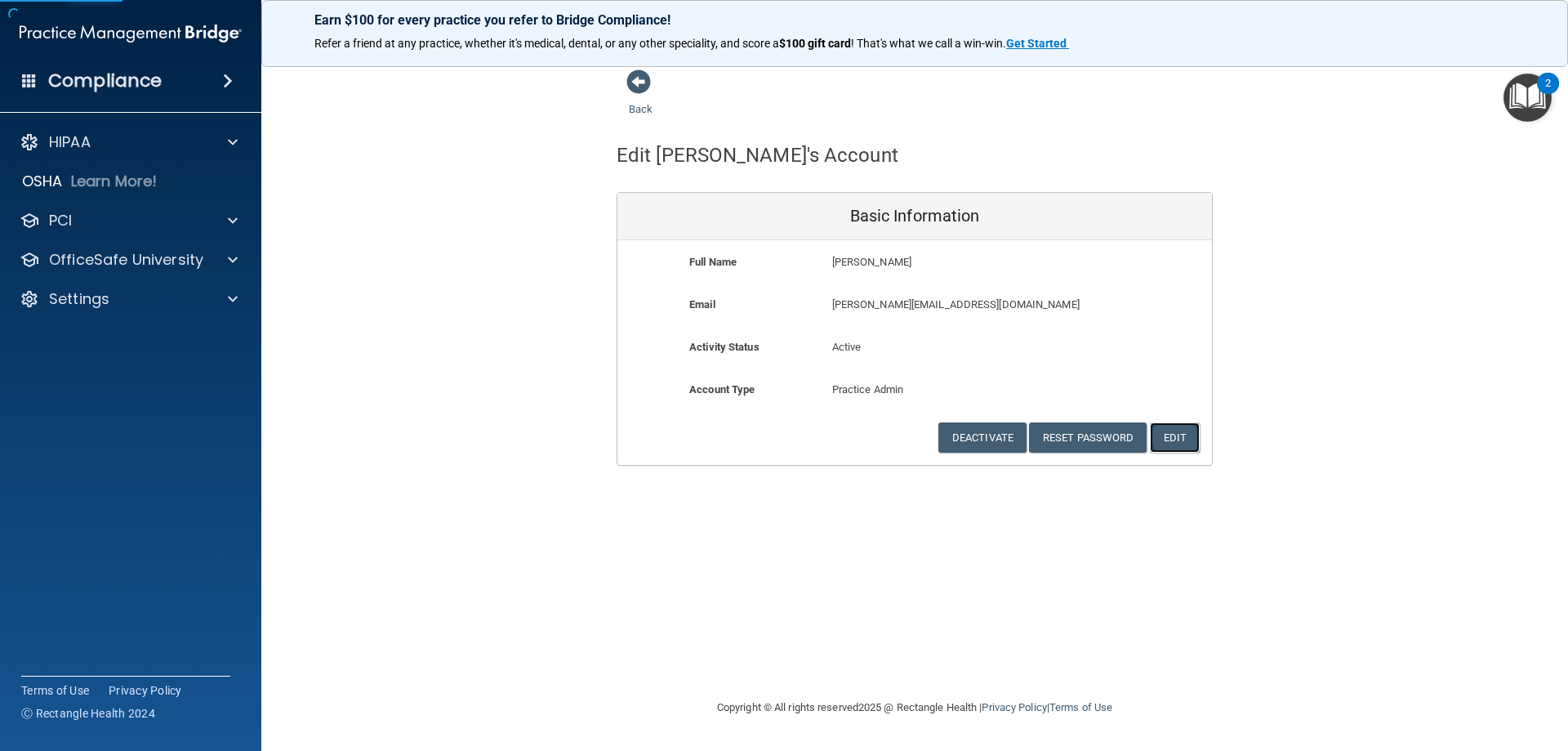
click at [1169, 438] on button "Edit" at bounding box center [1175, 437] width 50 height 31
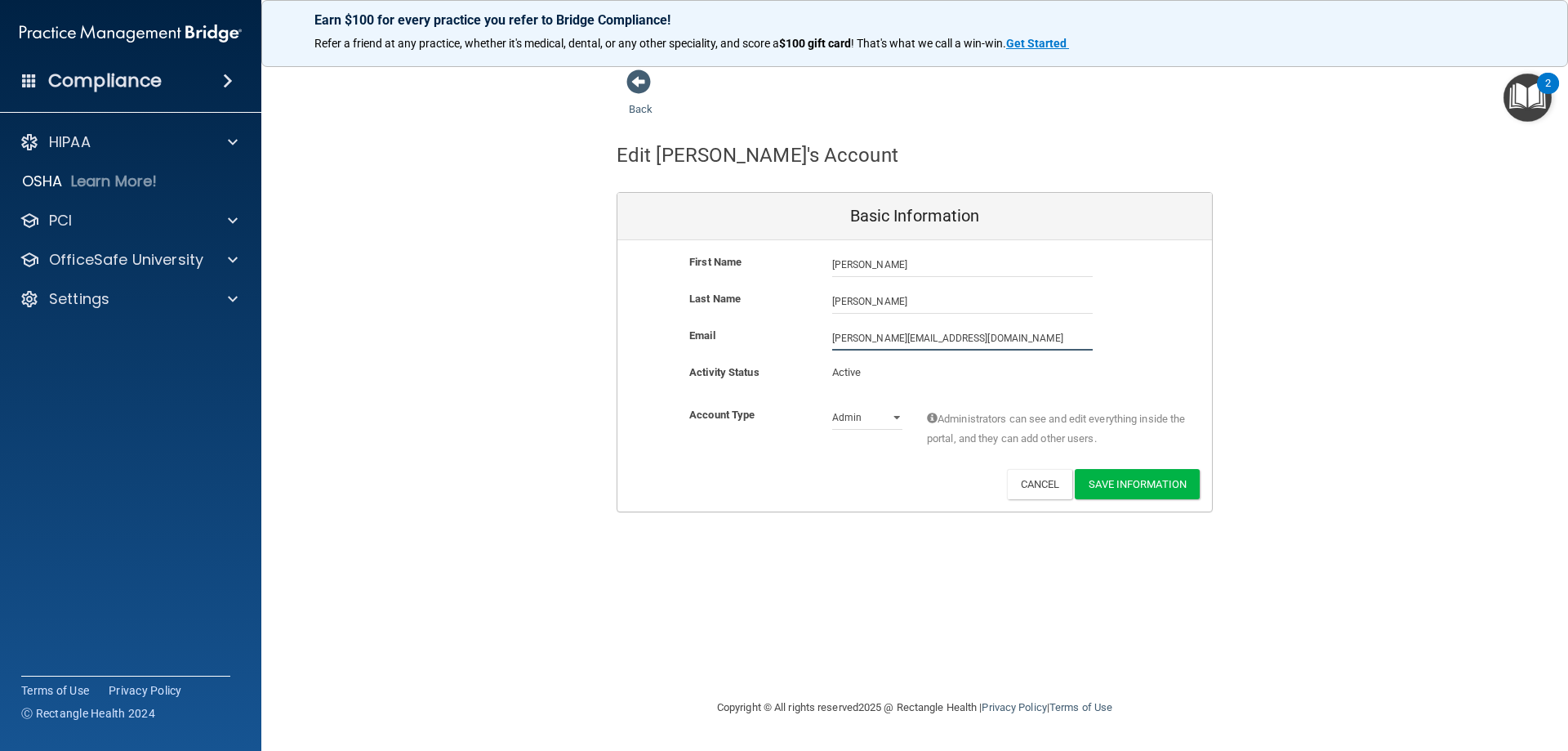
drag, startPoint x: 842, startPoint y: 351, endPoint x: 780, endPoint y: 350, distance: 62.0
click at [780, 350] on div "Email [PERSON_NAME][EMAIL_ADDRESS][DOMAIN_NAME] [DOMAIN_NAME][EMAIL_ADDRESS][DO…" at bounding box center [914, 338] width 595 height 24
paste input "[PERSON_NAME] <[EMAIL_ADDRESS][DOMAIN_NAME]>"
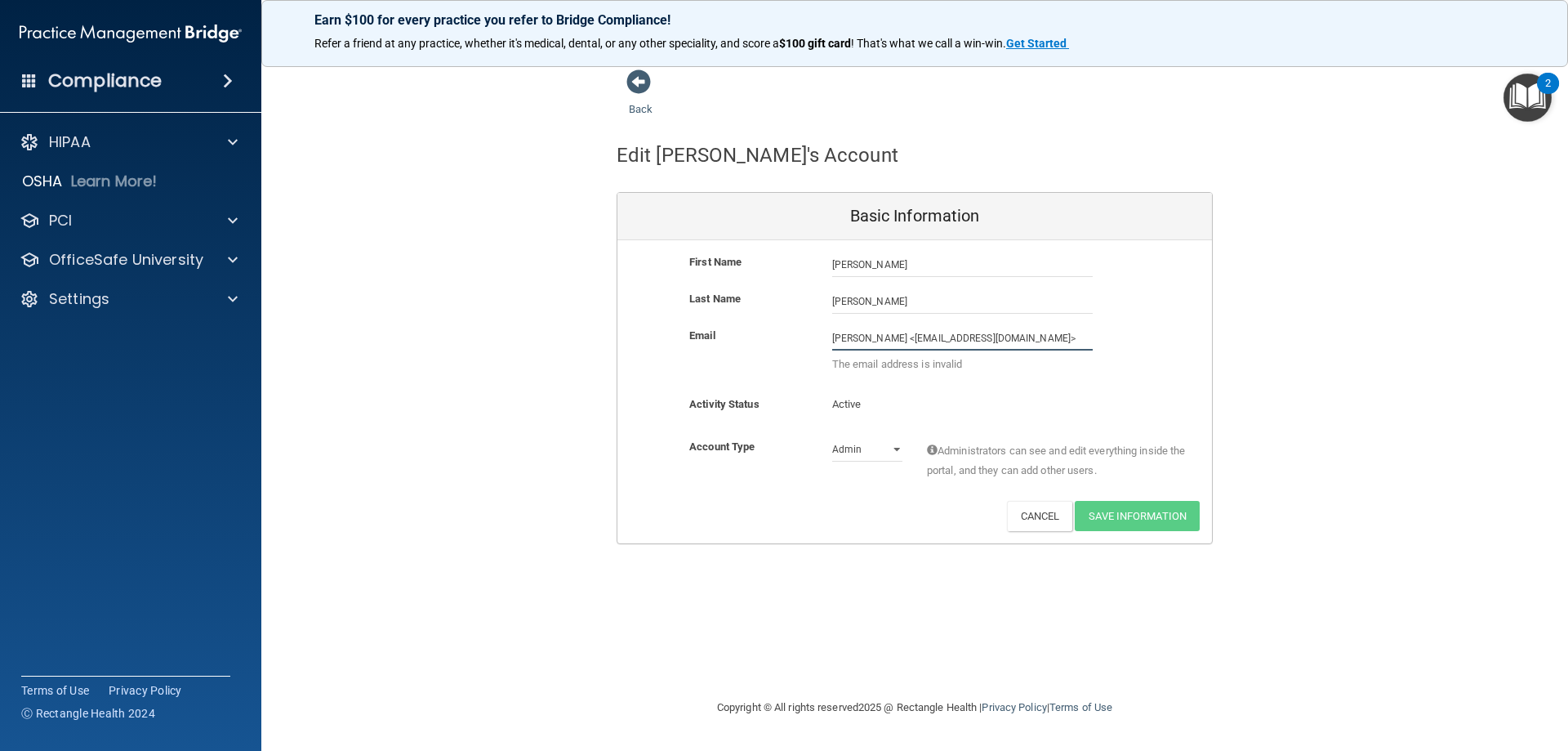
click at [917, 336] on input "[PERSON_NAME] <[EMAIL_ADDRESS][DOMAIN_NAME]>" at bounding box center [962, 338] width 261 height 24
click at [974, 331] on input "[EMAIL_ADDRESS][DOMAIN_NAME]>" at bounding box center [962, 338] width 261 height 24
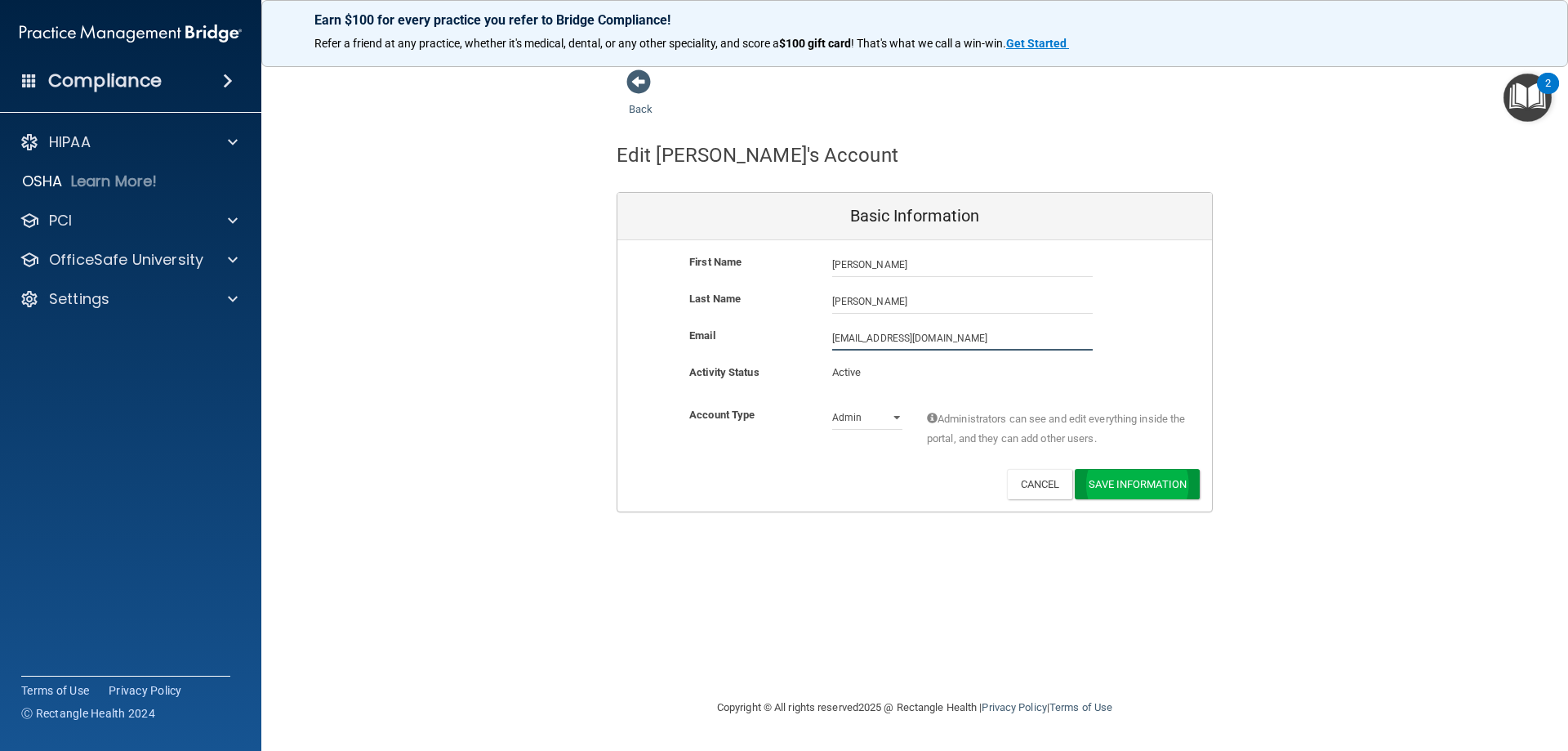
type input "[EMAIL_ADDRESS][DOMAIN_NAME]"
click at [1137, 492] on button "Save Information" at bounding box center [1137, 484] width 125 height 31
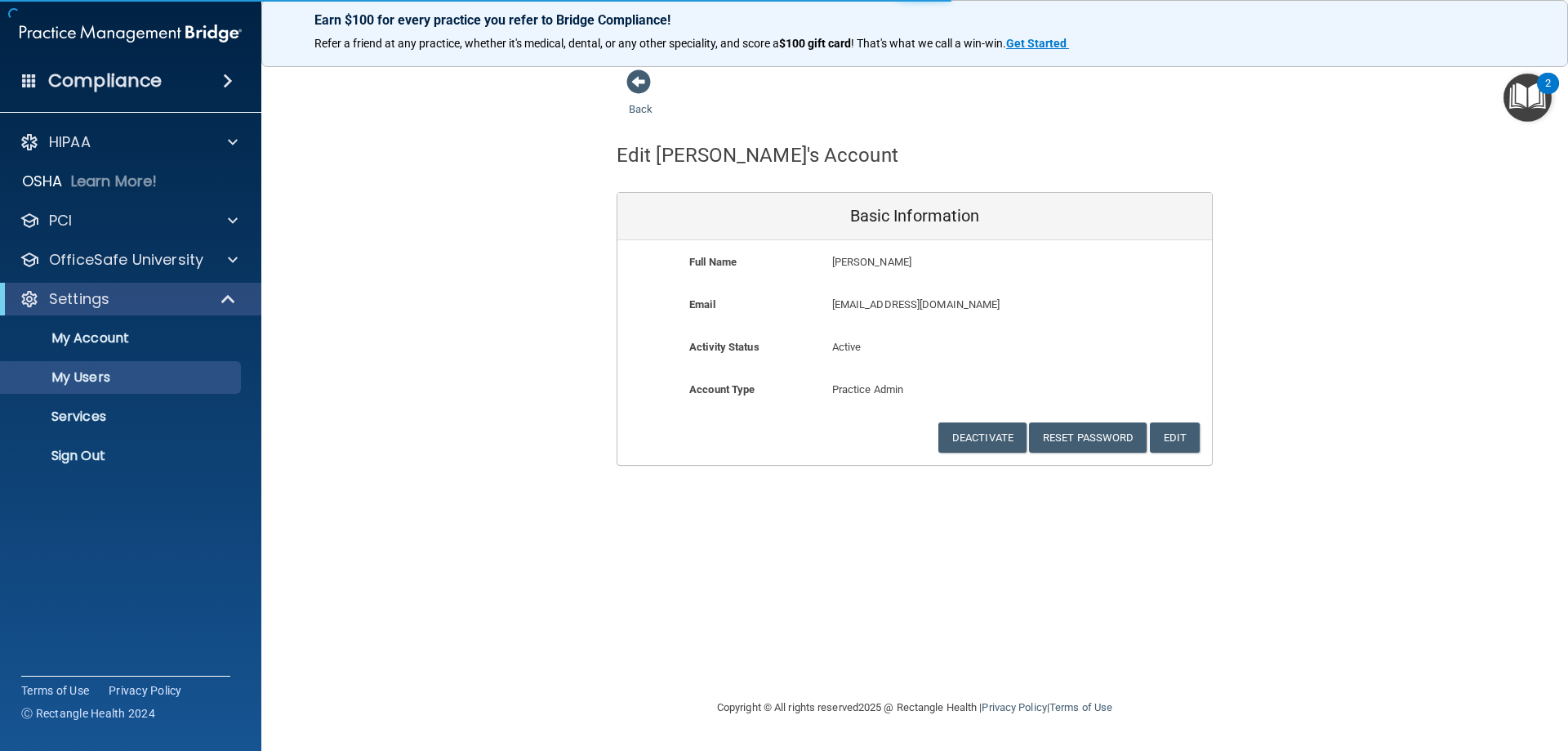
select select "20"
